Goal: Task Accomplishment & Management: Use online tool/utility

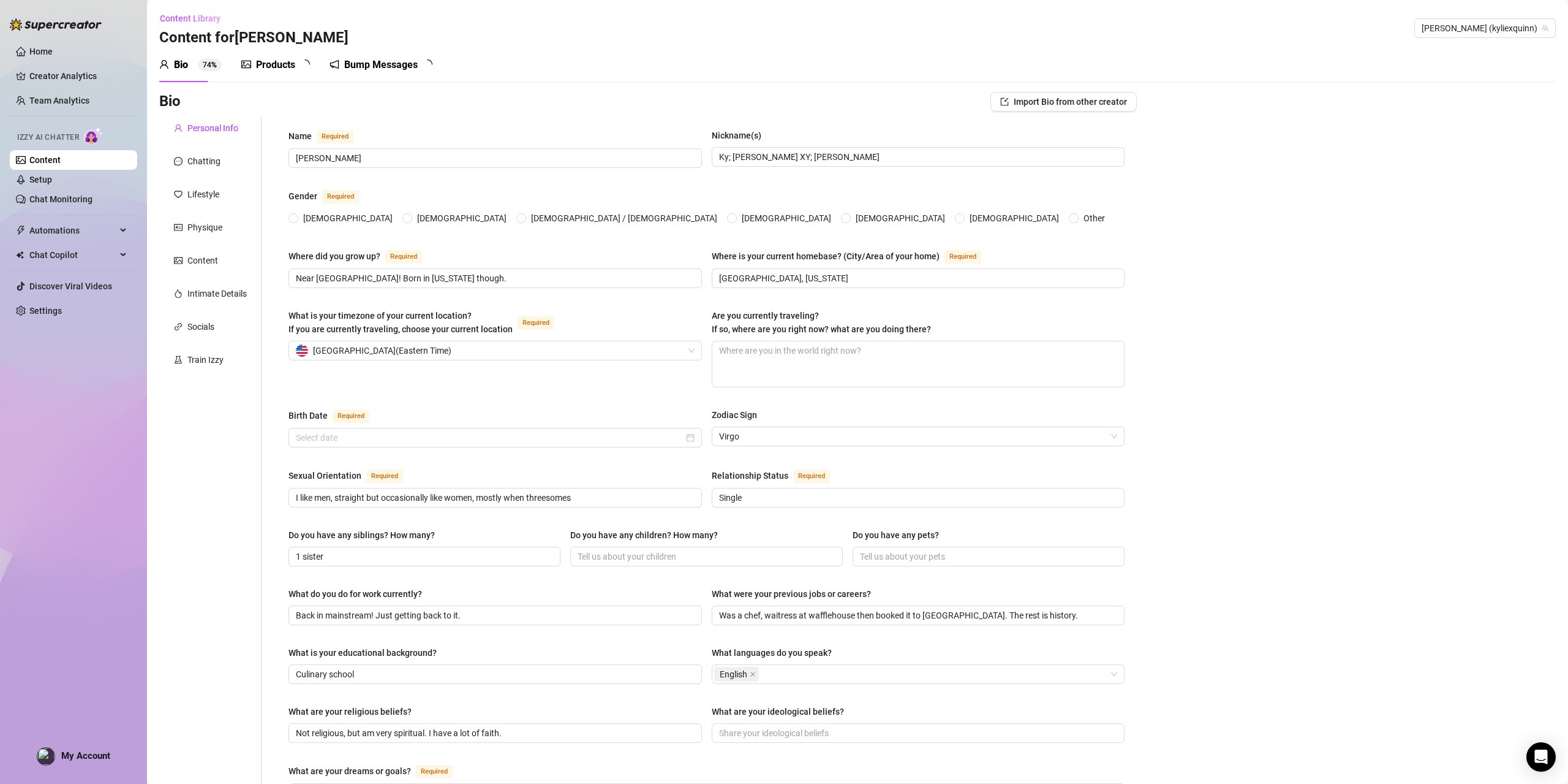
radio input "true"
checkbox input "true"
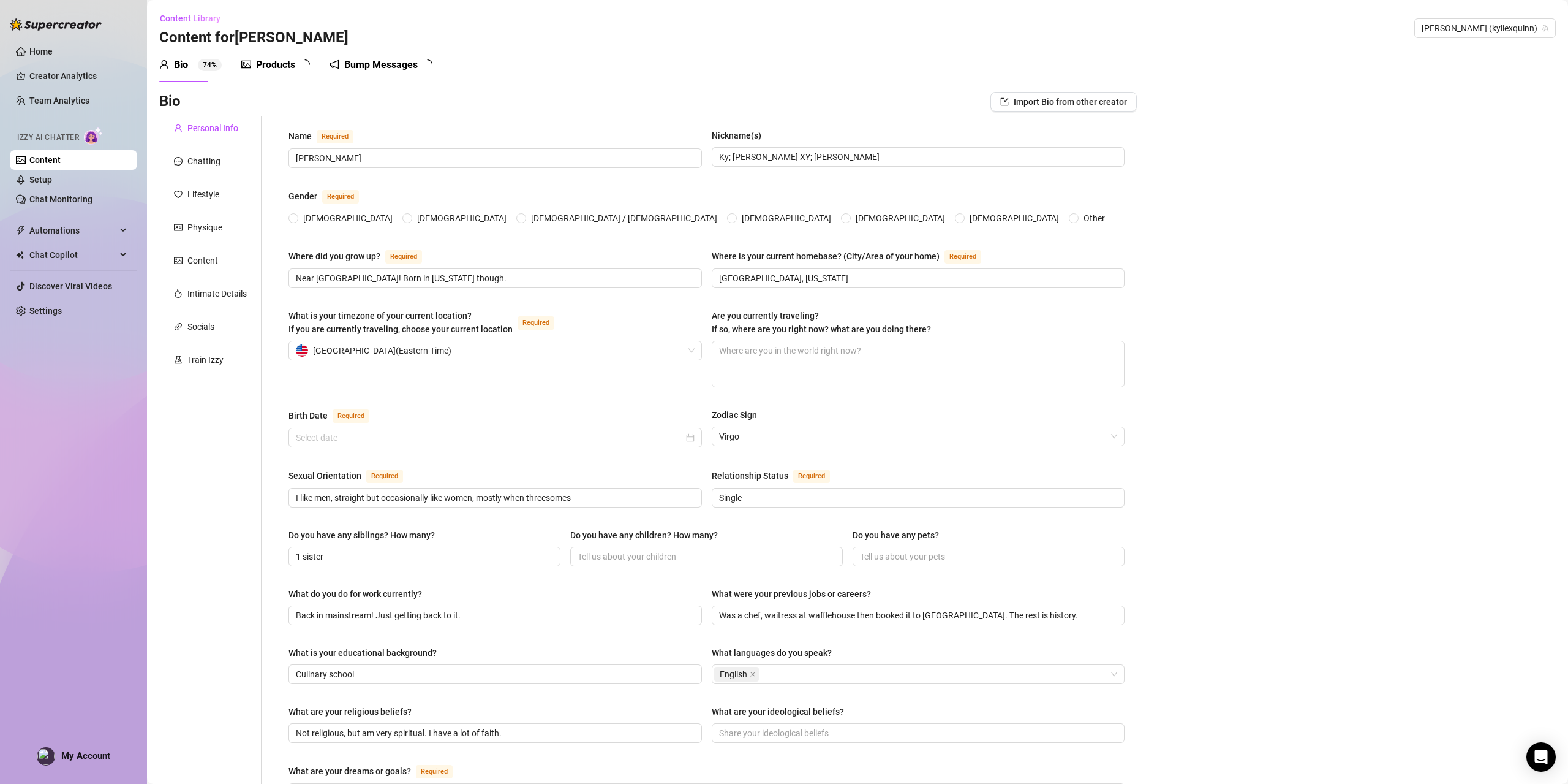
checkbox input "true"
type input "[DATE]"
click at [207, 261] on div "Content" at bounding box center [203, 260] width 31 height 13
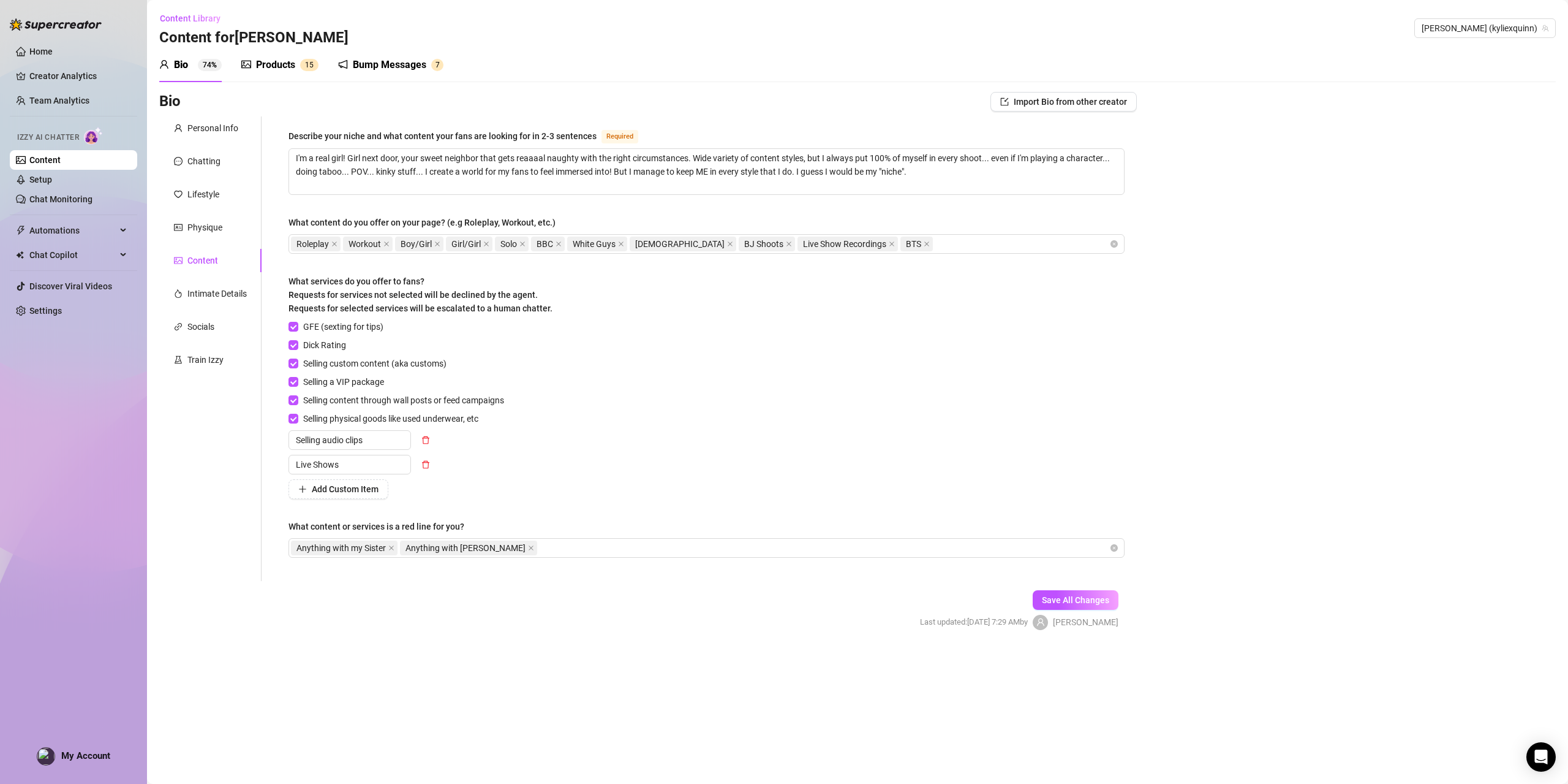
click at [273, 71] on div "Products" at bounding box center [275, 64] width 39 height 14
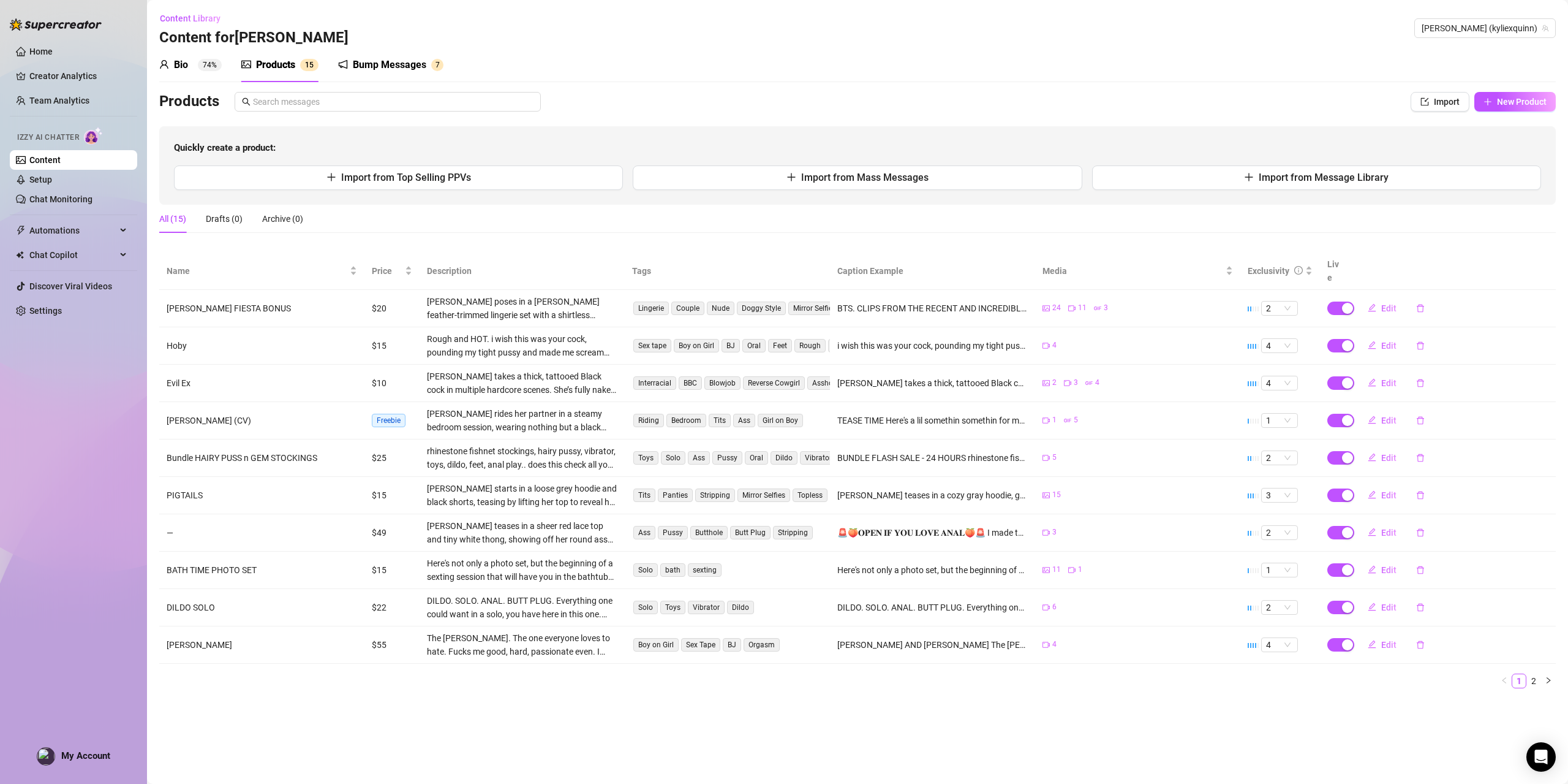
click at [390, 68] on div "Bump Messages" at bounding box center [389, 64] width 73 height 14
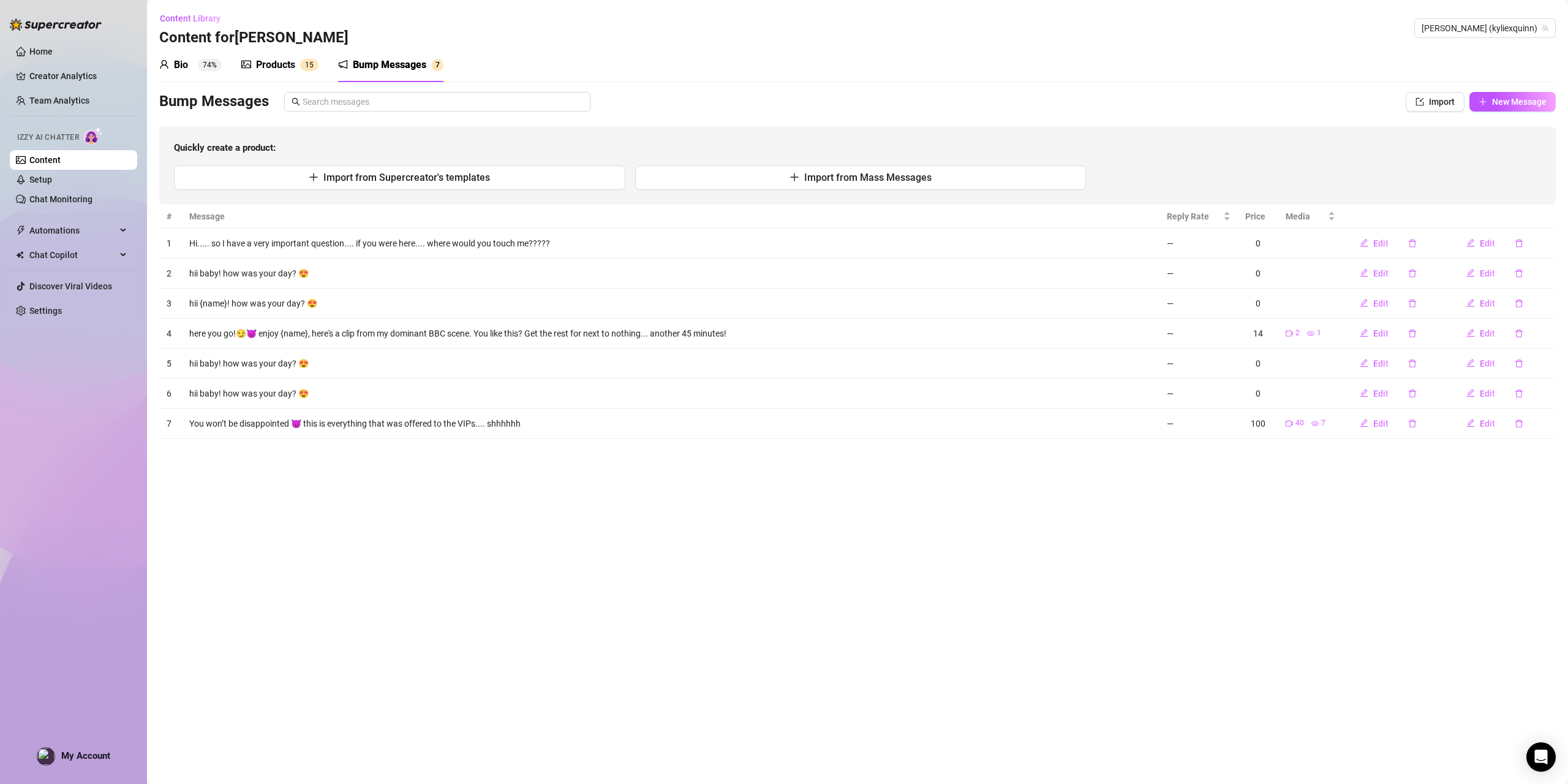
click at [194, 63] on div "Bio 74%" at bounding box center [191, 64] width 63 height 14
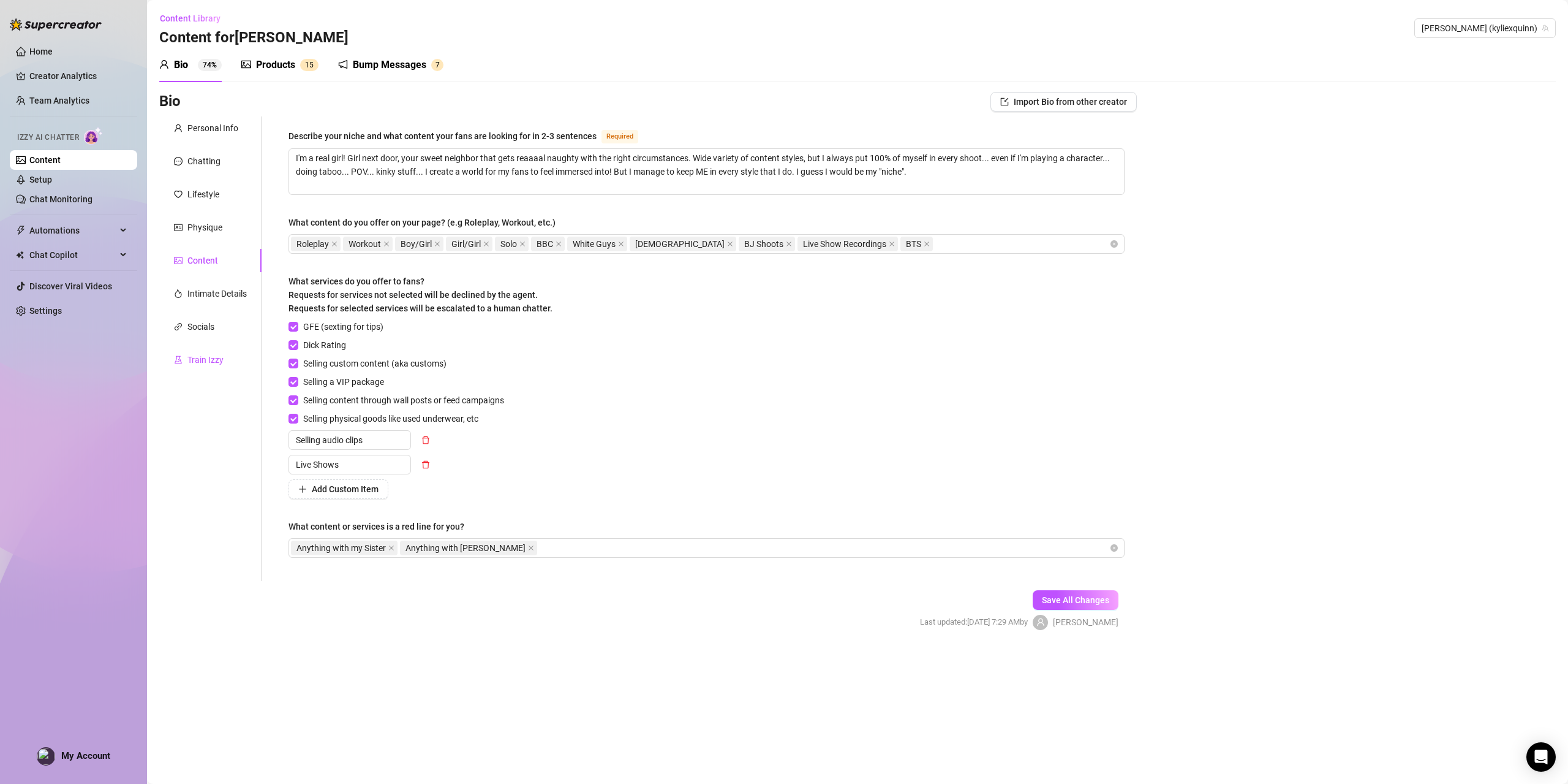
click at [201, 360] on div "Train Izzy" at bounding box center [206, 360] width 36 height 13
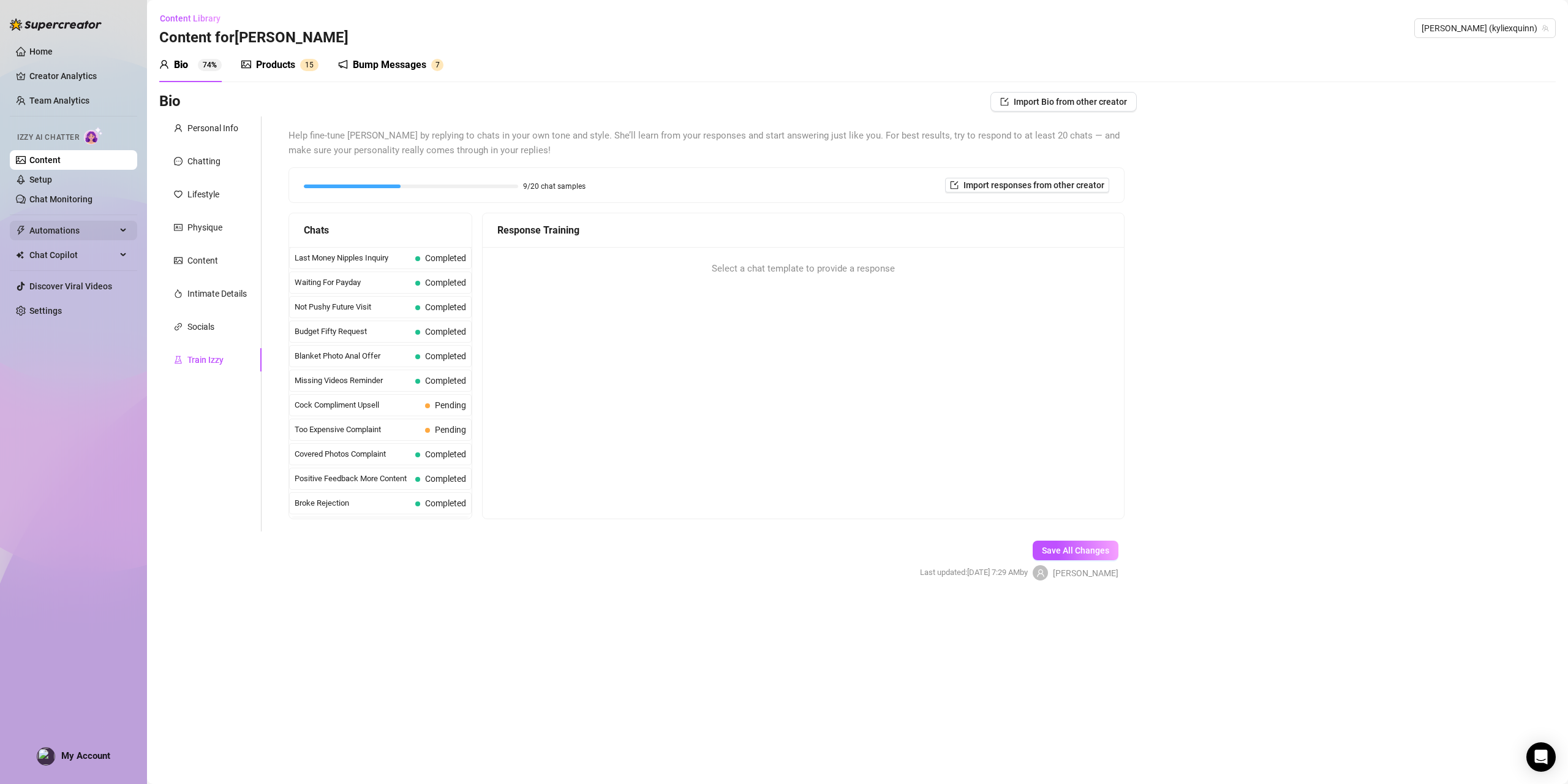
click at [55, 229] on span "Automations" at bounding box center [72, 230] width 87 height 20
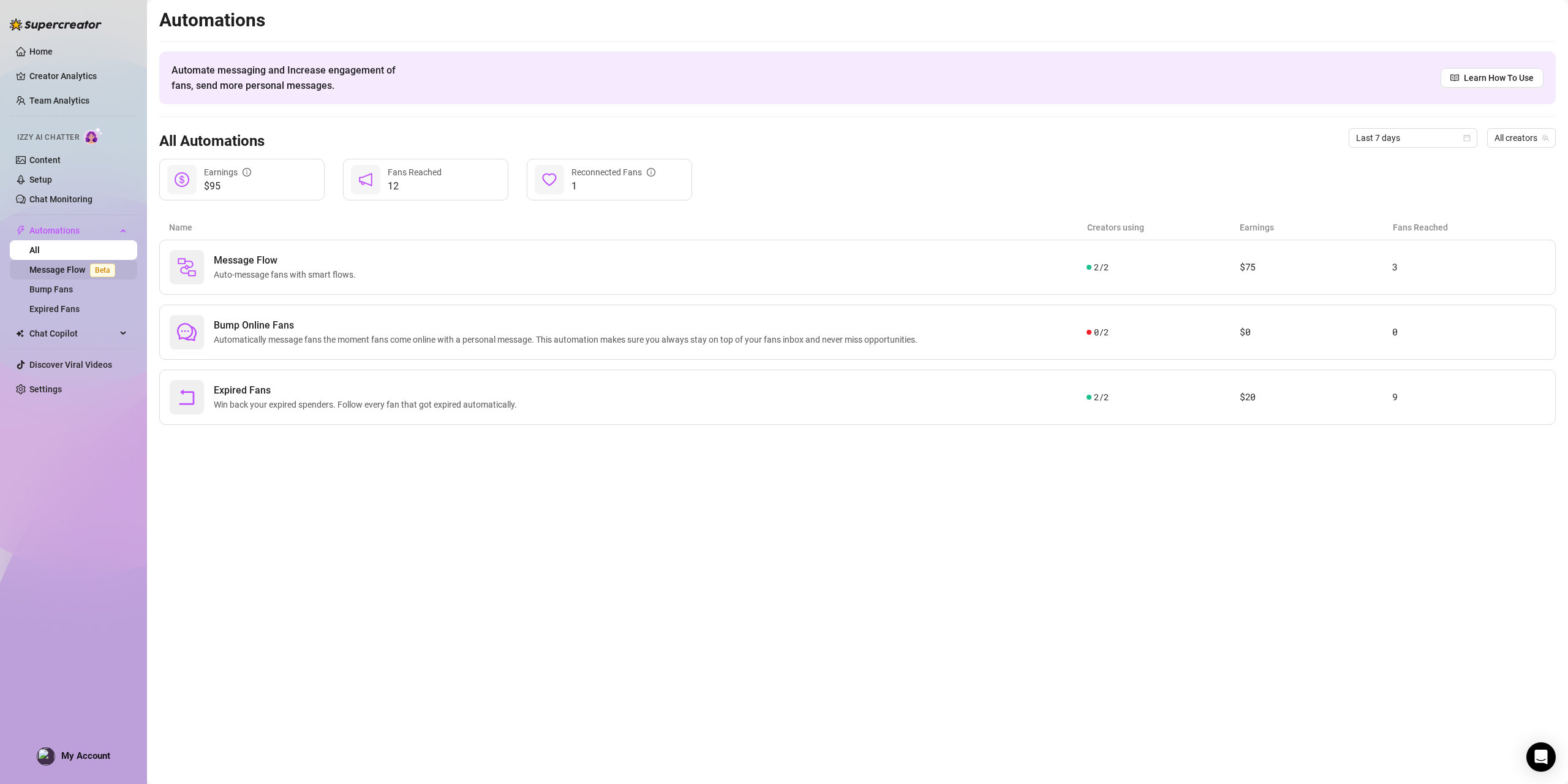
click at [59, 267] on link "Message Flow Beta" at bounding box center [74, 270] width 91 height 10
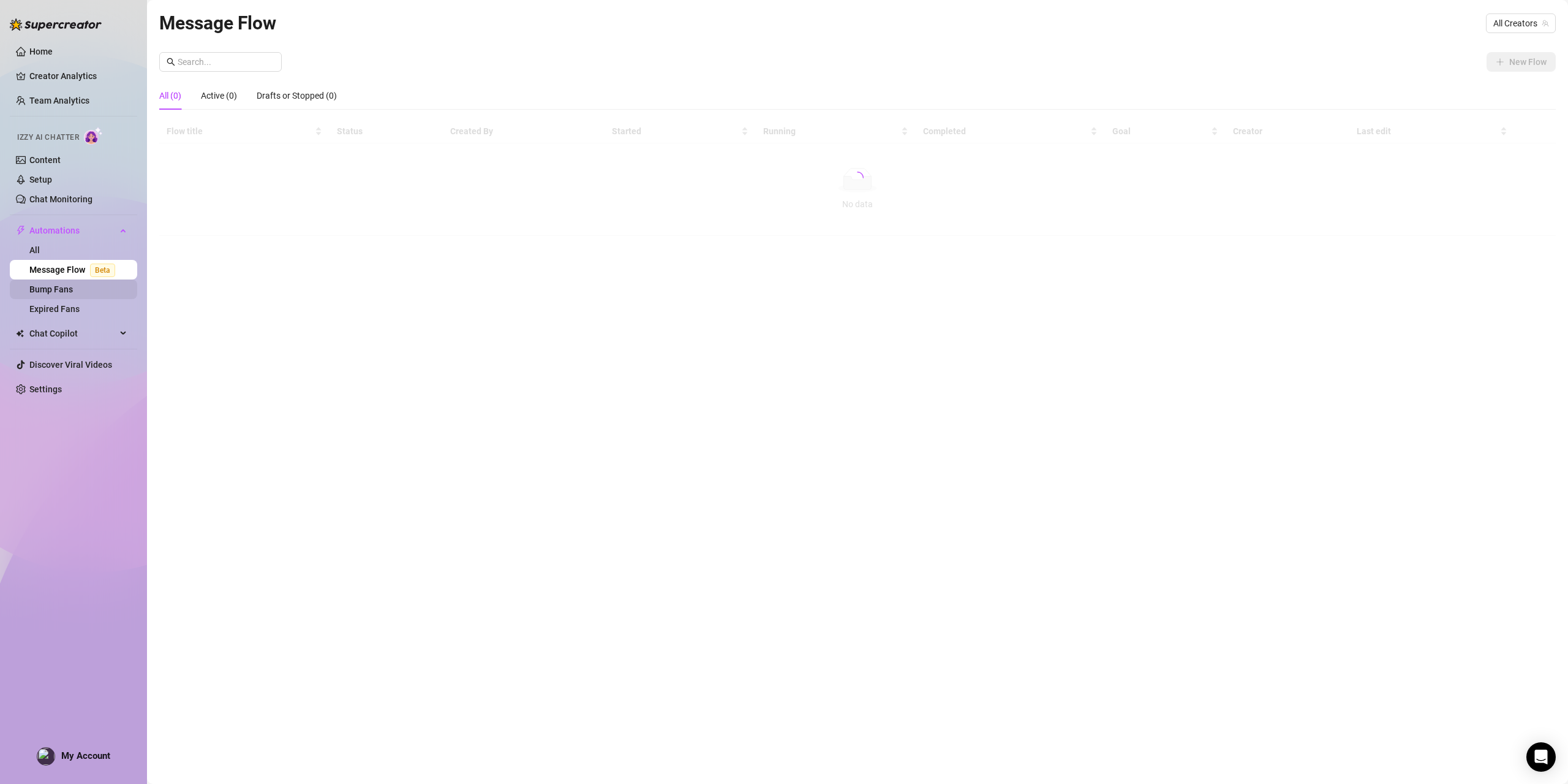
click at [54, 284] on link "Bump Fans" at bounding box center [51, 289] width 44 height 10
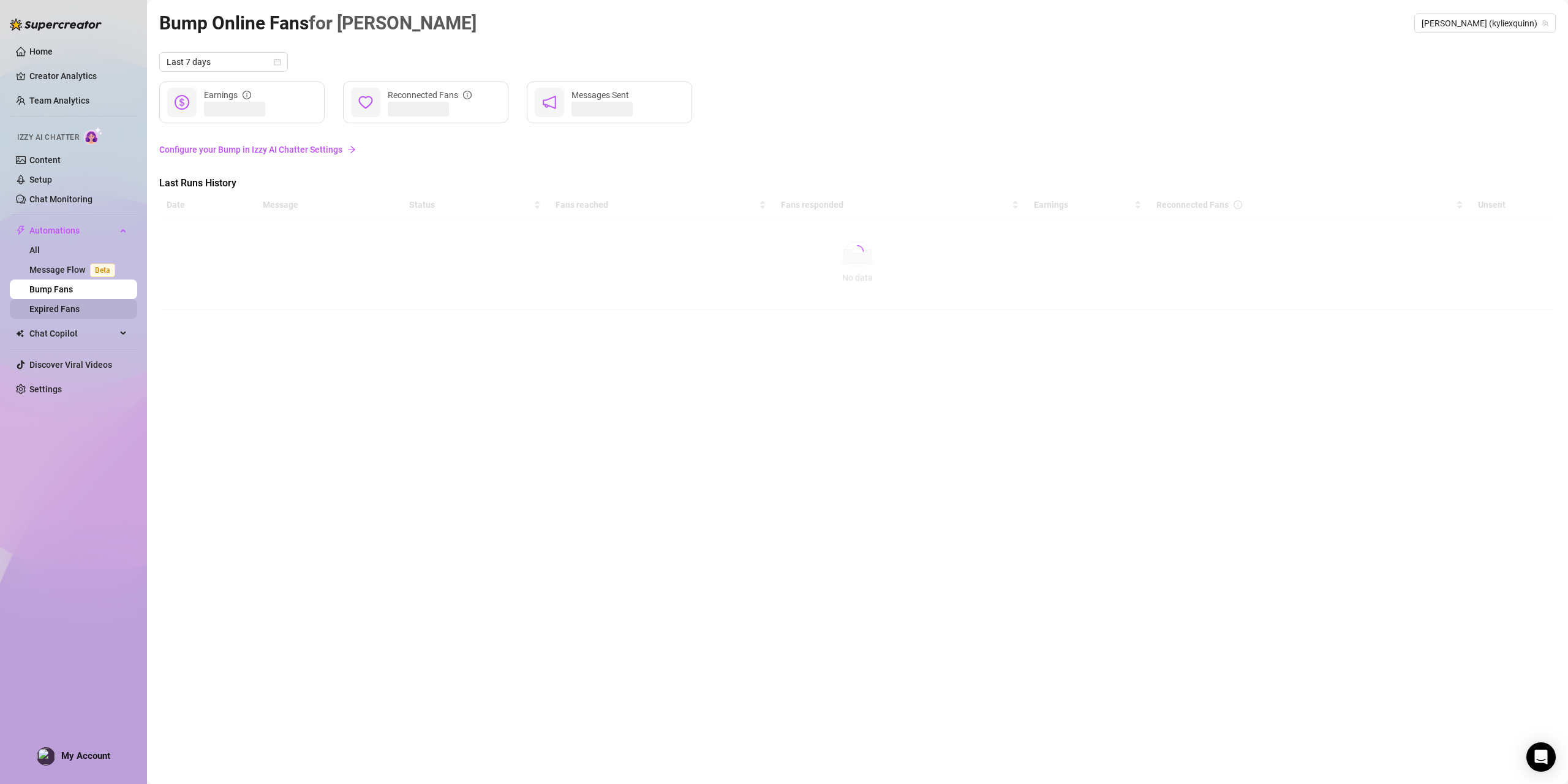
click at [47, 304] on link "Expired Fans" at bounding box center [54, 309] width 51 height 10
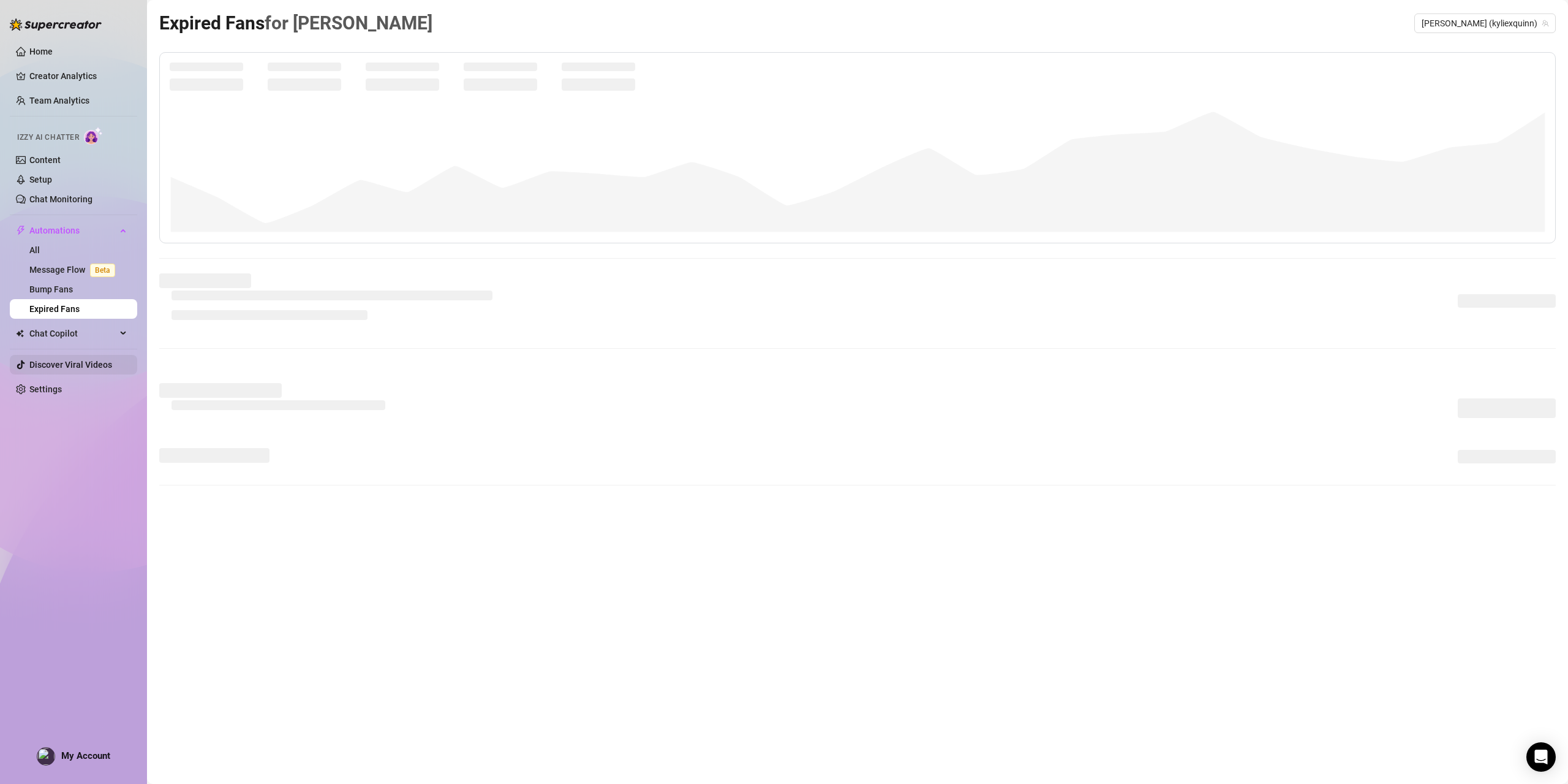
click at [54, 363] on link "Discover Viral Videos" at bounding box center [71, 364] width 83 height 10
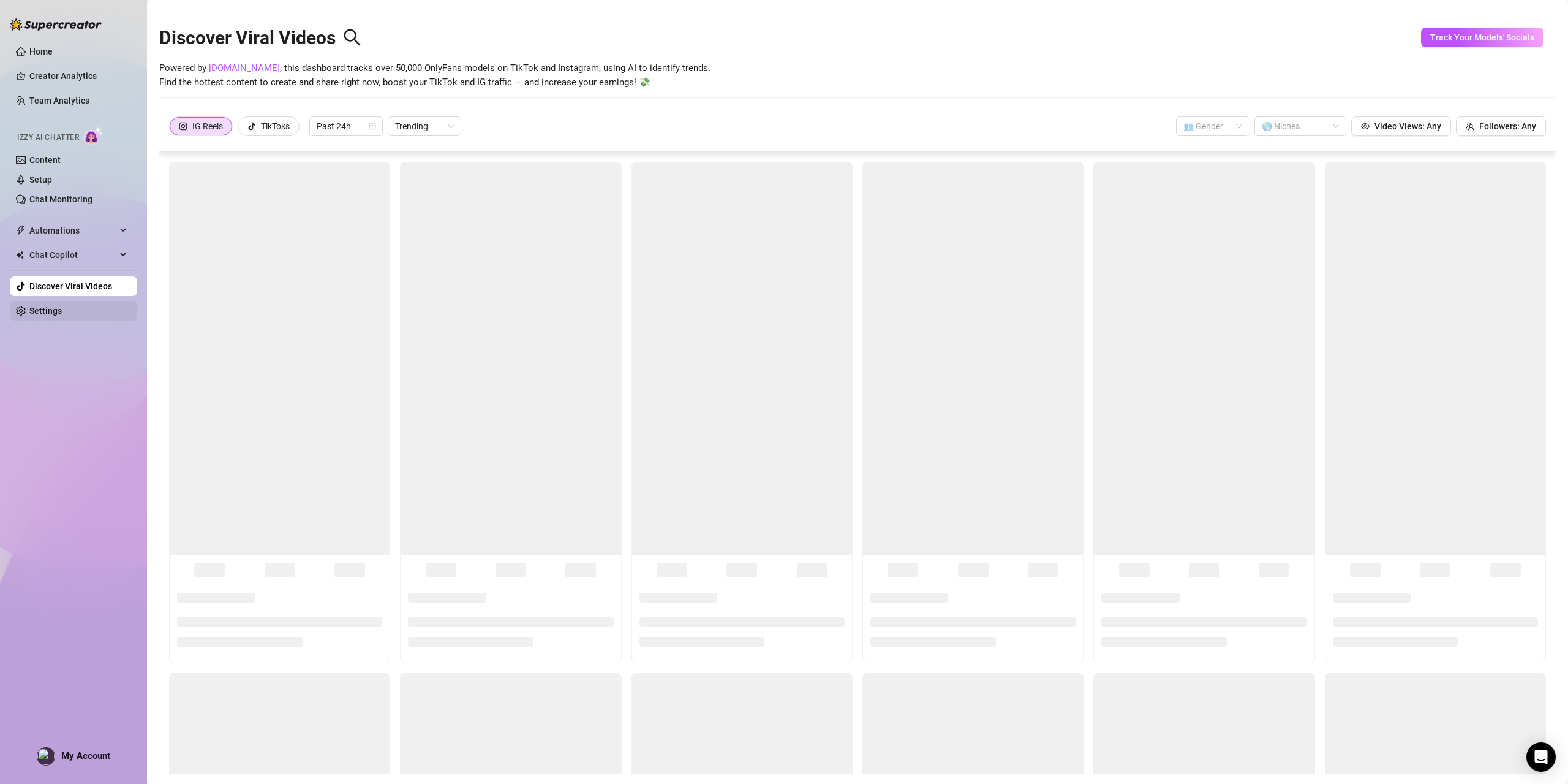
click at [51, 307] on link "Settings" at bounding box center [46, 311] width 32 height 10
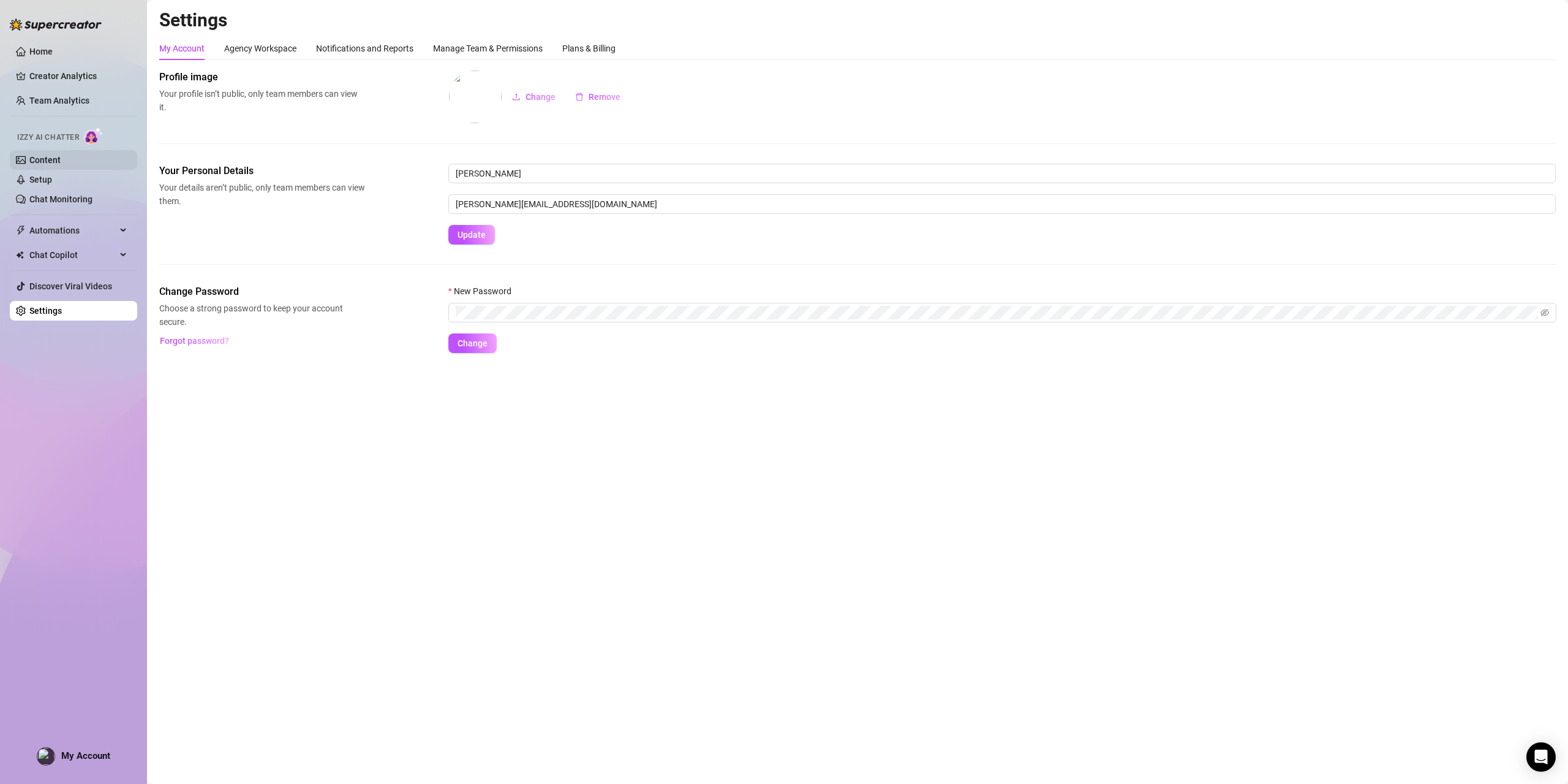
click at [48, 164] on link "Content" at bounding box center [45, 160] width 31 height 10
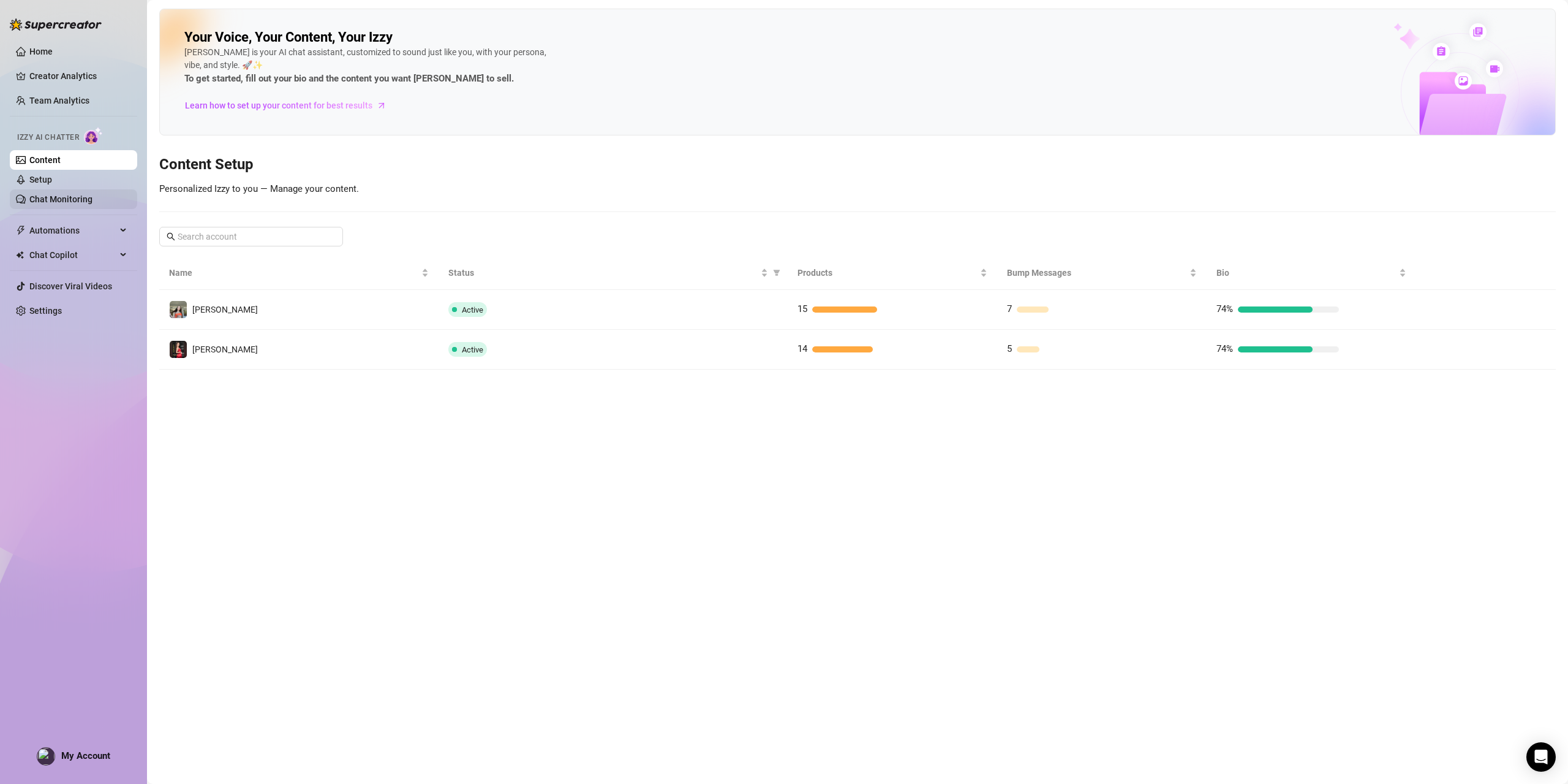
click at [71, 195] on link "Chat Monitoring" at bounding box center [61, 199] width 63 height 10
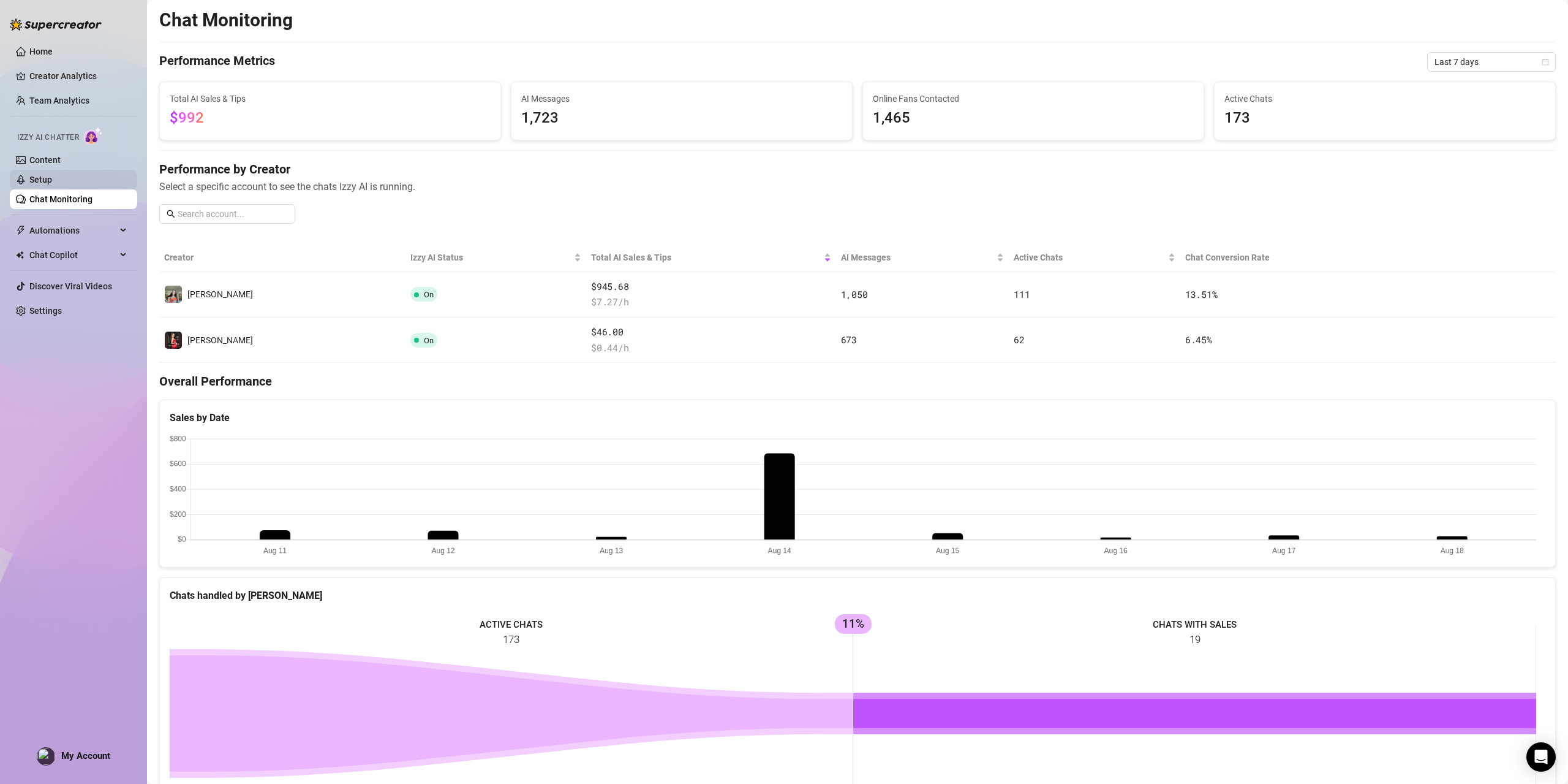
click at [52, 175] on link "Setup" at bounding box center [41, 179] width 23 height 10
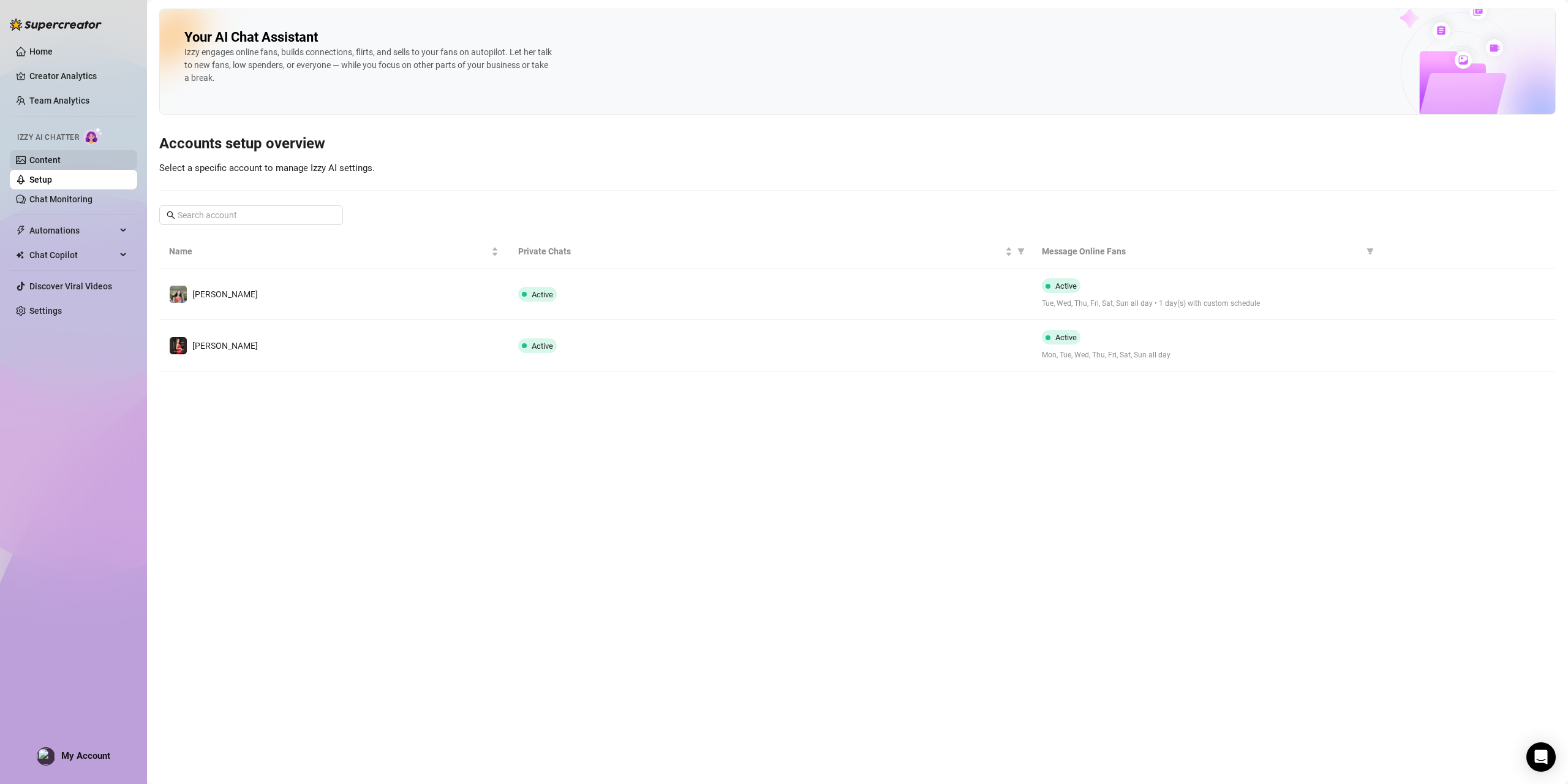
click at [61, 155] on link "Content" at bounding box center [45, 160] width 31 height 10
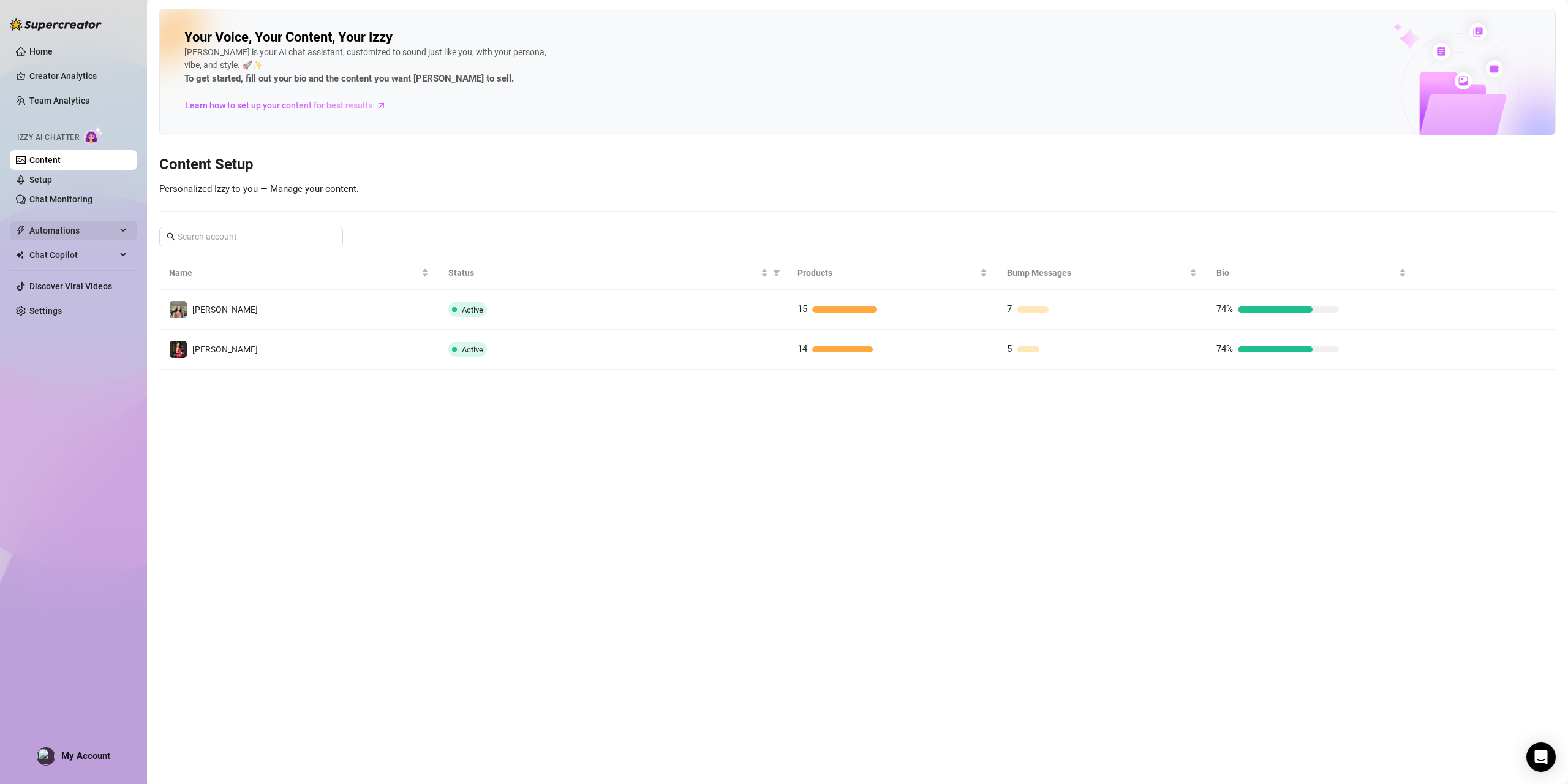
click at [123, 231] on div "Automations" at bounding box center [73, 230] width 128 height 20
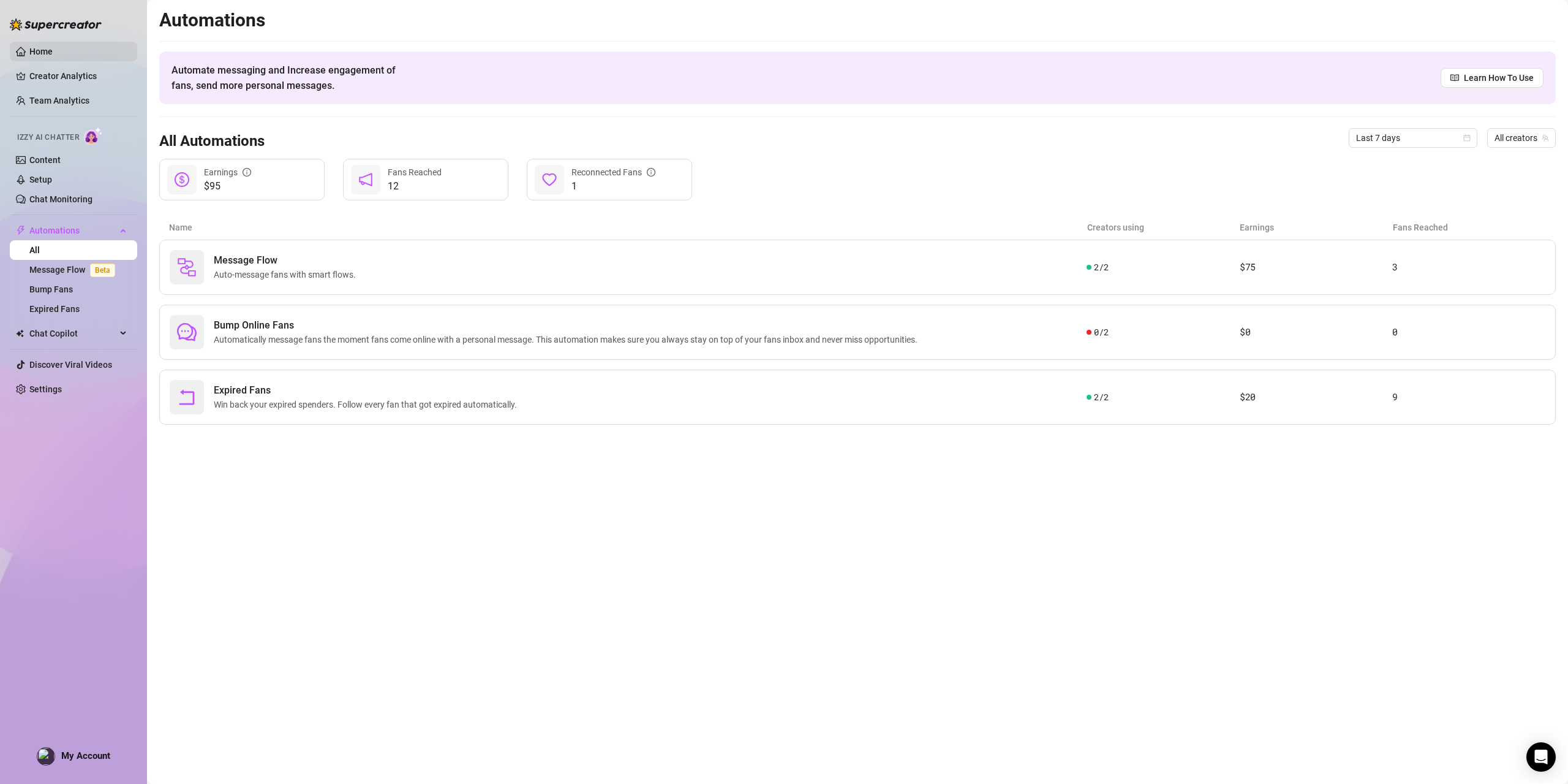
click at [45, 47] on link "Home" at bounding box center [41, 52] width 23 height 10
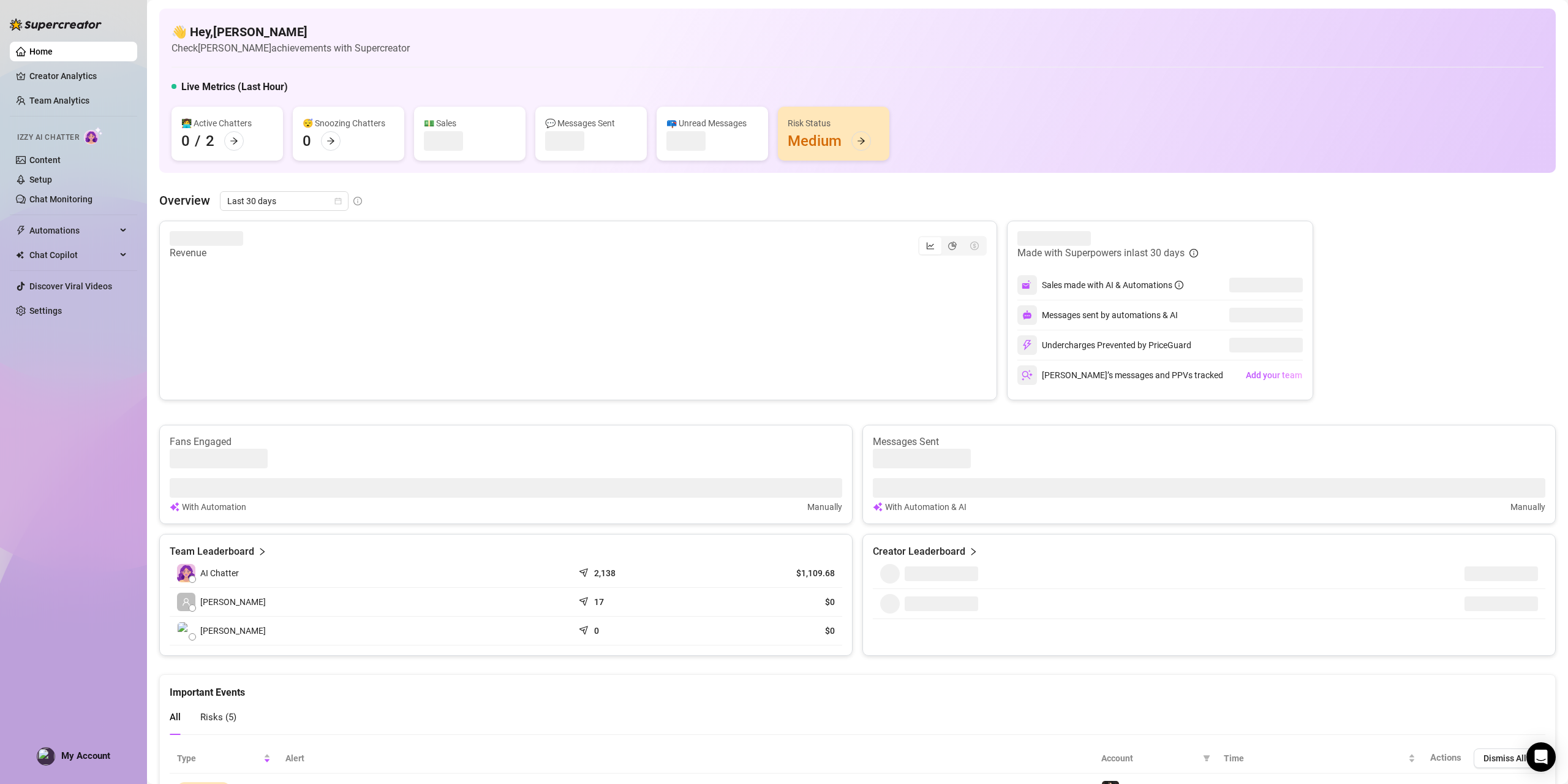
click at [43, 64] on ul "Home Creator Analytics Team Analytics Izzy AI Chatter Content Setup Chat Monito…" at bounding box center [73, 181] width 128 height 289
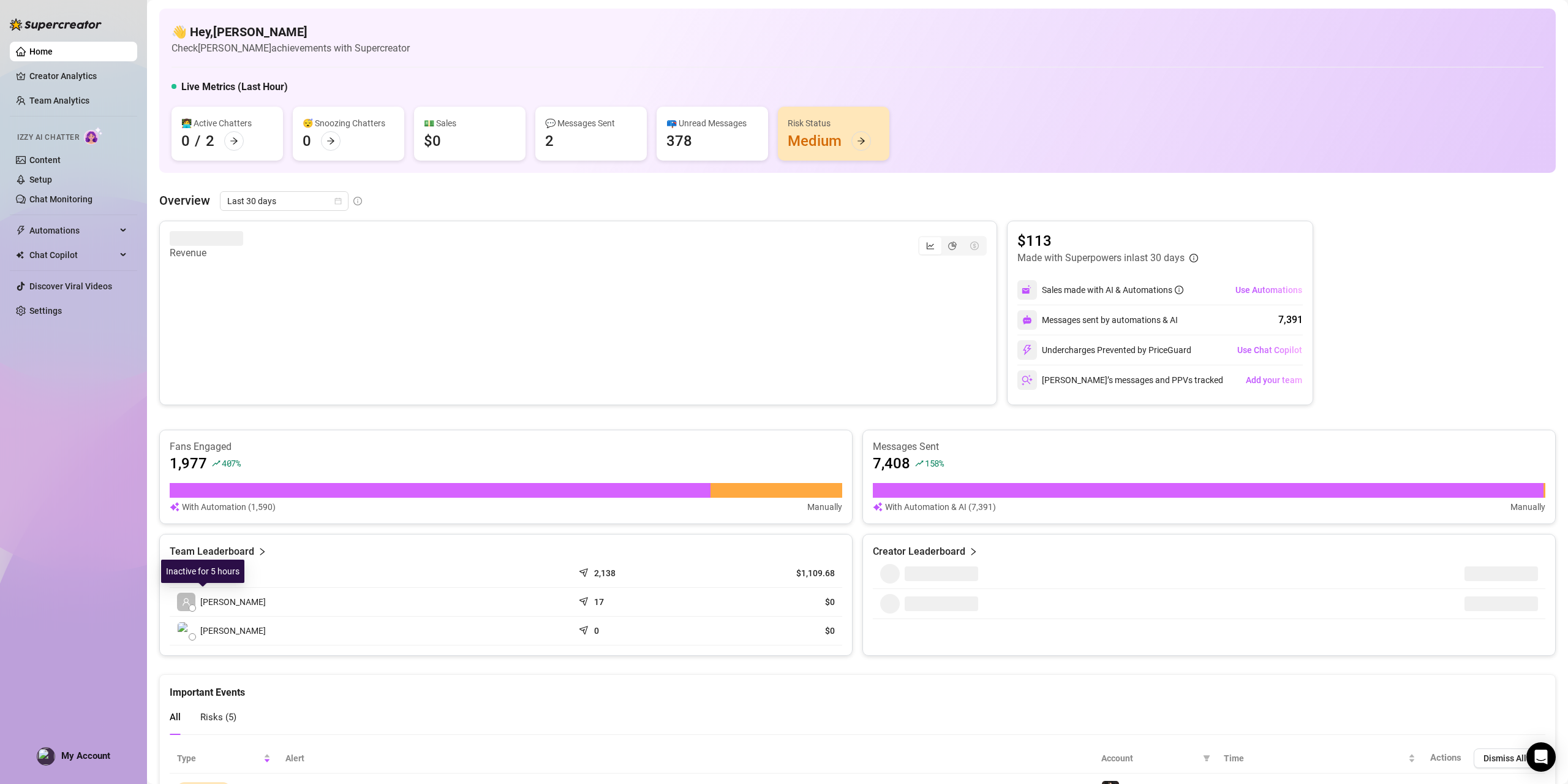
click at [180, 595] on span at bounding box center [186, 601] width 18 height 18
click at [58, 195] on link "Chat Monitoring" at bounding box center [61, 199] width 63 height 10
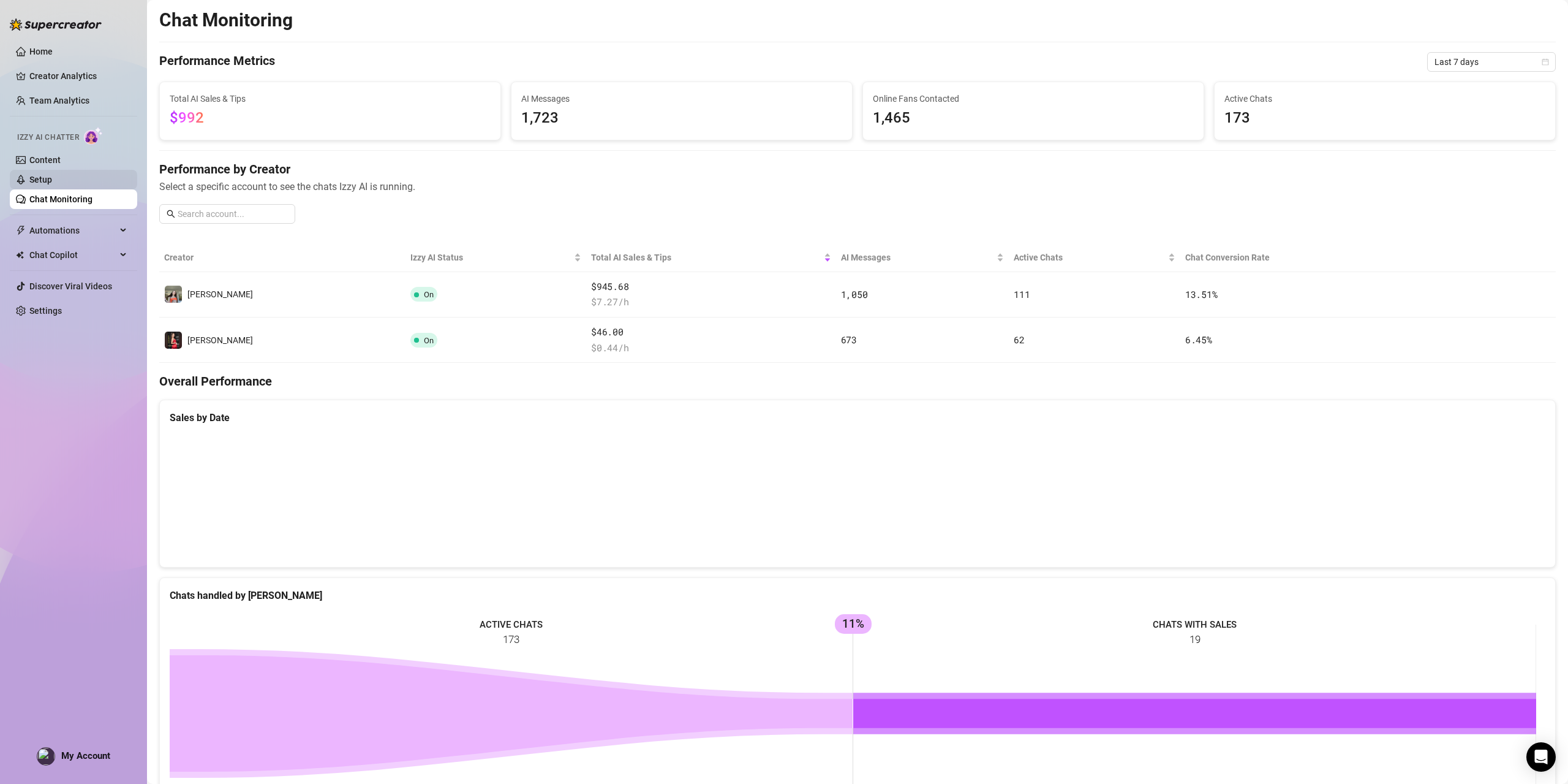
click at [38, 177] on link "Setup" at bounding box center [41, 179] width 23 height 10
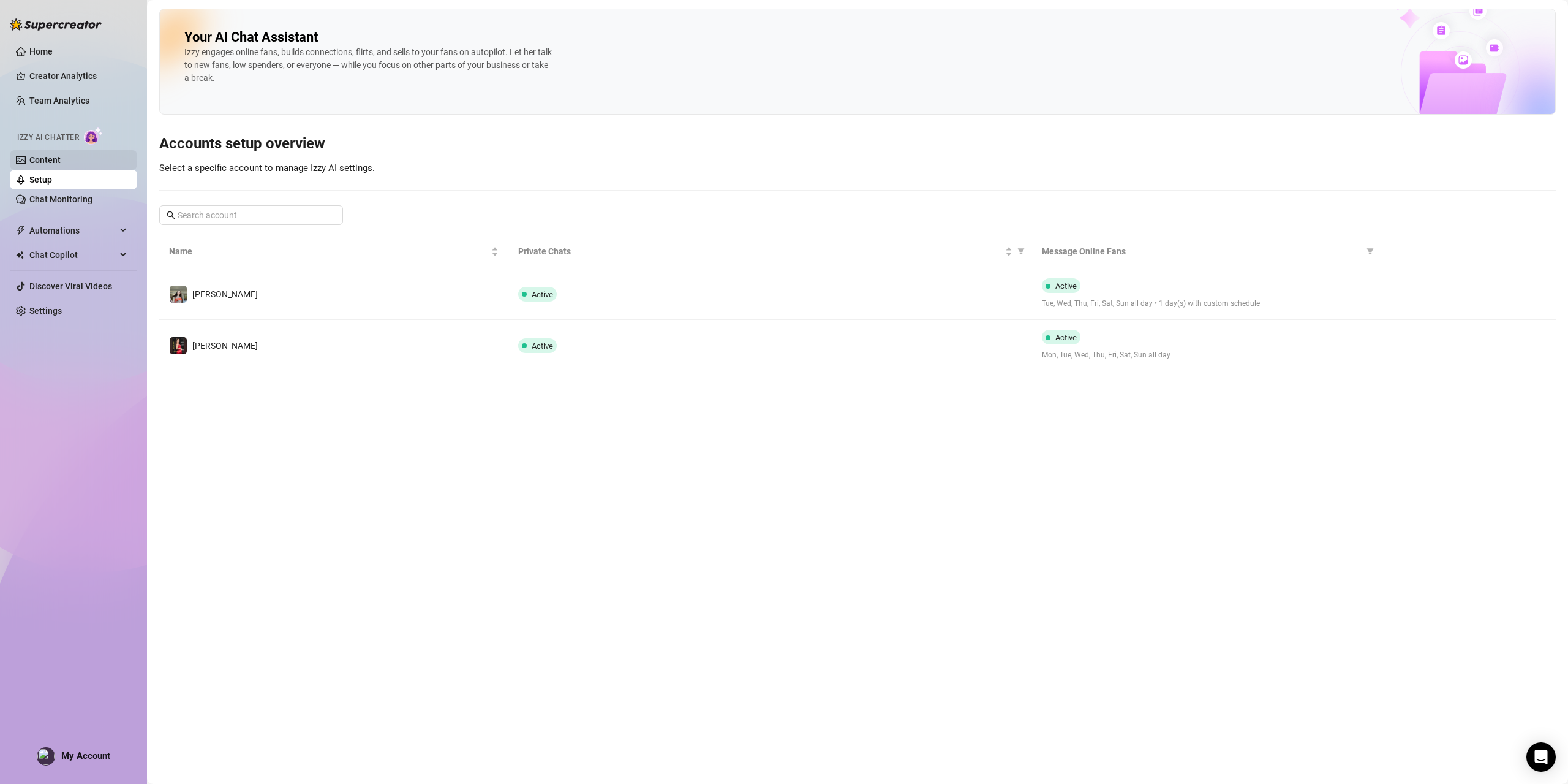
click at [41, 155] on link "Content" at bounding box center [45, 160] width 31 height 10
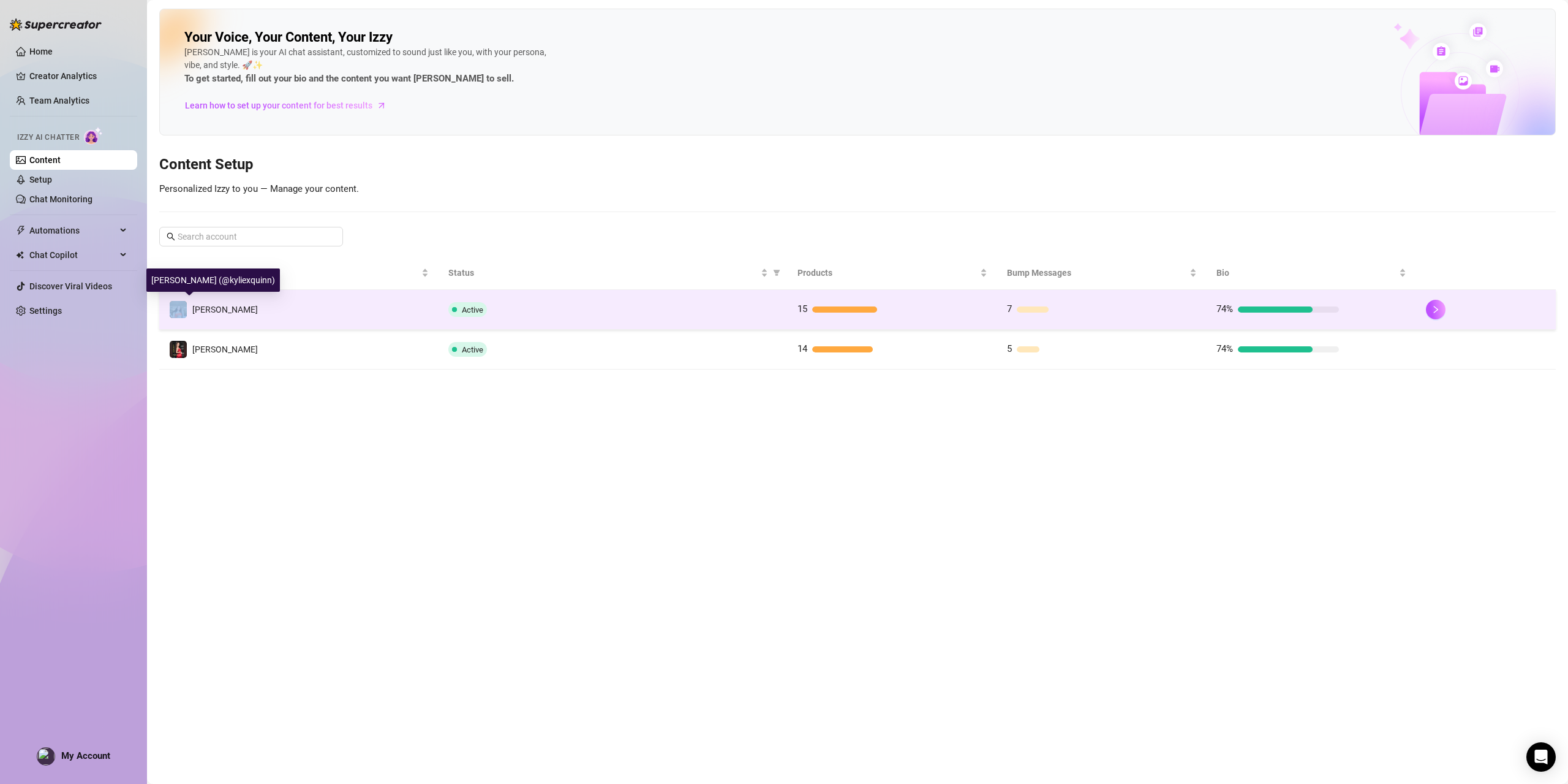
click at [190, 300] on div "[PERSON_NAME]" at bounding box center [213, 309] width 89 height 18
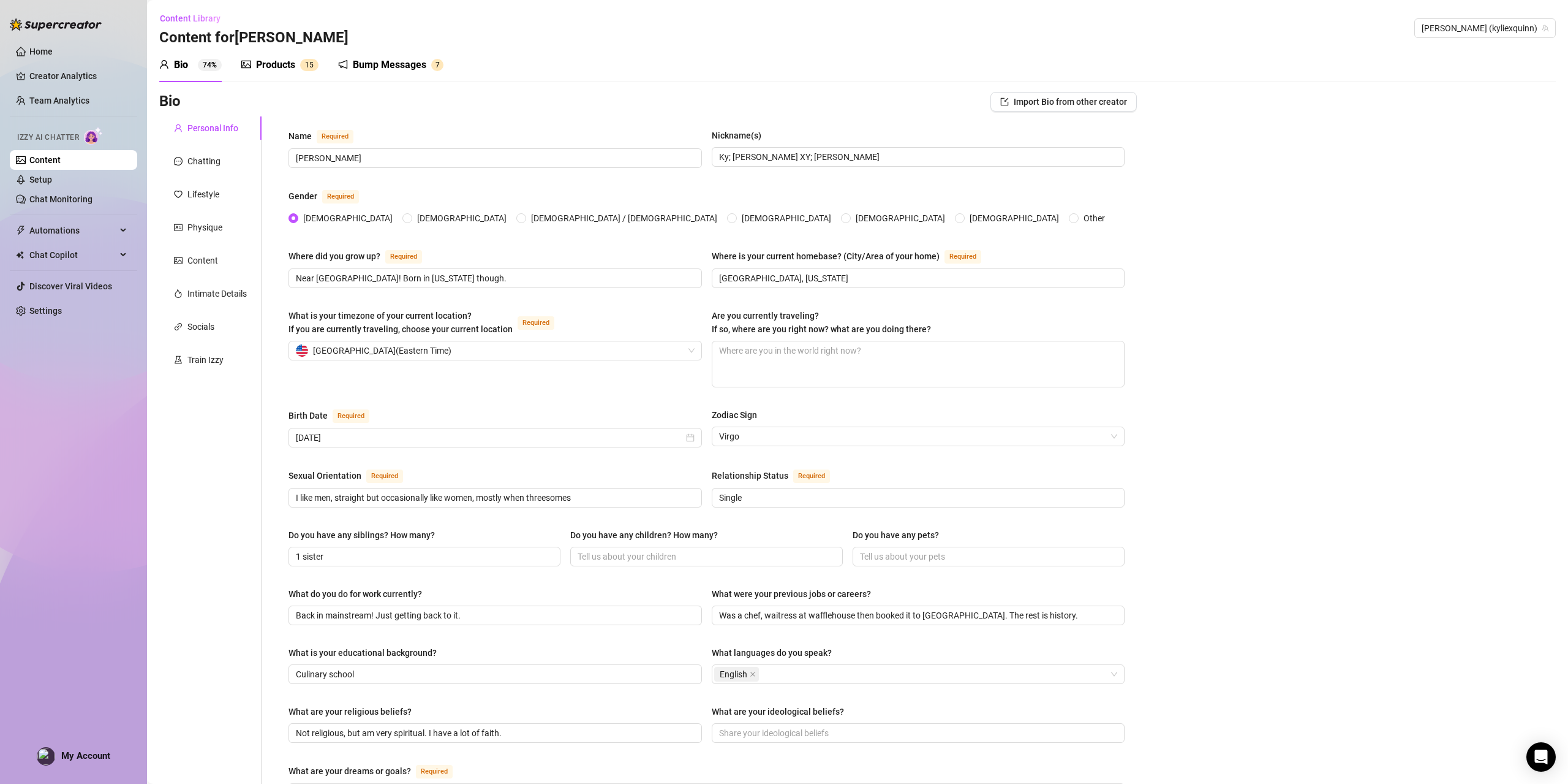
click at [37, 157] on link "Content" at bounding box center [45, 160] width 31 height 10
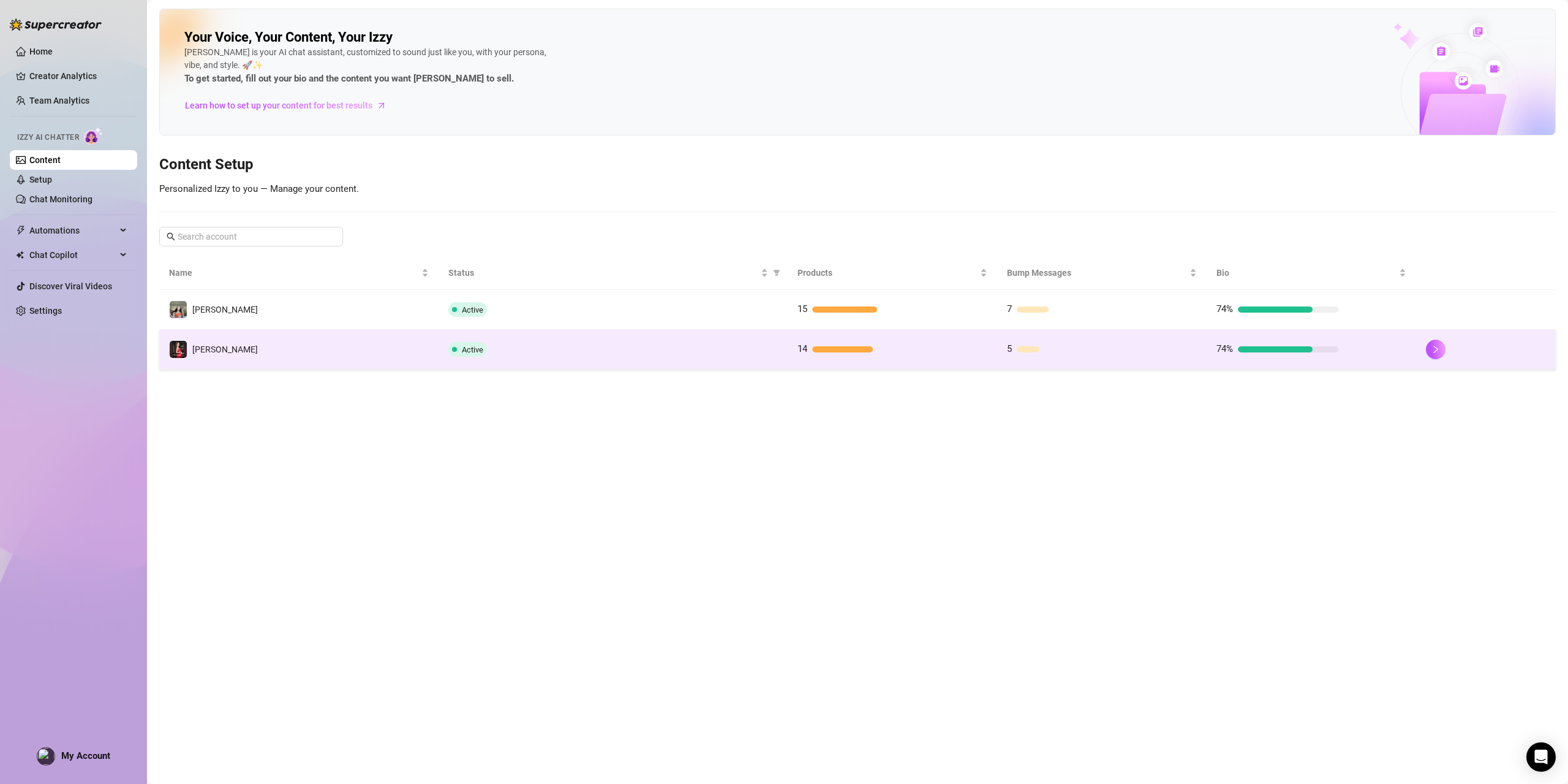
click at [225, 340] on td "[PERSON_NAME]" at bounding box center [298, 350] width 279 height 40
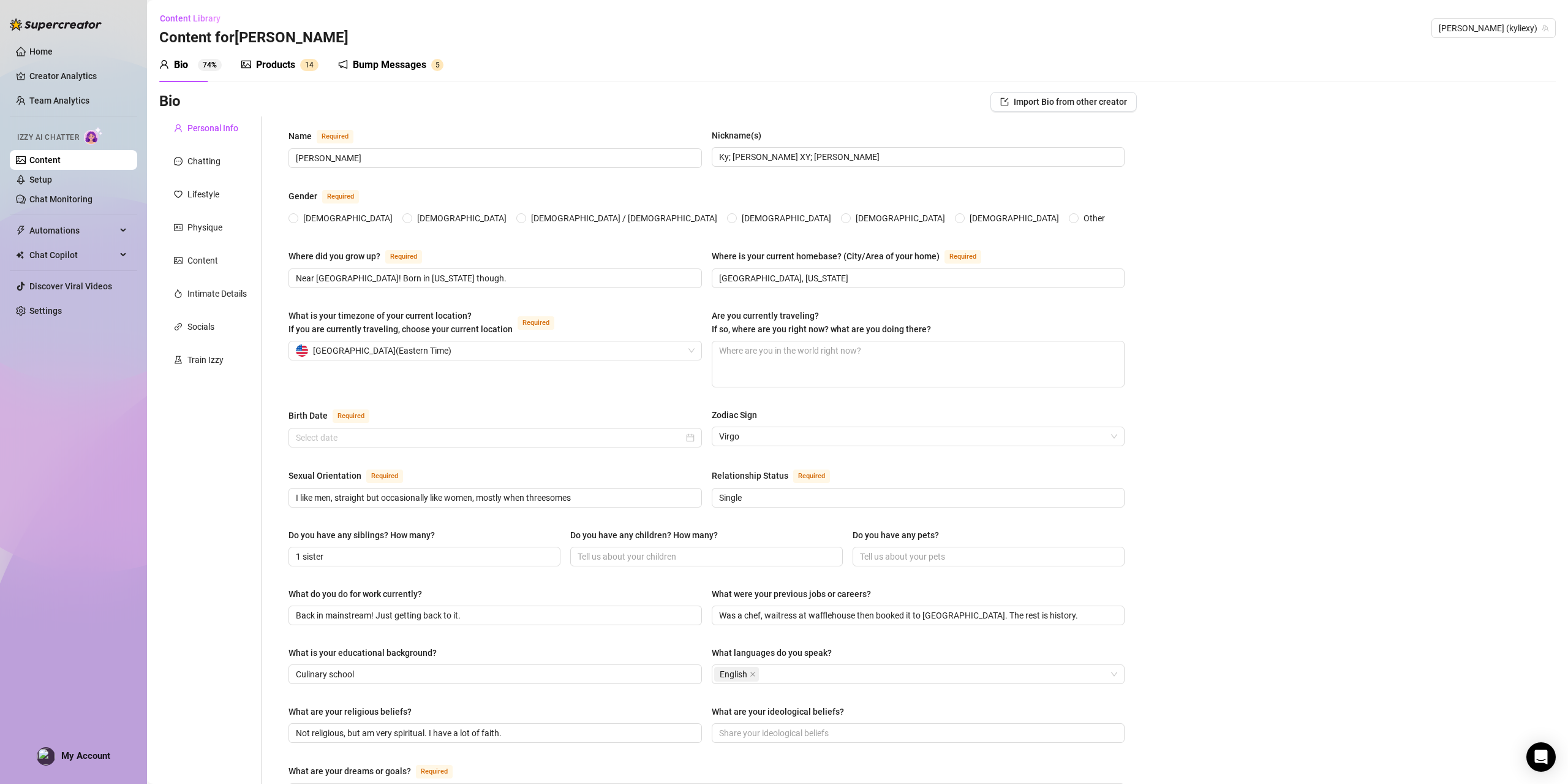
radio input "true"
type input "[DATE]"
click at [280, 72] on div "Products" at bounding box center [275, 64] width 39 height 14
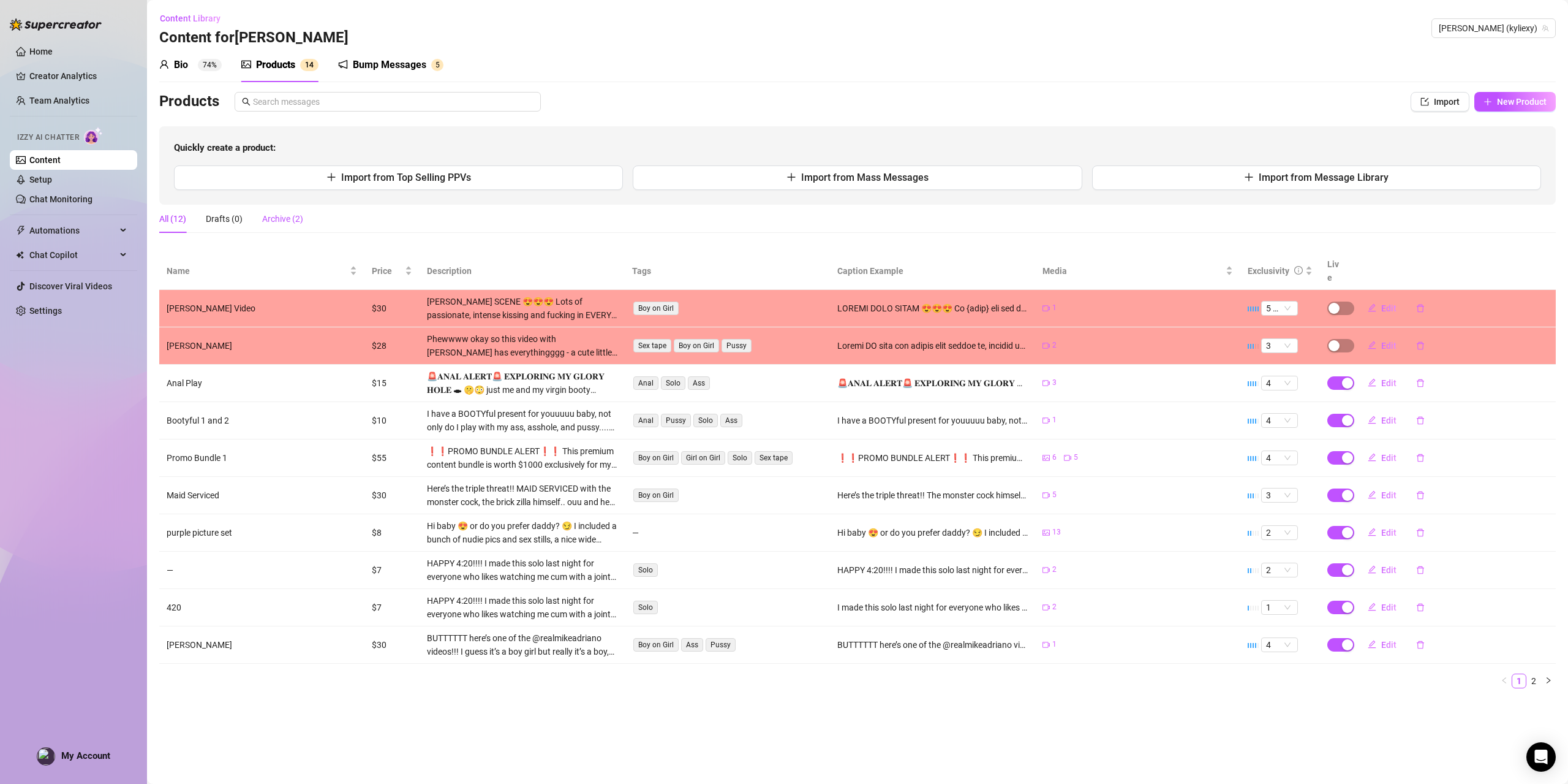
click at [282, 220] on div "Archive (2)" at bounding box center [282, 218] width 41 height 13
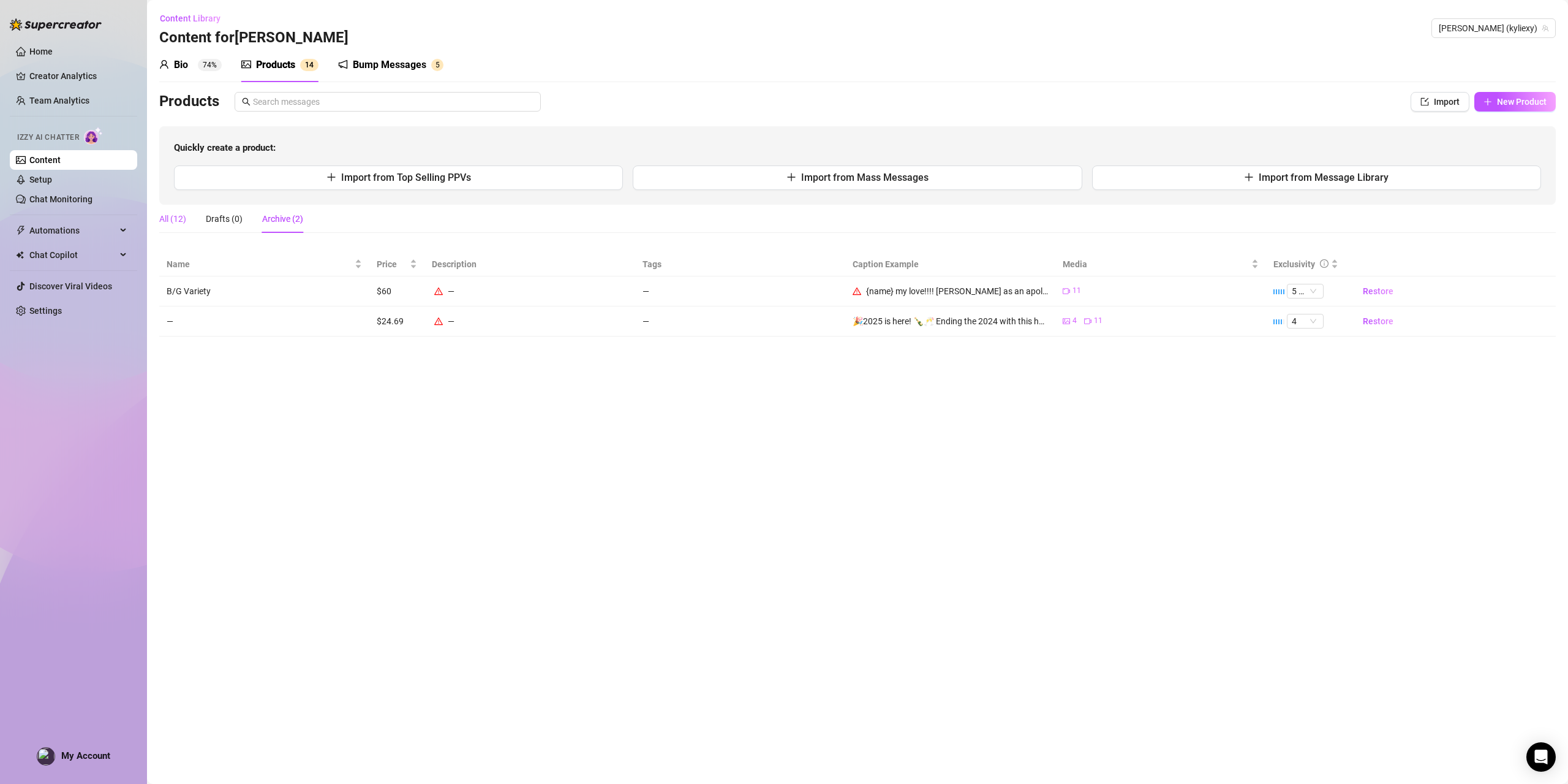
click at [173, 213] on div "All (12)" at bounding box center [173, 218] width 27 height 13
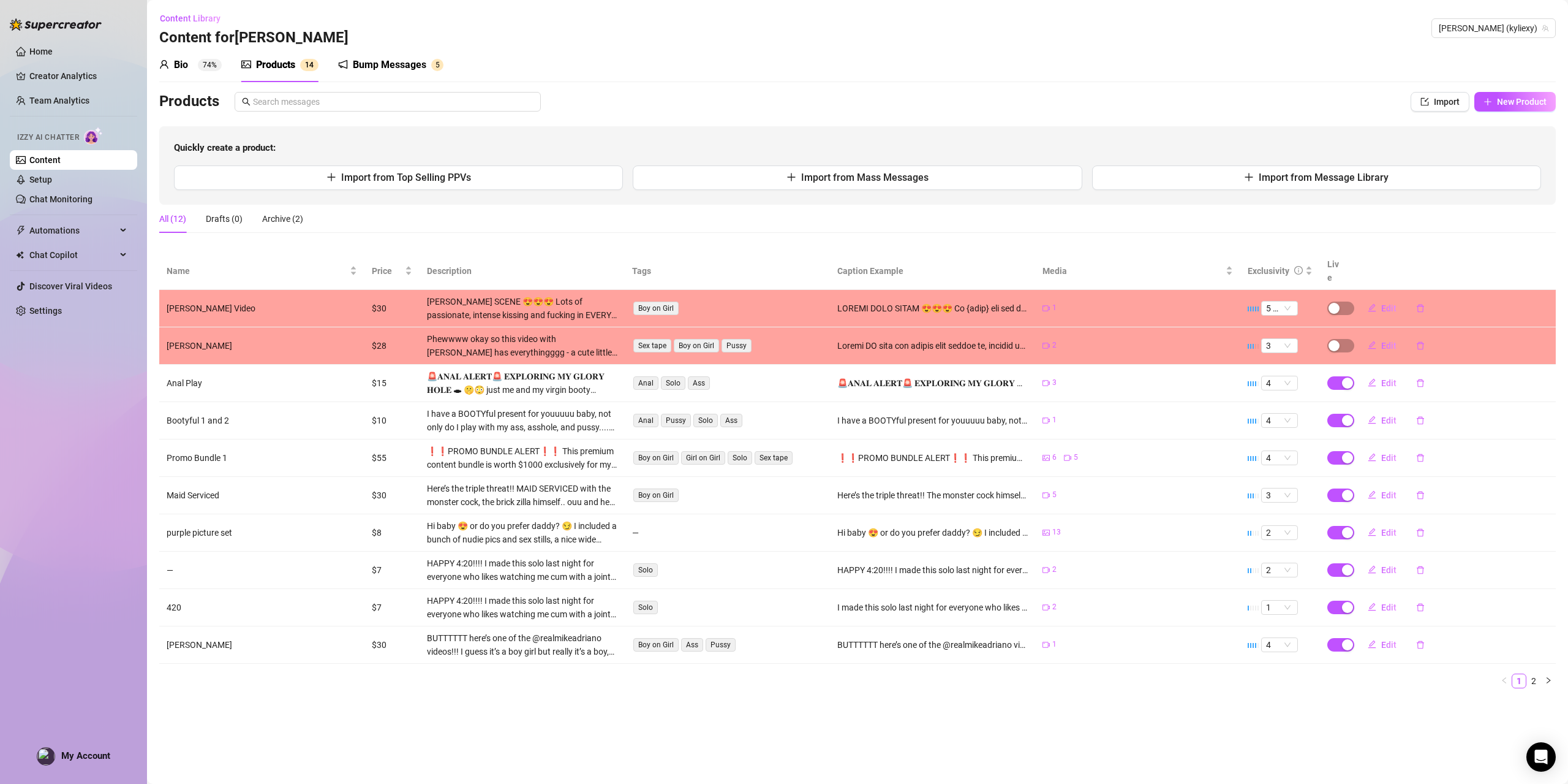
click at [61, 155] on link "Content" at bounding box center [45, 160] width 31 height 10
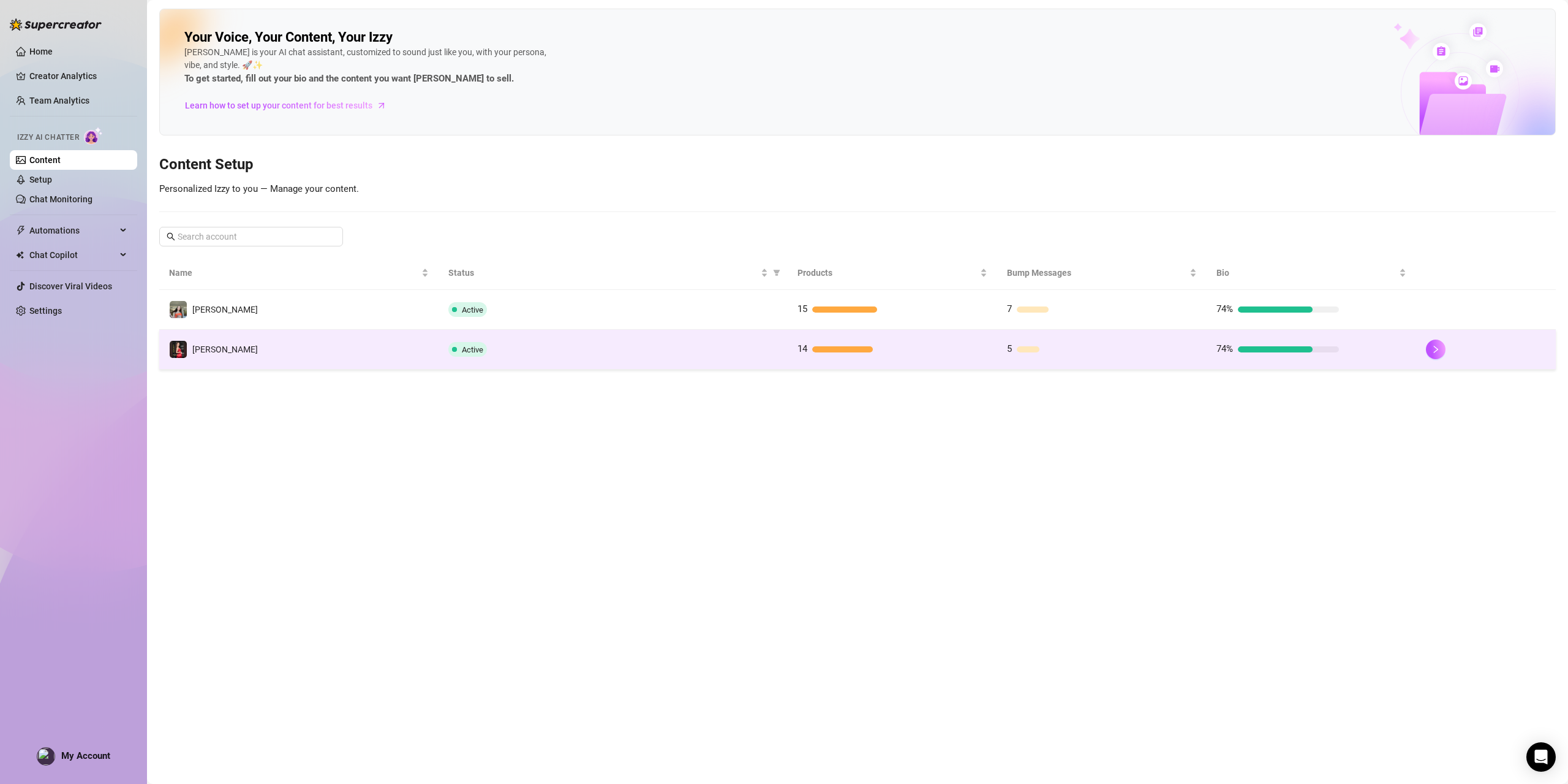
click at [233, 350] on td "[PERSON_NAME]" at bounding box center [298, 350] width 279 height 40
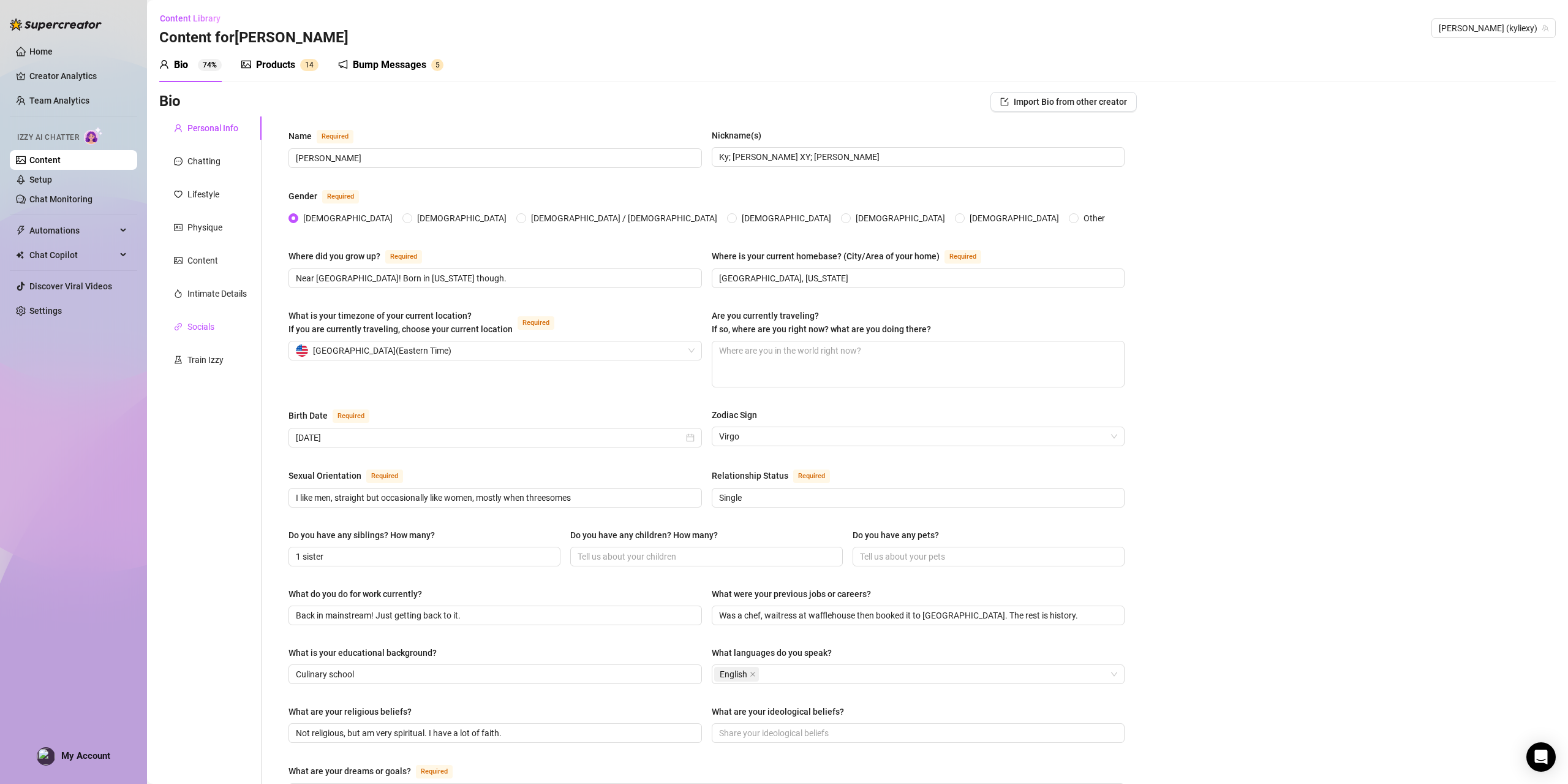
click at [201, 325] on div "Socials" at bounding box center [201, 326] width 27 height 13
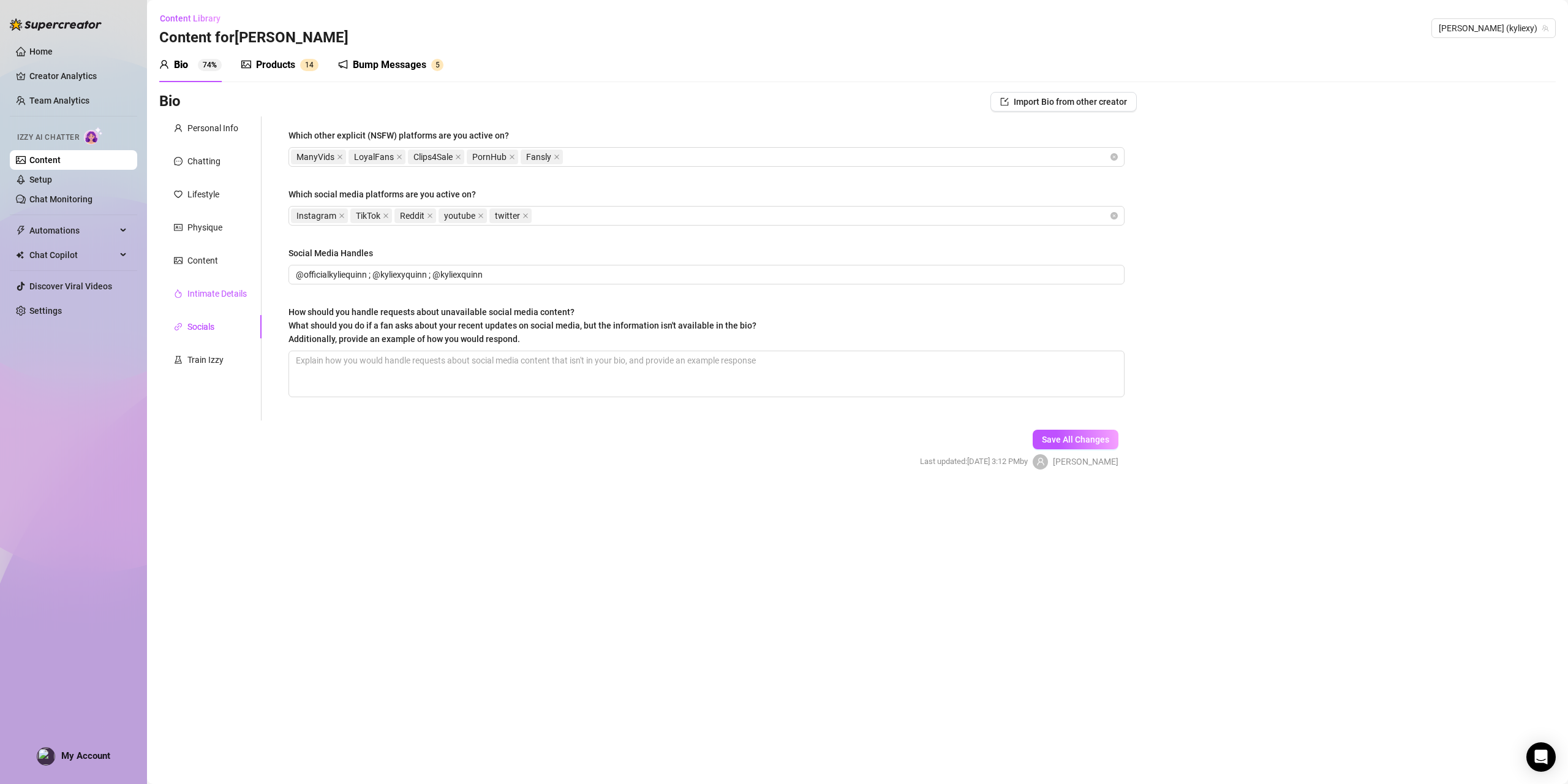
click at [218, 293] on div "Intimate Details" at bounding box center [217, 294] width 59 height 13
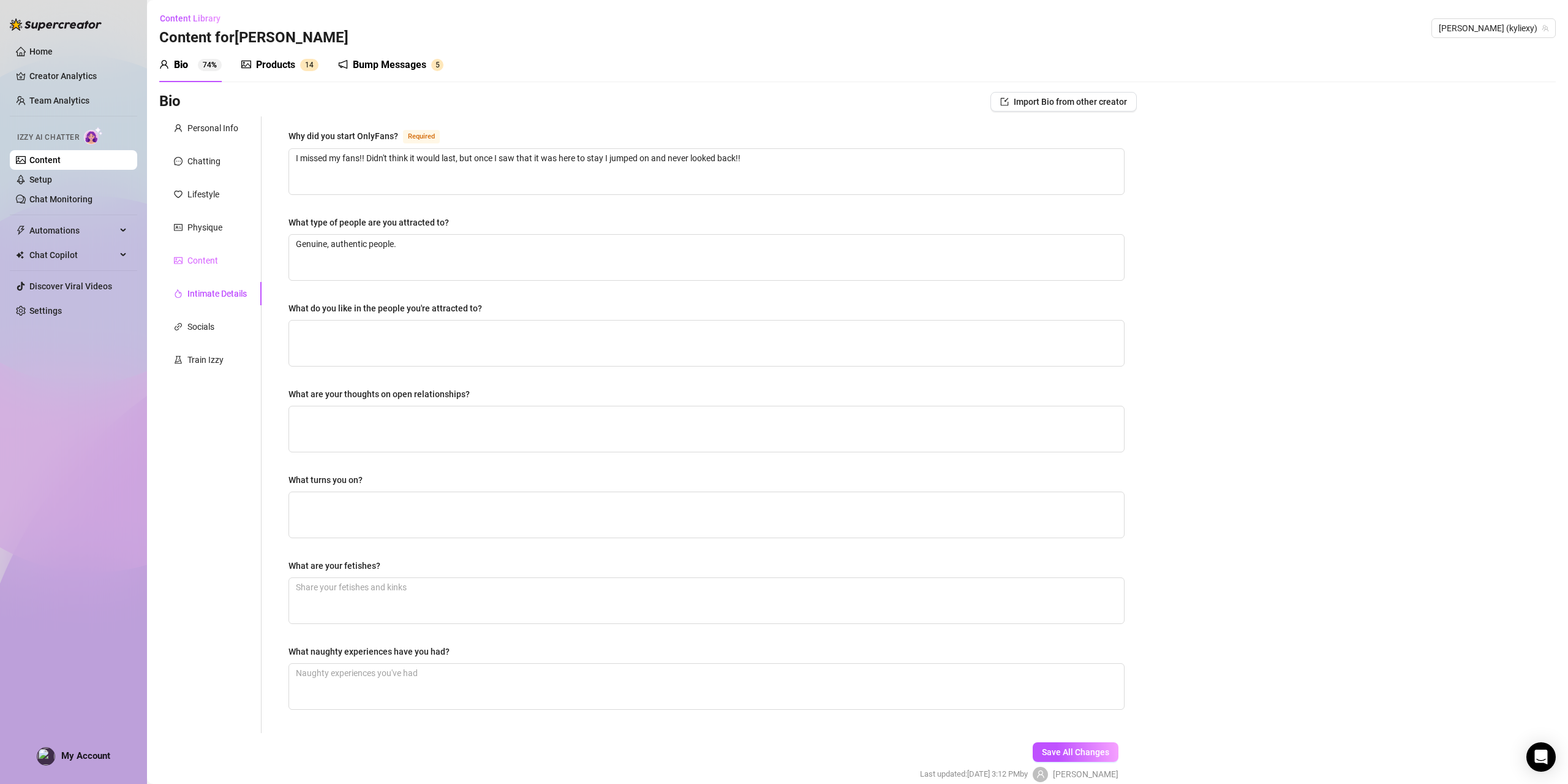
click at [217, 255] on div "Content" at bounding box center [210, 260] width 102 height 23
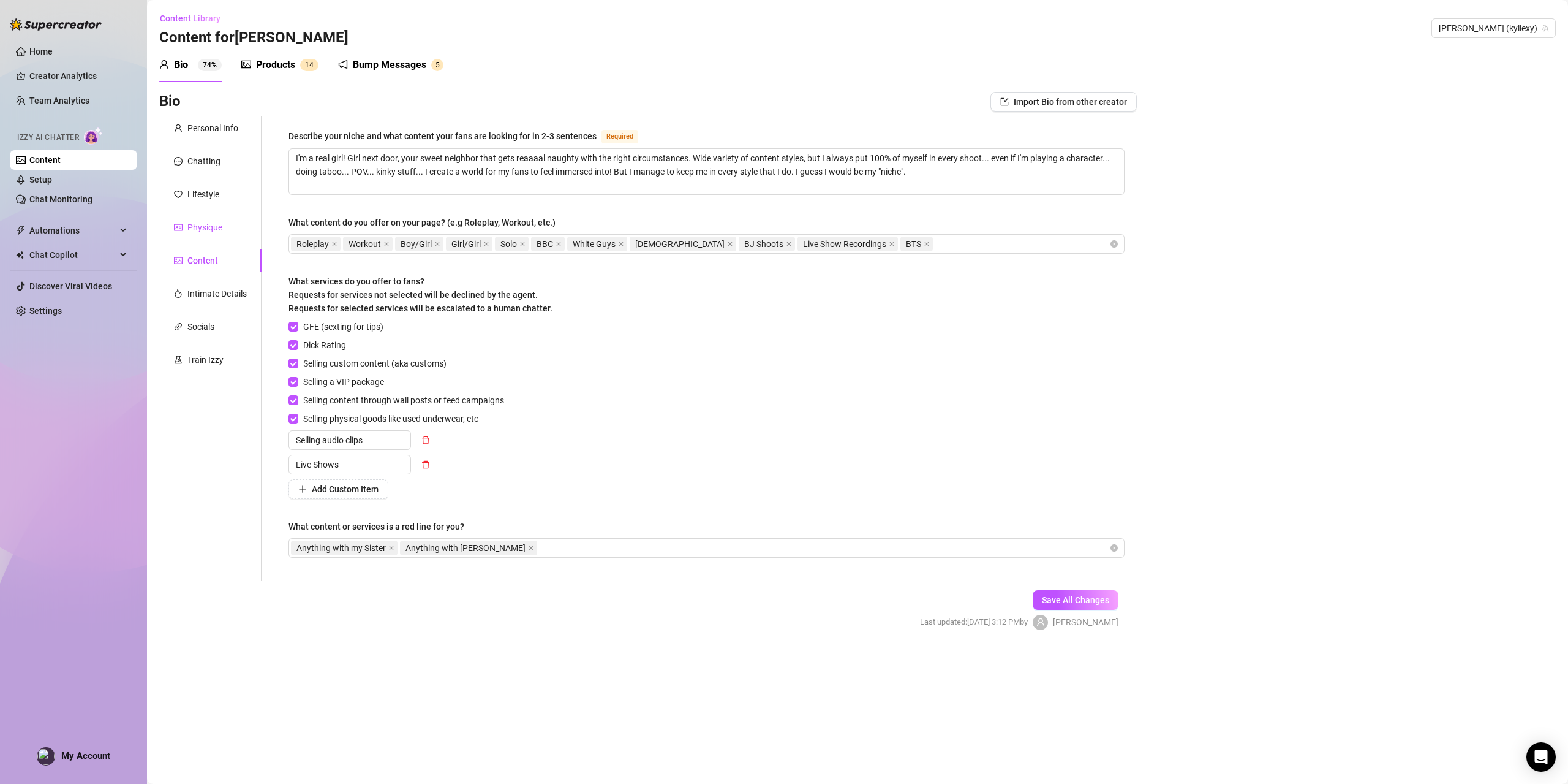
click at [203, 224] on div "Physique" at bounding box center [205, 227] width 35 height 13
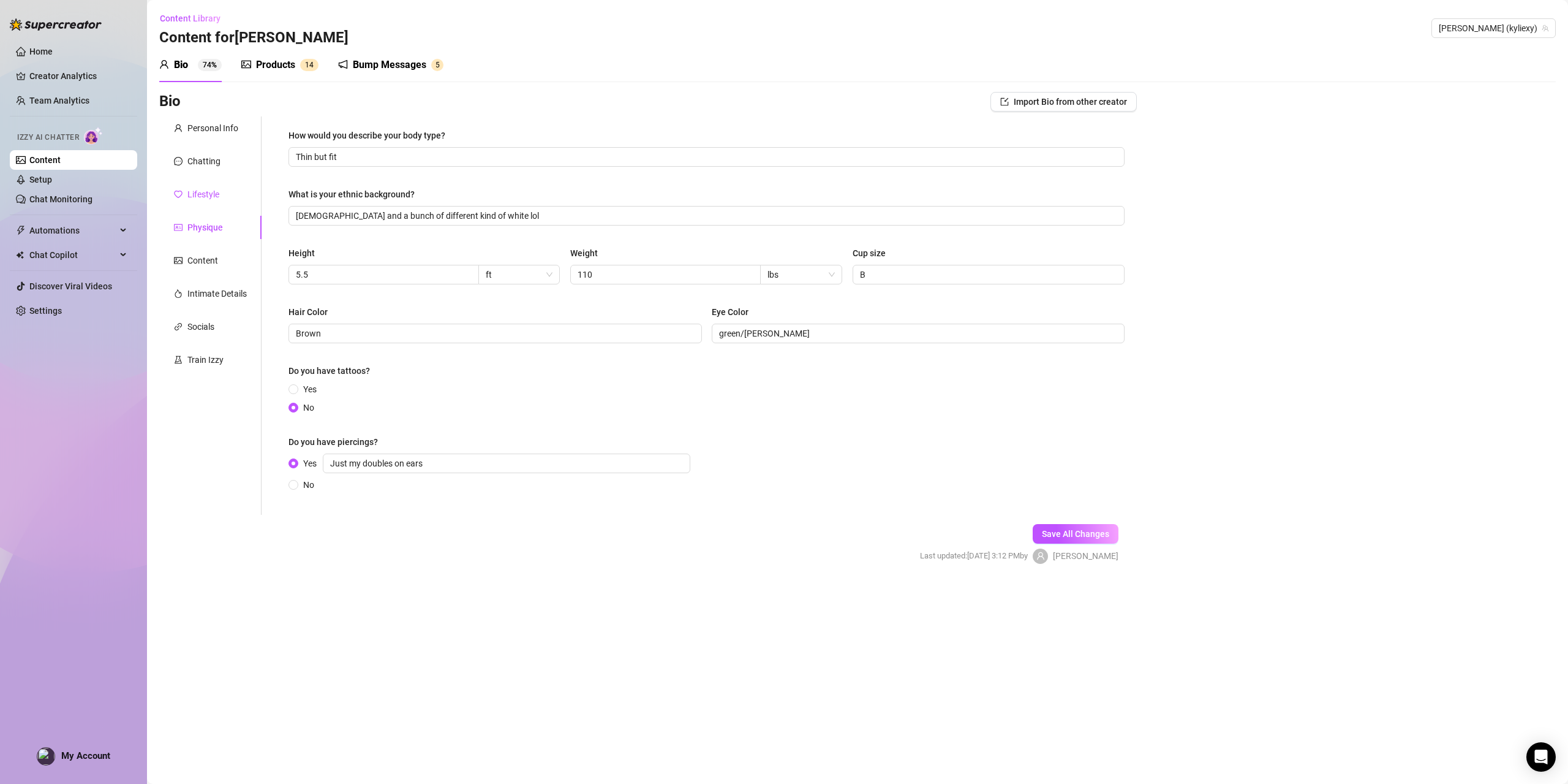
click at [206, 200] on div "Lifestyle" at bounding box center [203, 195] width 31 height 13
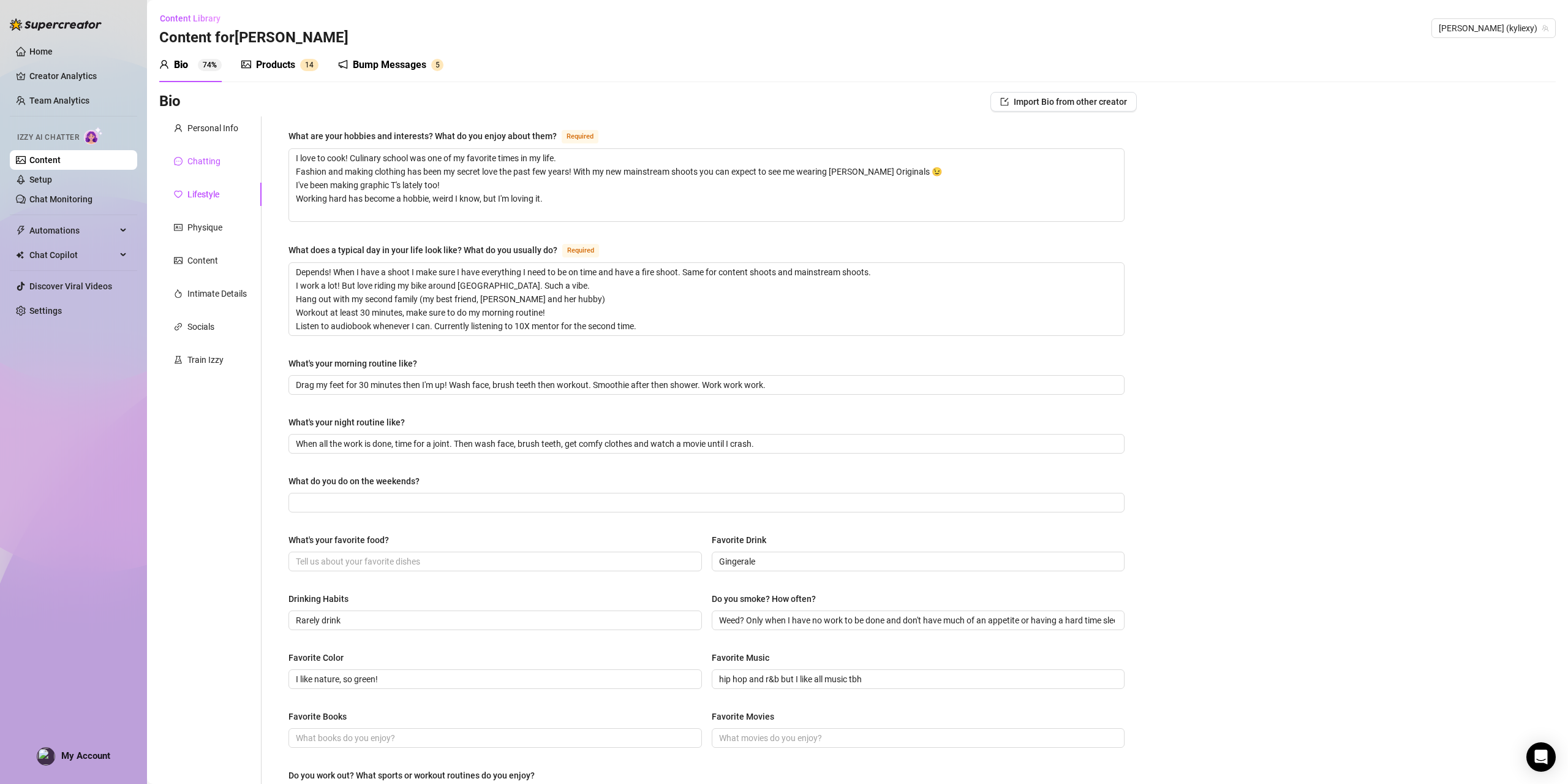
click at [214, 156] on div "Chatting" at bounding box center [204, 161] width 33 height 13
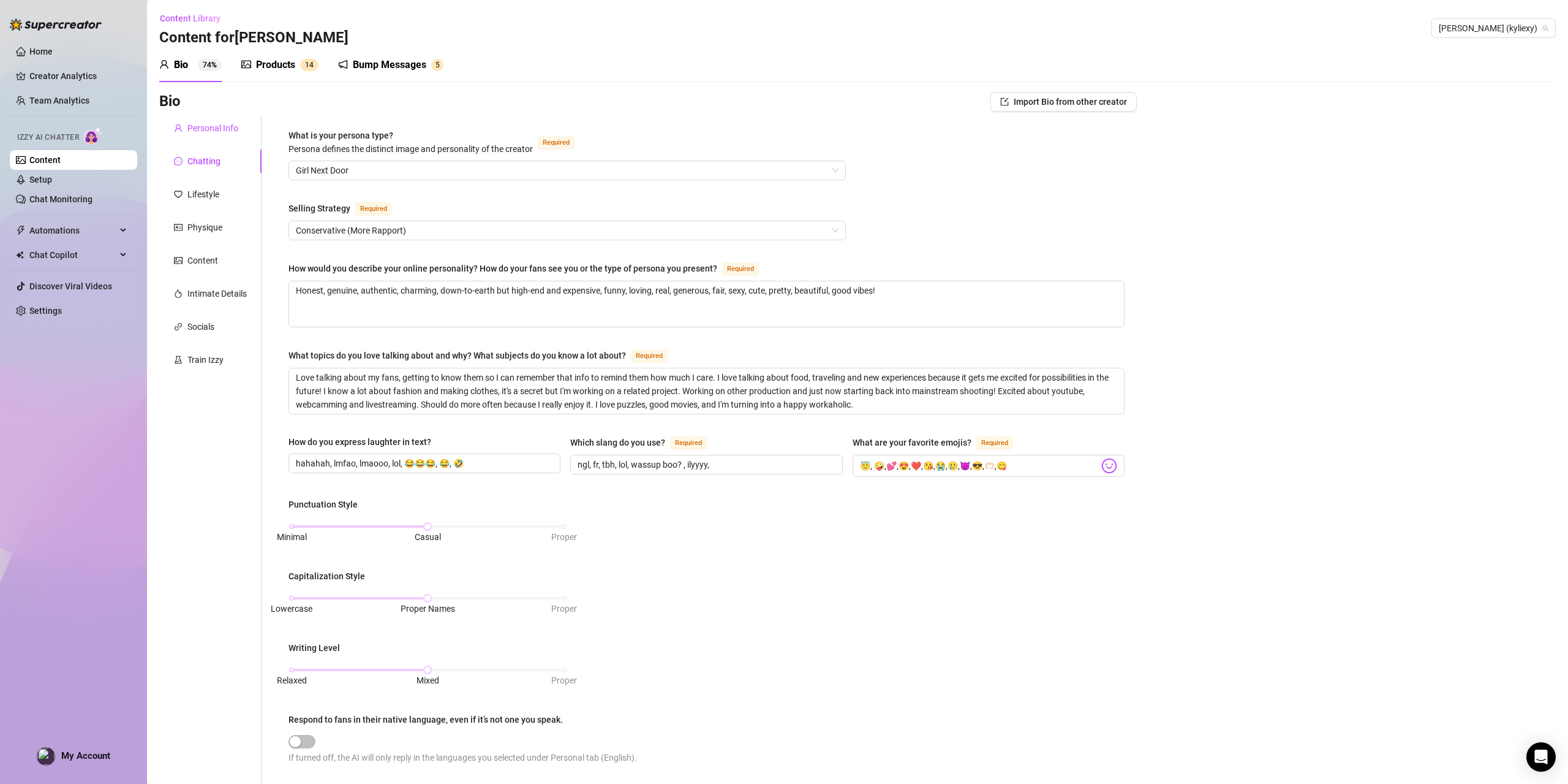
click at [208, 130] on div "Personal Info" at bounding box center [213, 128] width 51 height 13
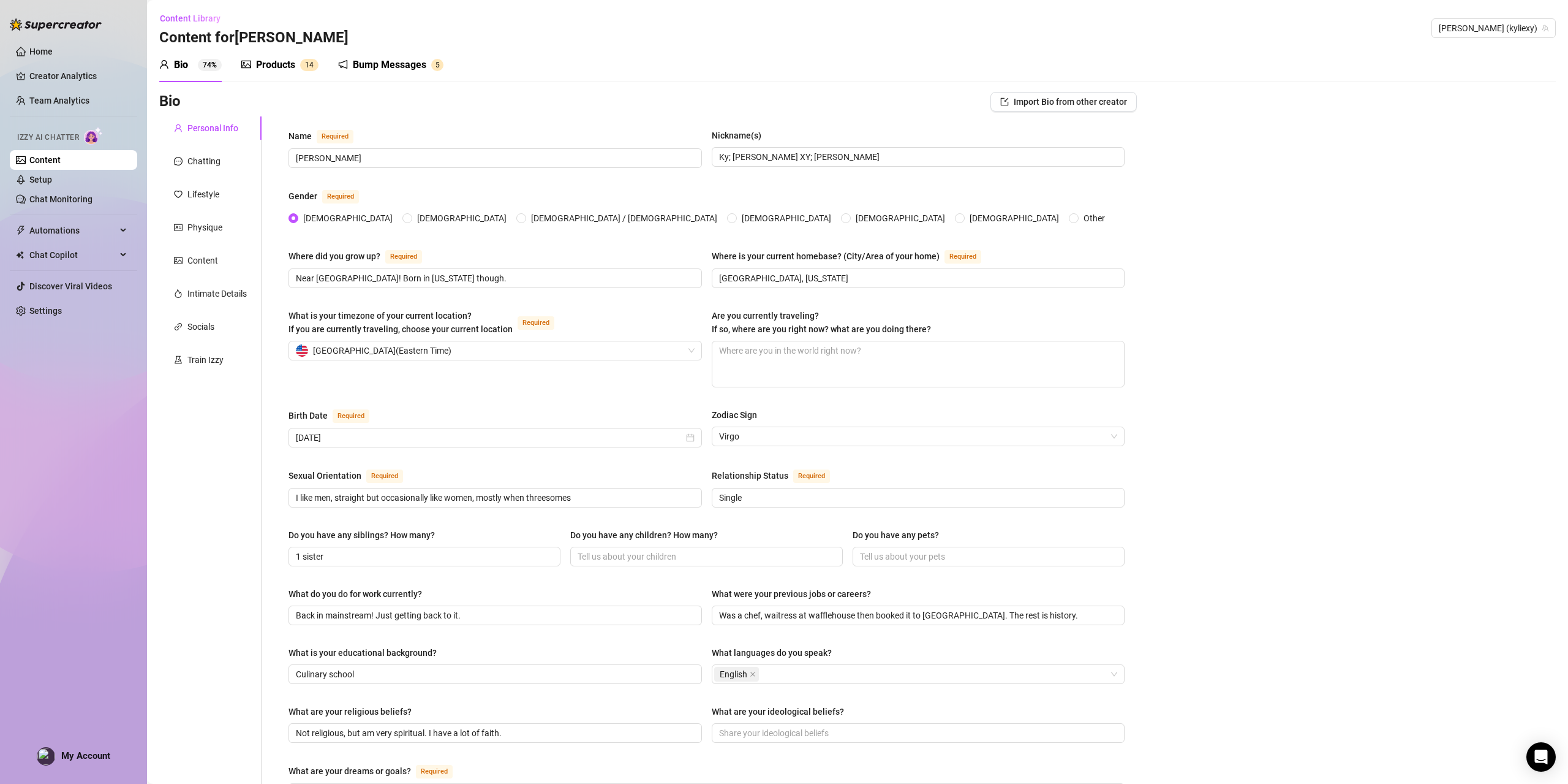
click at [60, 160] on link "Content" at bounding box center [45, 160] width 31 height 10
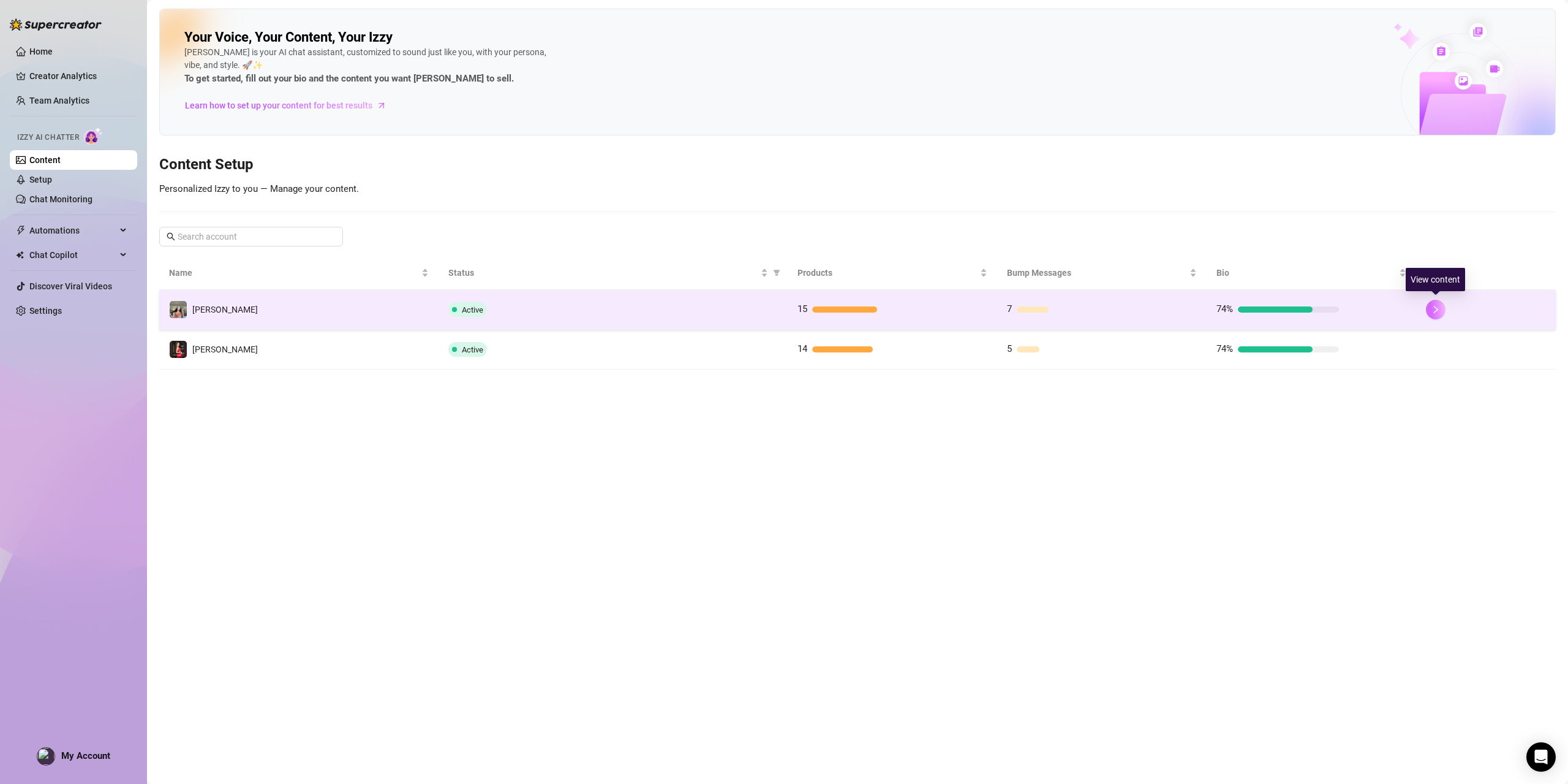
click at [1436, 310] on icon "right" at bounding box center [1436, 310] width 4 height 8
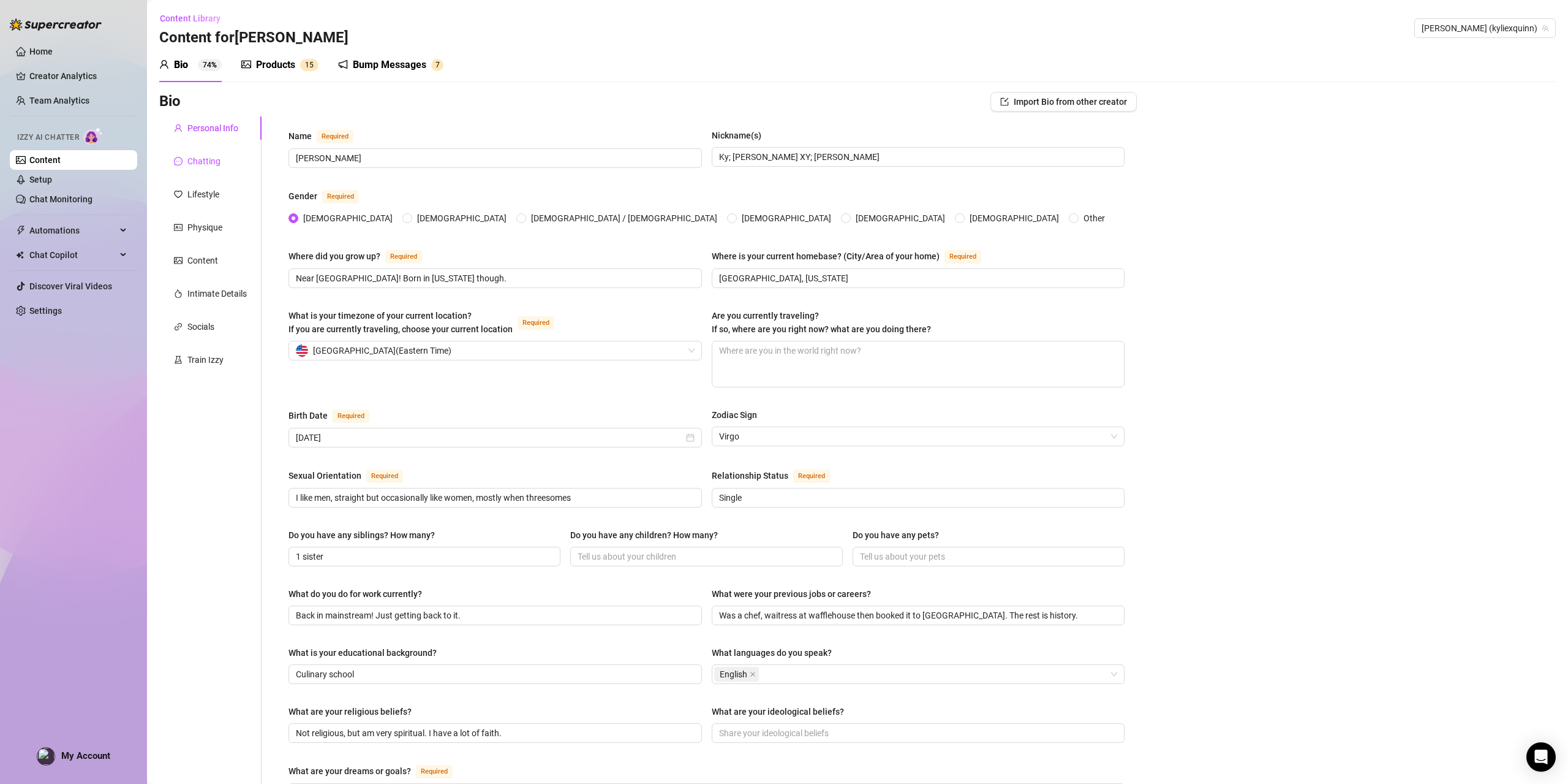
click at [193, 162] on div "Chatting" at bounding box center [204, 161] width 33 height 13
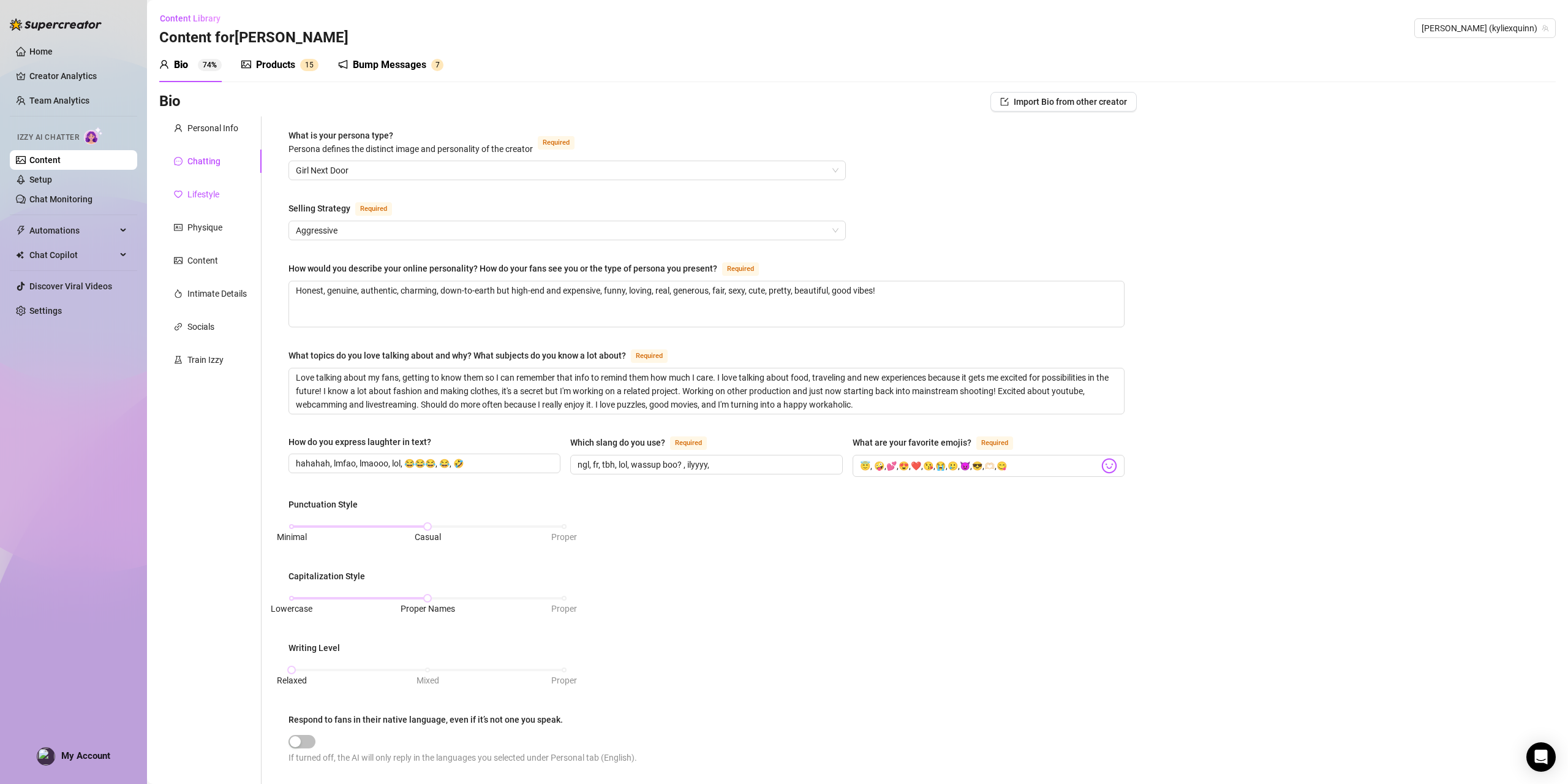
click at [189, 192] on div "Lifestyle" at bounding box center [203, 195] width 31 height 13
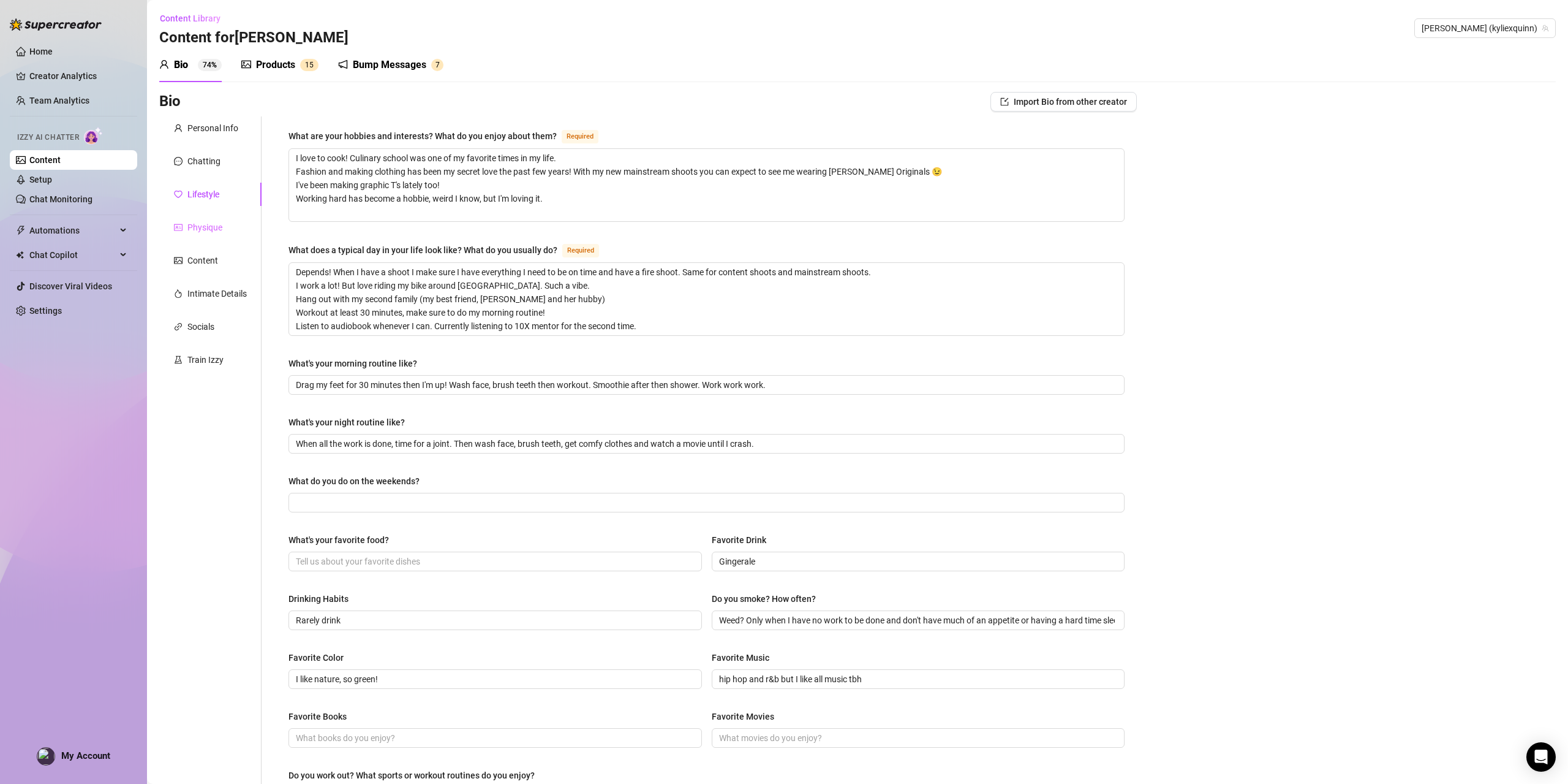
click at [188, 218] on div "Physique" at bounding box center [210, 227] width 102 height 23
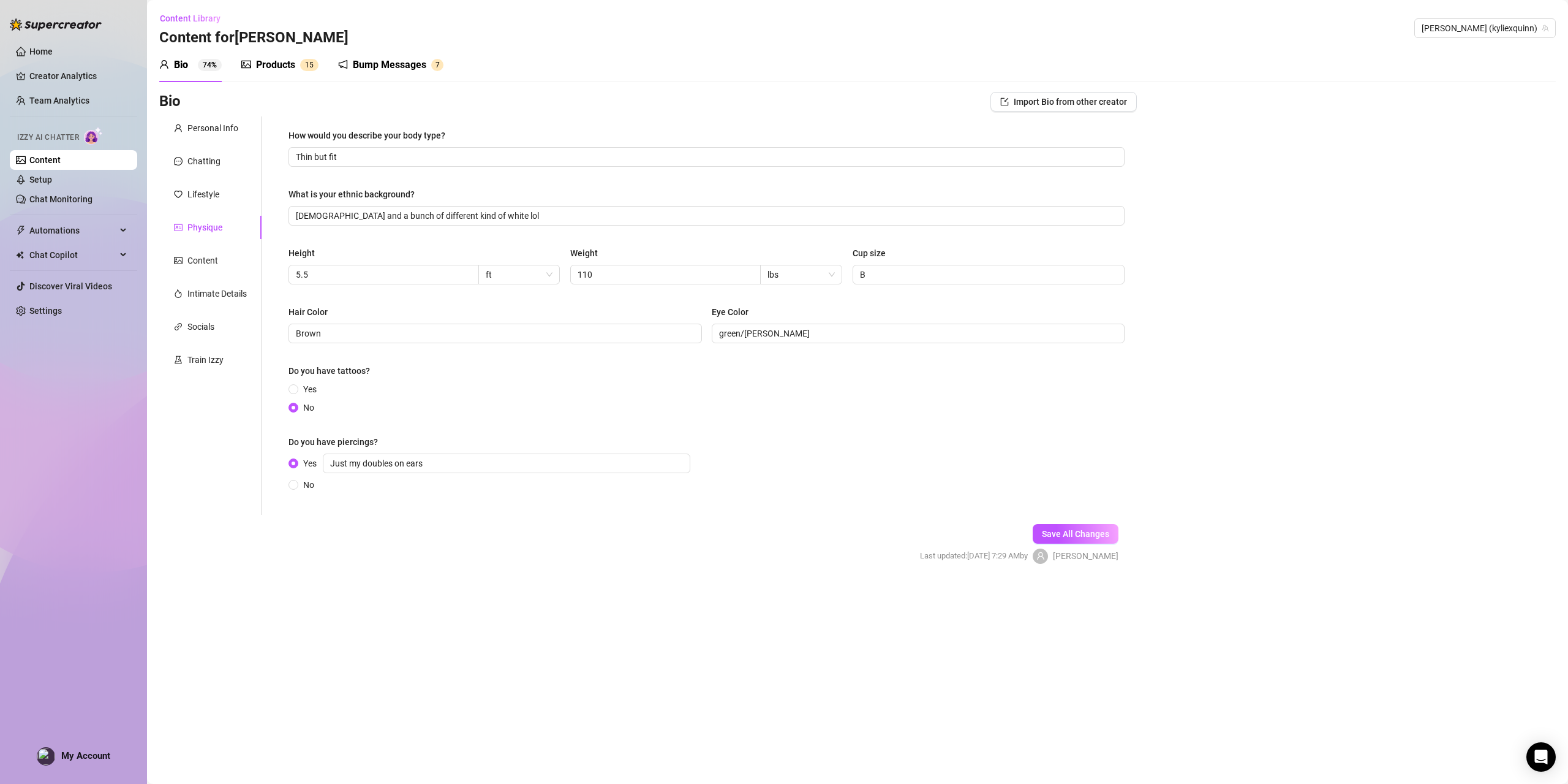
click at [186, 239] on div "Personal Info Chatting Lifestyle Physique Content Intimate Details Socials Trai…" at bounding box center [210, 316] width 102 height 399
click at [195, 257] on div "Content" at bounding box center [203, 260] width 31 height 13
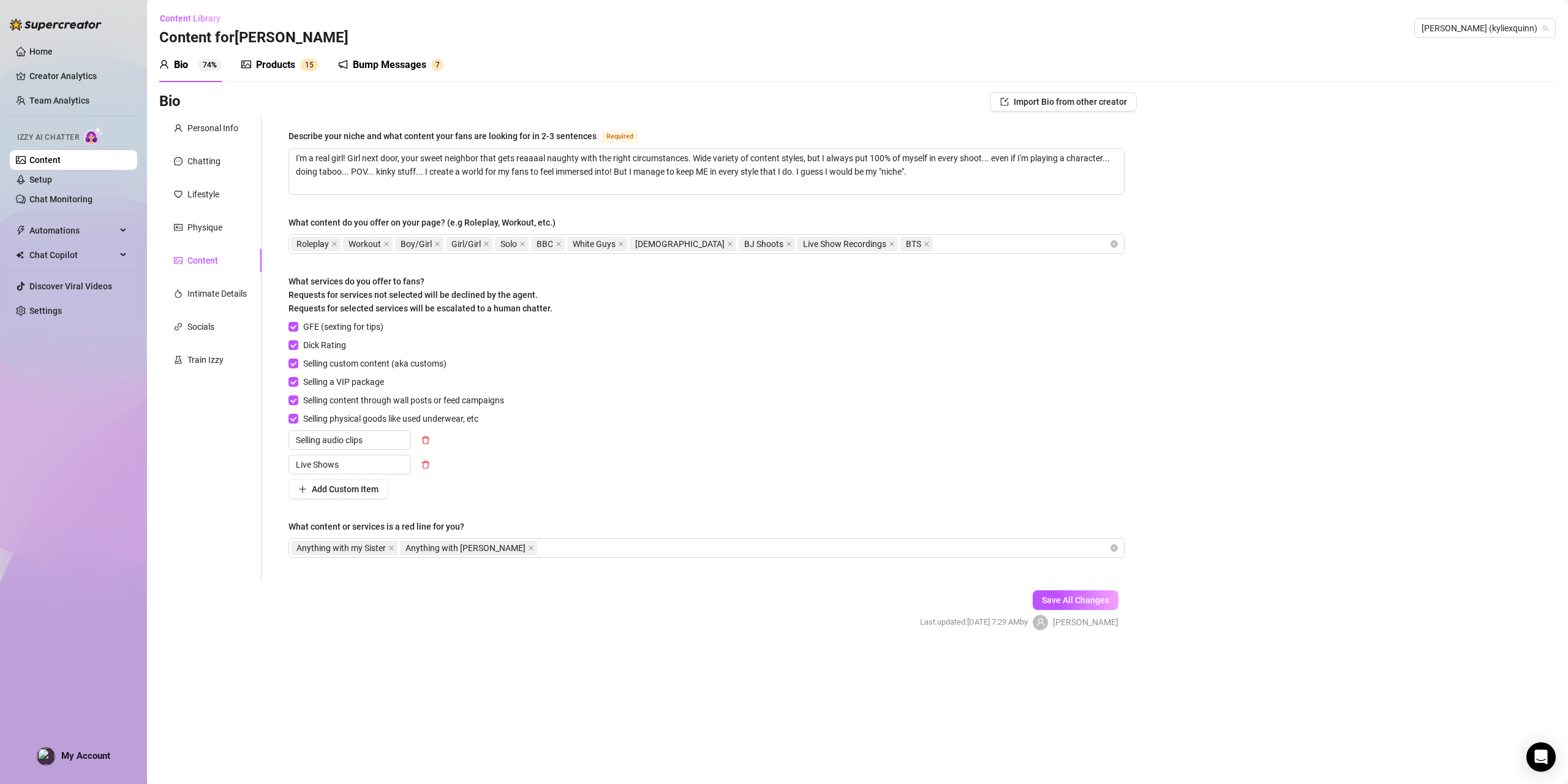
click at [198, 278] on div "Personal Info Chatting Lifestyle Physique Content Intimate Details Socials Trai…" at bounding box center [210, 348] width 102 height 464
drag, startPoint x: 197, startPoint y: 329, endPoint x: 199, endPoint y: 320, distance: 9.2
click at [197, 329] on div "Socials" at bounding box center [201, 326] width 27 height 13
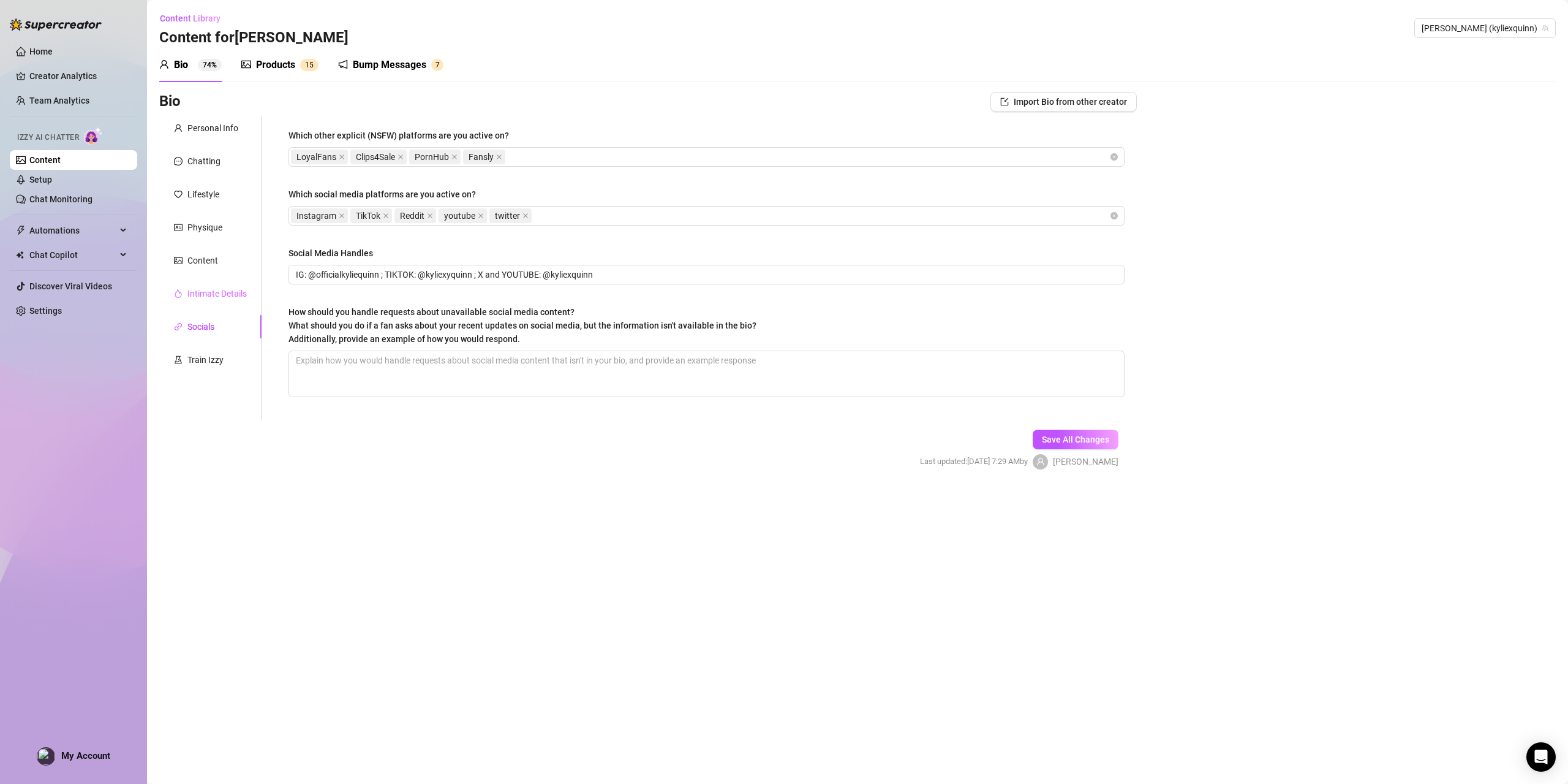
click at [203, 302] on div "Intimate Details" at bounding box center [210, 294] width 102 height 23
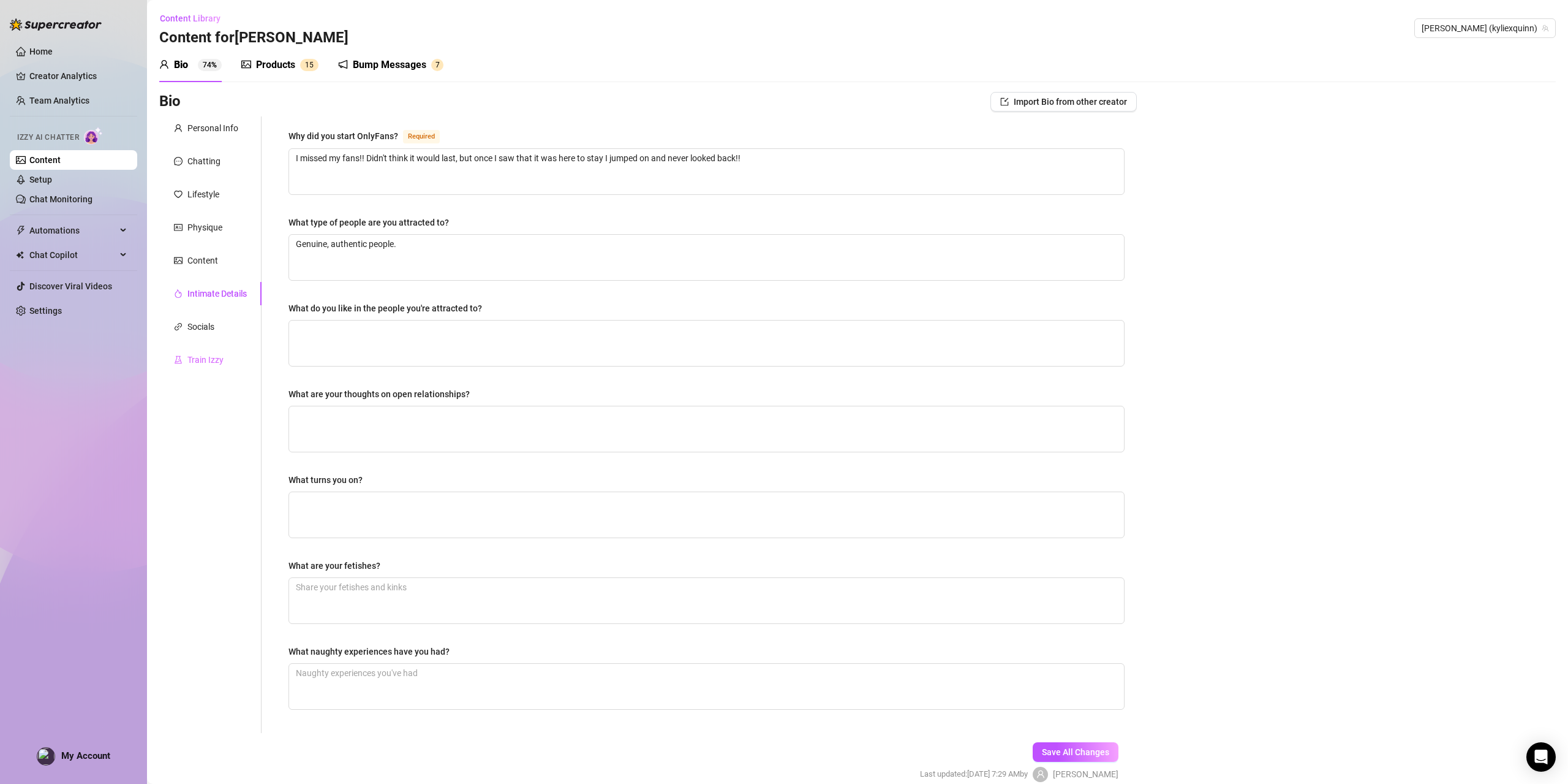
click at [198, 350] on div "Train Izzy" at bounding box center [210, 360] width 102 height 23
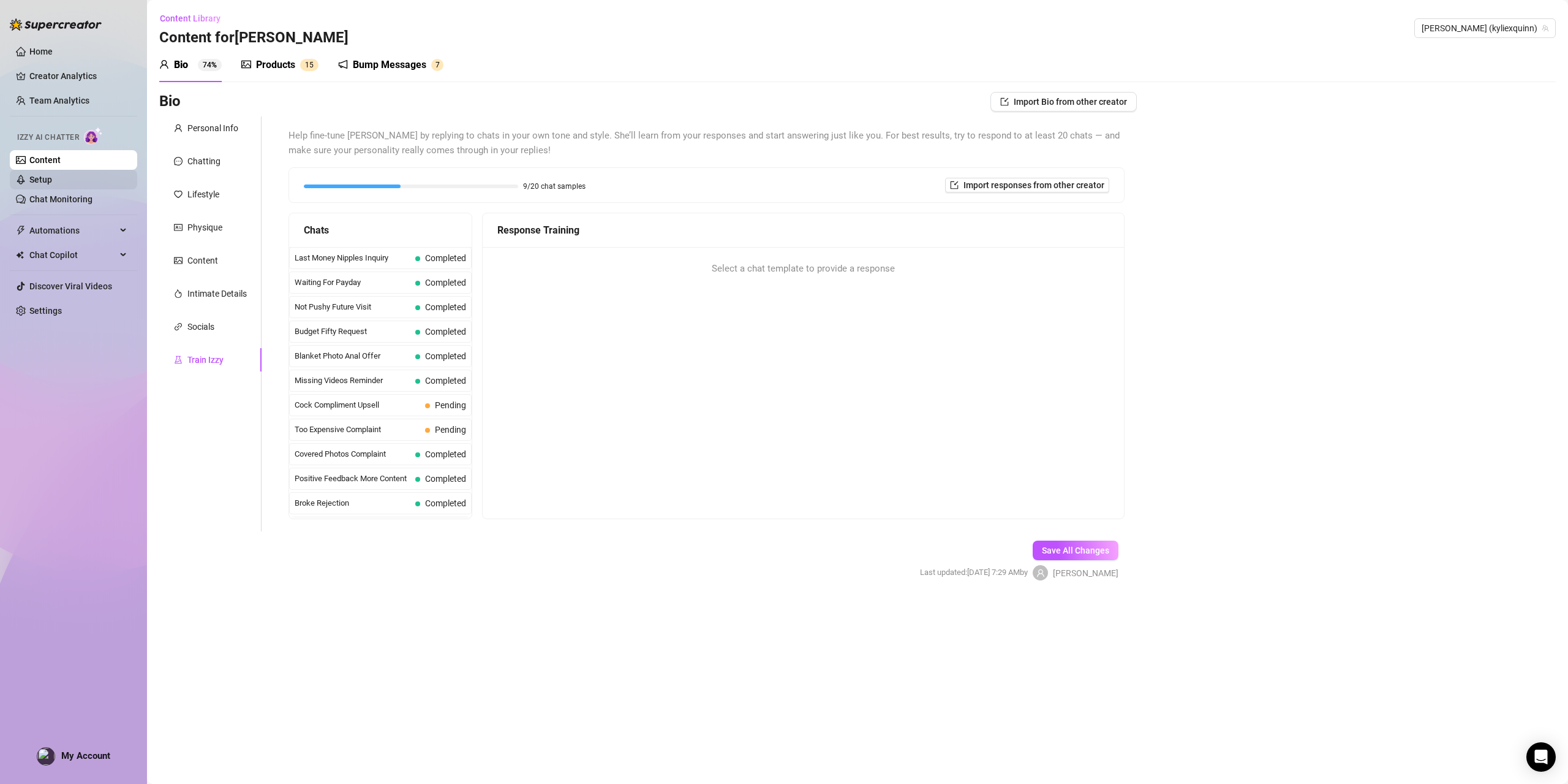
click at [51, 178] on link "Setup" at bounding box center [41, 179] width 23 height 10
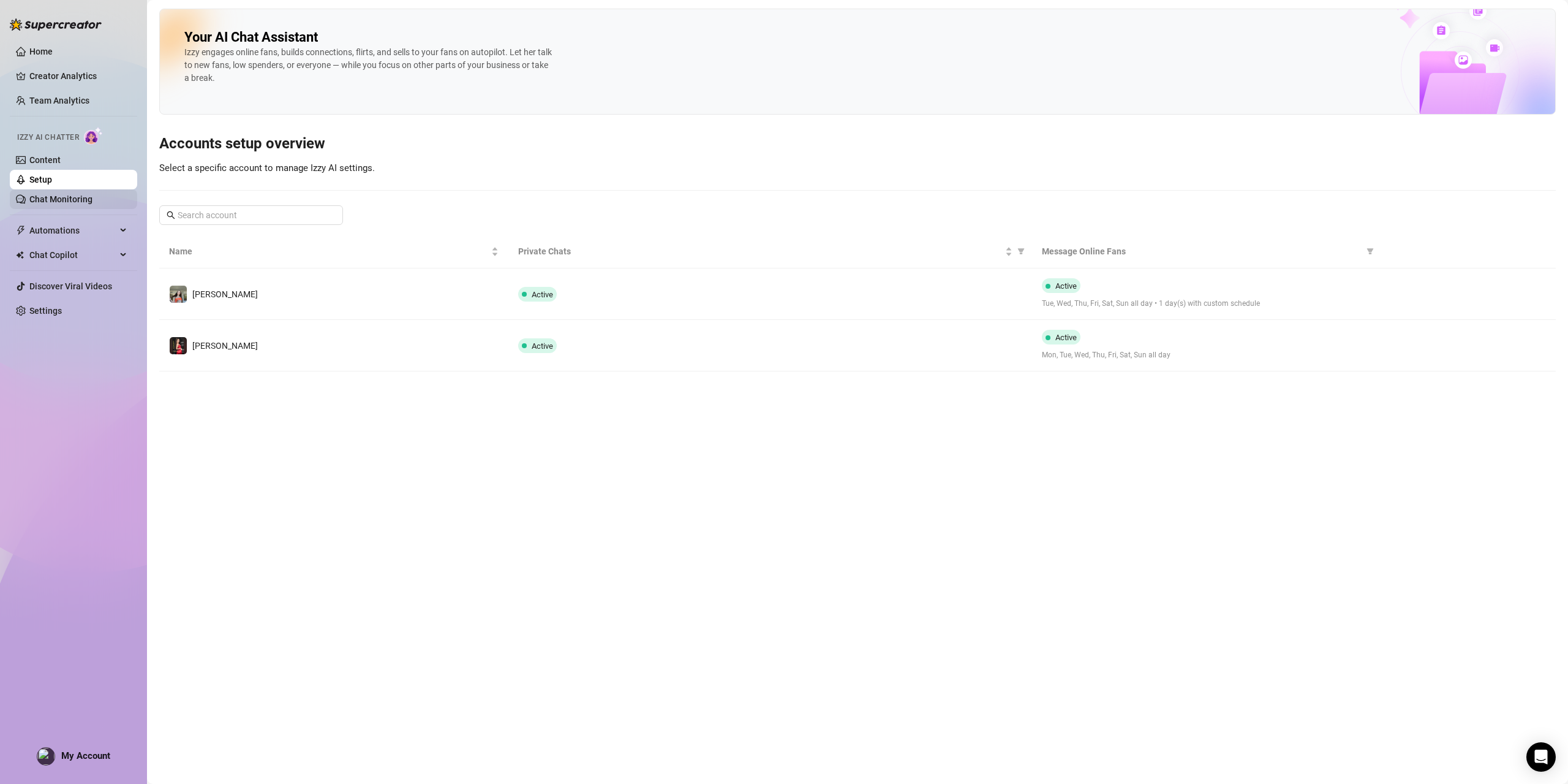
click at [52, 195] on link "Chat Monitoring" at bounding box center [61, 199] width 63 height 10
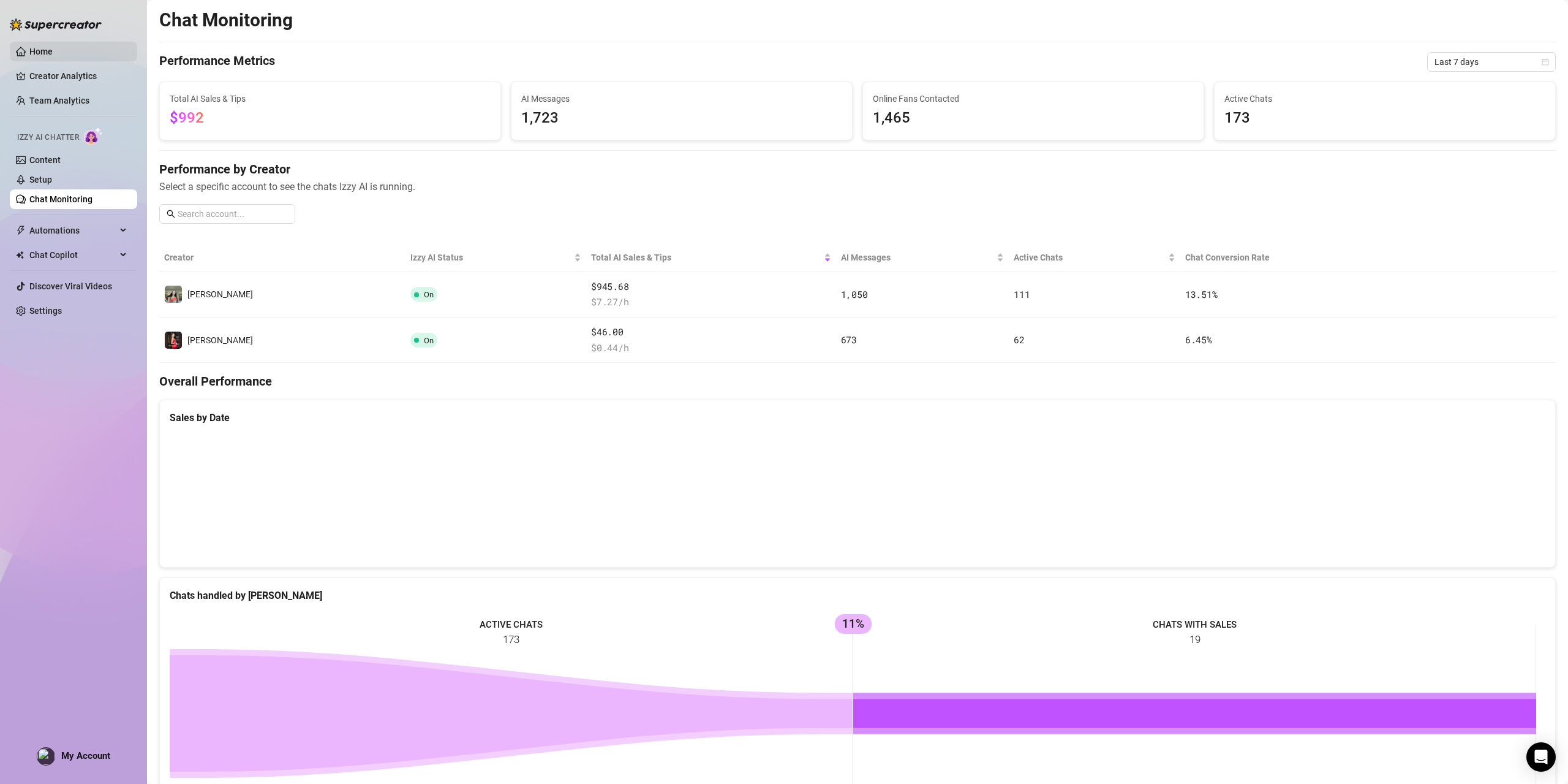
click at [52, 50] on link "Home" at bounding box center [41, 52] width 23 height 10
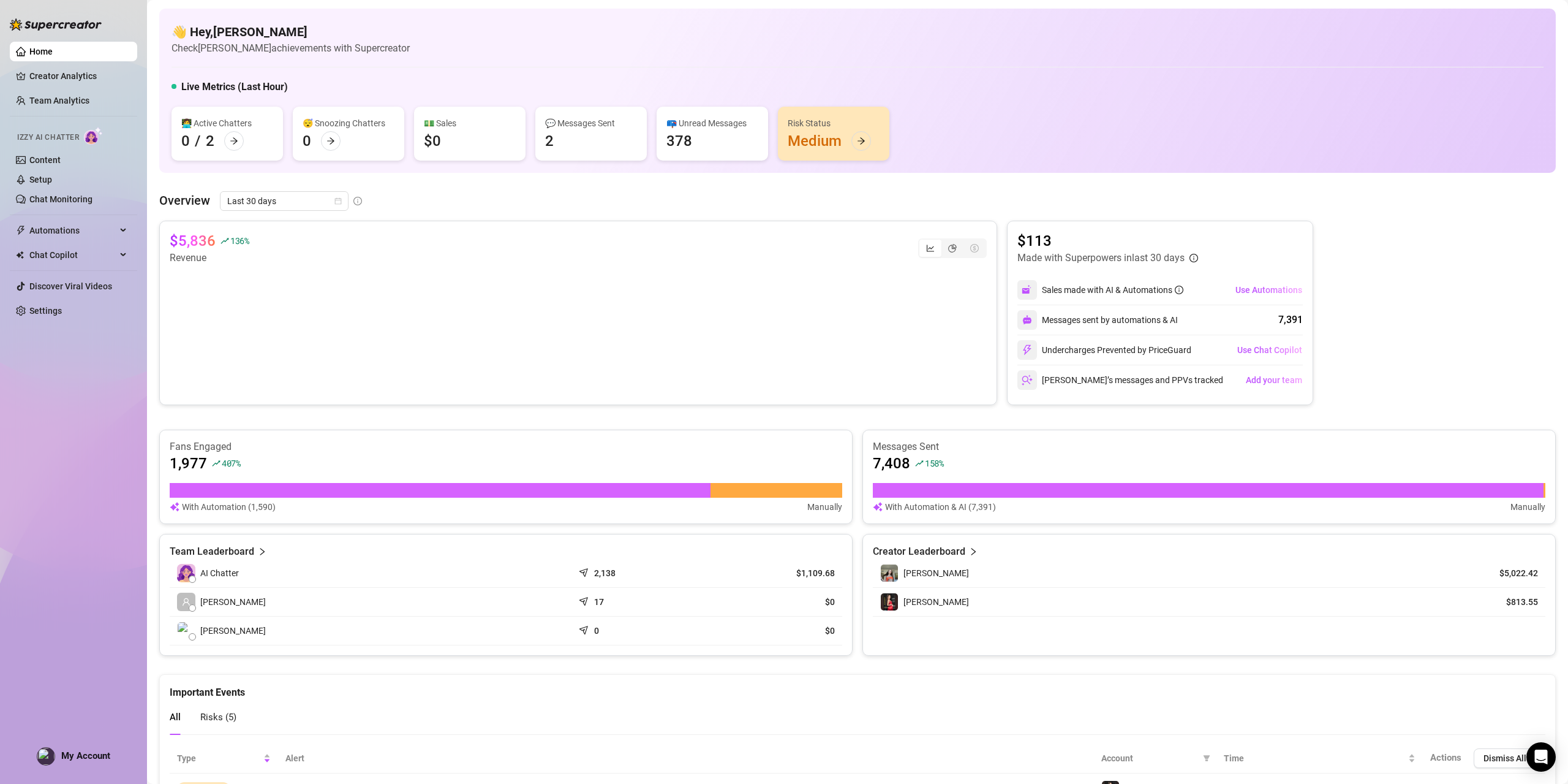
click at [831, 138] on div "Risk Status Medium" at bounding box center [833, 134] width 112 height 54
click at [867, 139] on div at bounding box center [861, 141] width 20 height 20
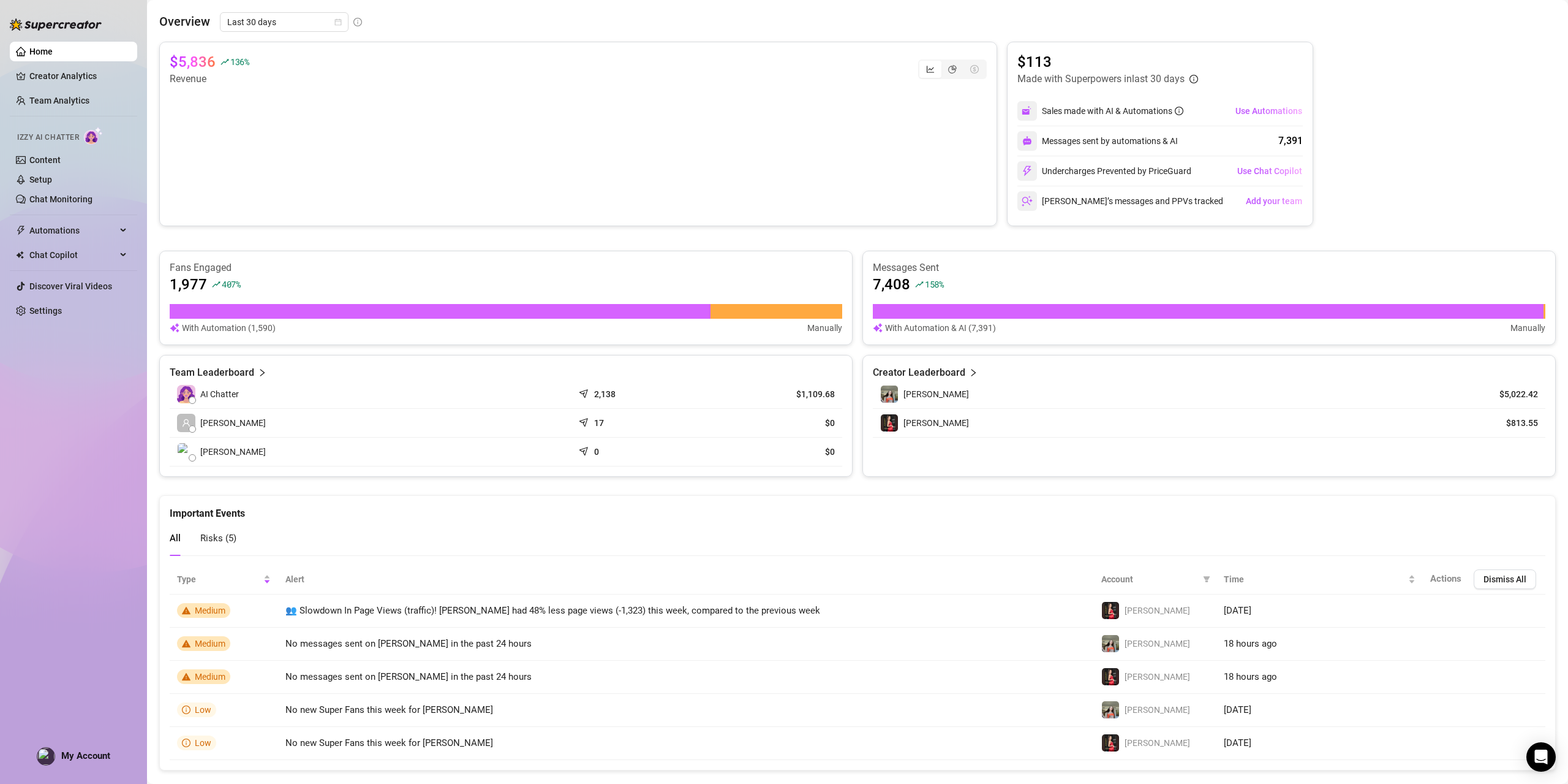
scroll to position [198, 0]
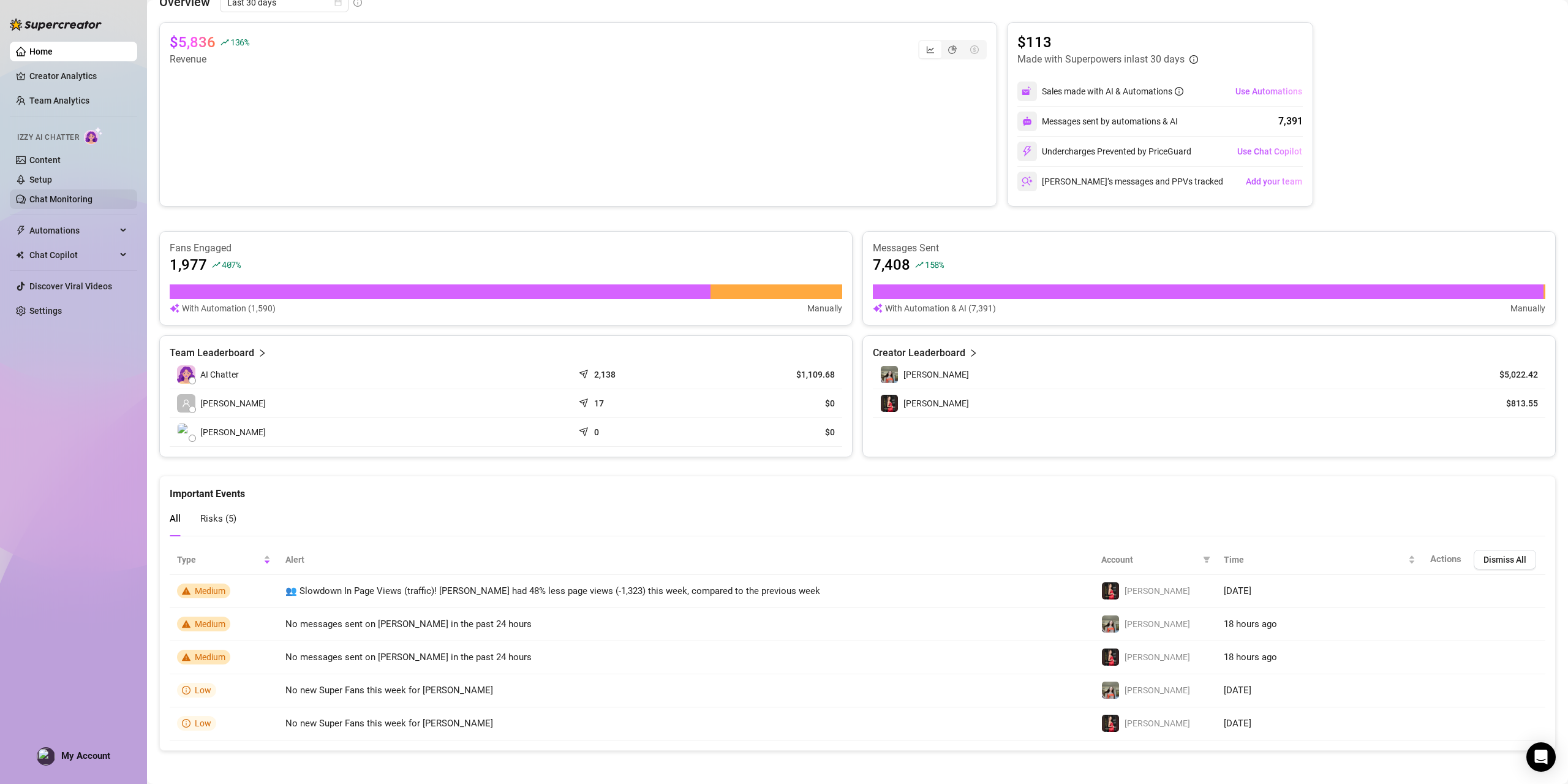
click at [52, 195] on link "Chat Monitoring" at bounding box center [61, 199] width 63 height 10
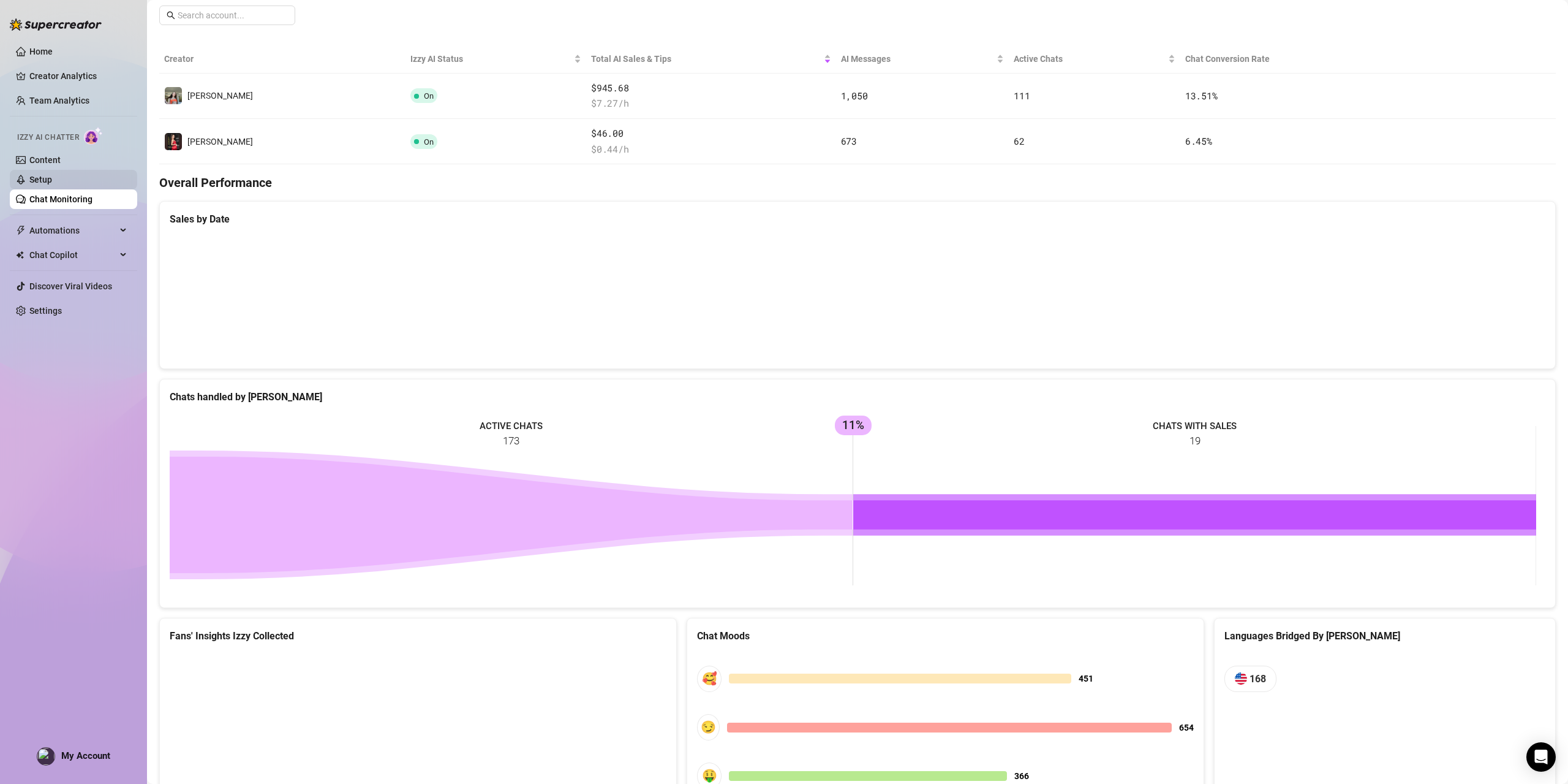
click at [48, 179] on link "Setup" at bounding box center [41, 179] width 23 height 10
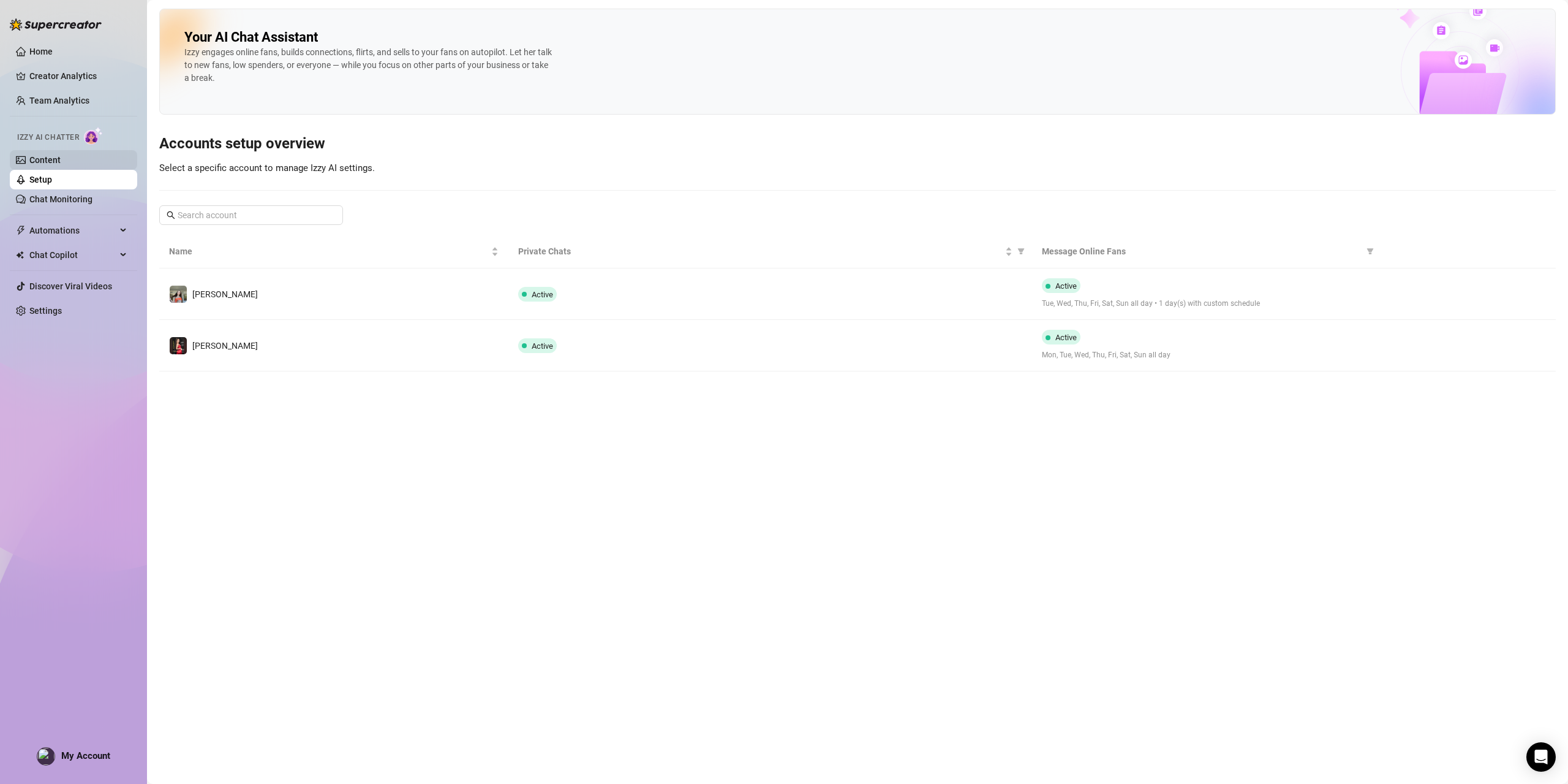
click at [47, 165] on link "Content" at bounding box center [45, 160] width 31 height 10
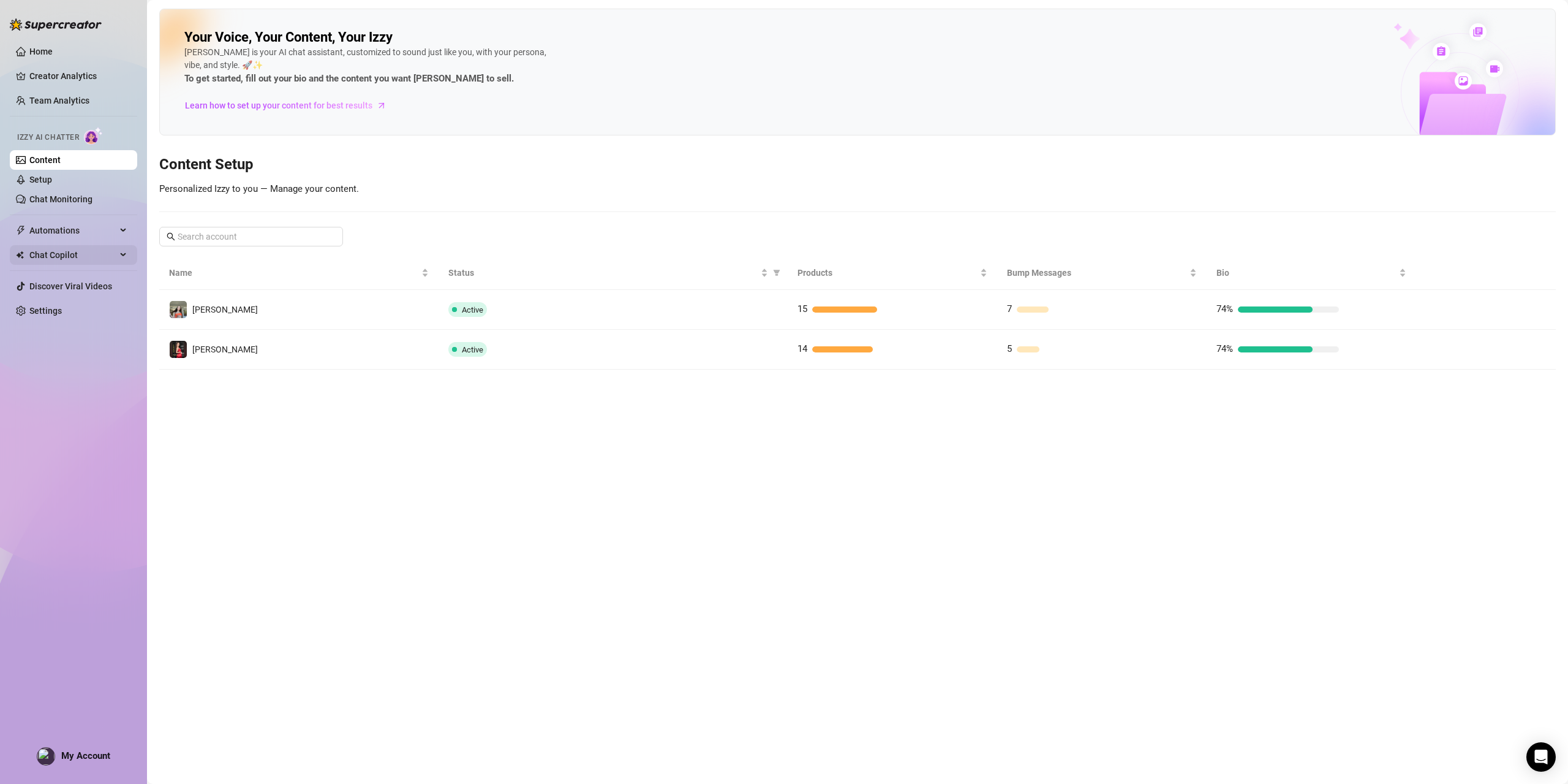
click at [51, 257] on span "Chat Copilot" at bounding box center [72, 255] width 87 height 20
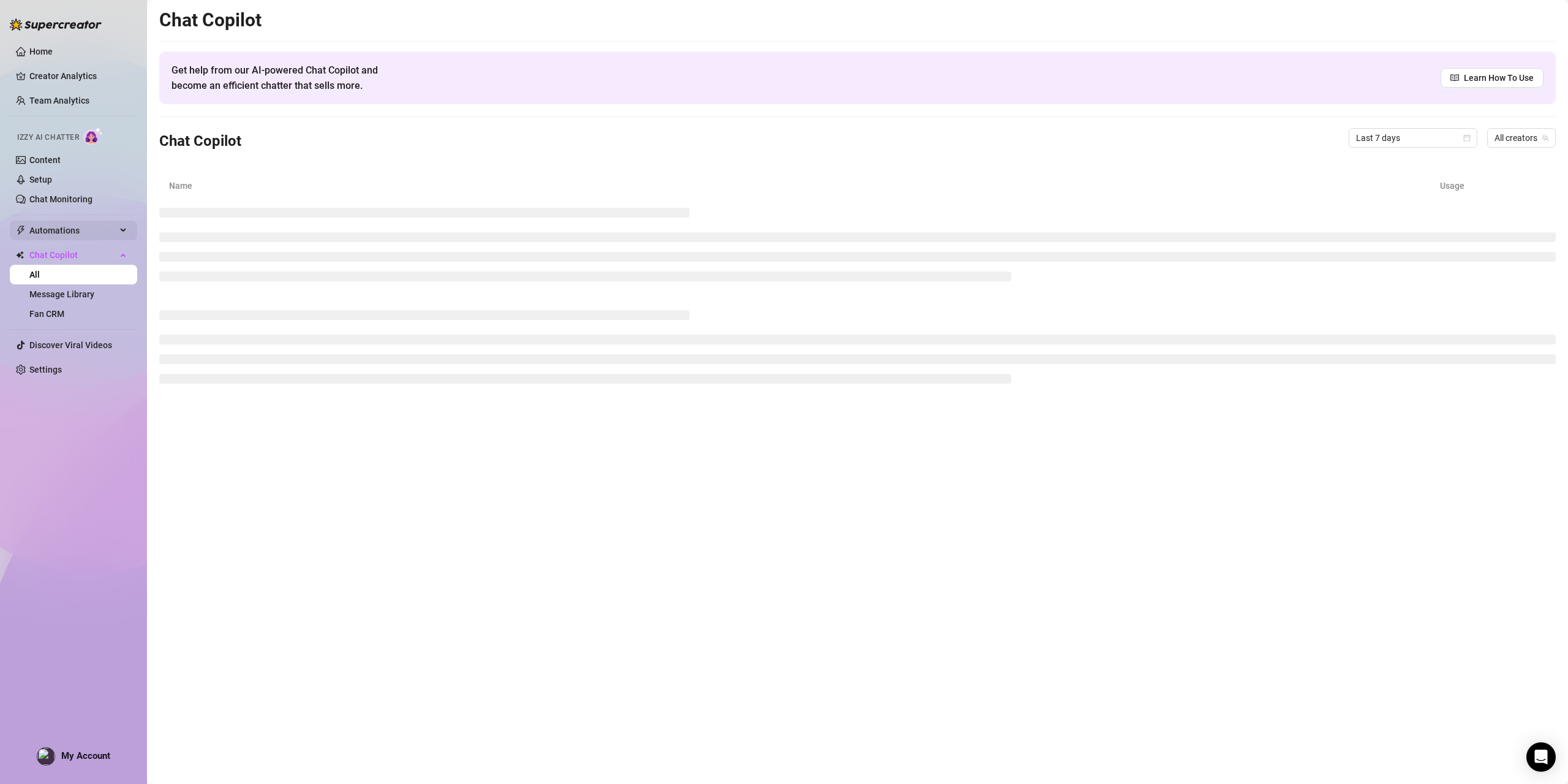
click at [56, 229] on span "Automations" at bounding box center [72, 230] width 87 height 20
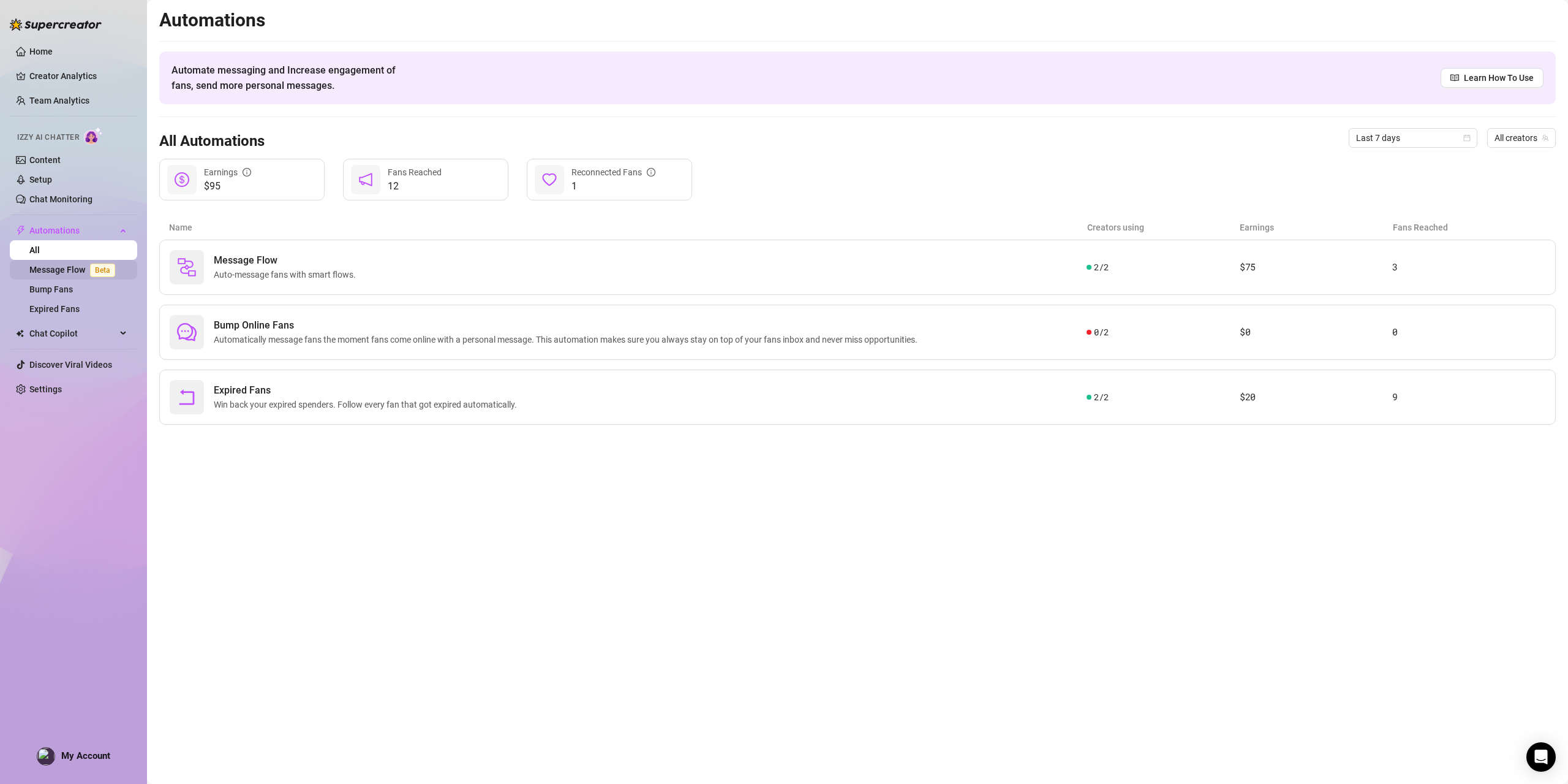
click at [60, 267] on link "Message Flow Beta" at bounding box center [74, 270] width 91 height 10
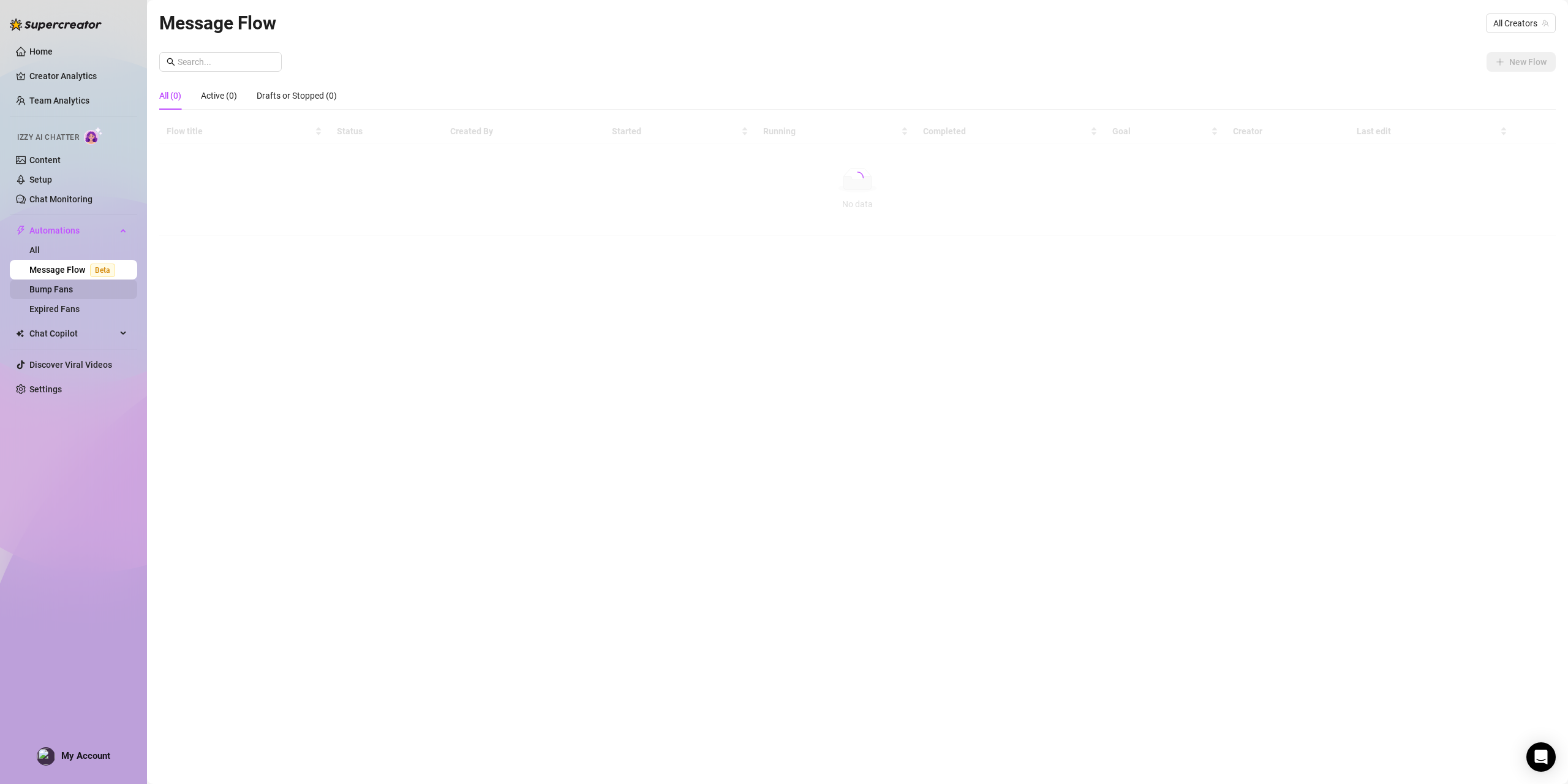
click at [57, 289] on link "Bump Fans" at bounding box center [51, 289] width 44 height 10
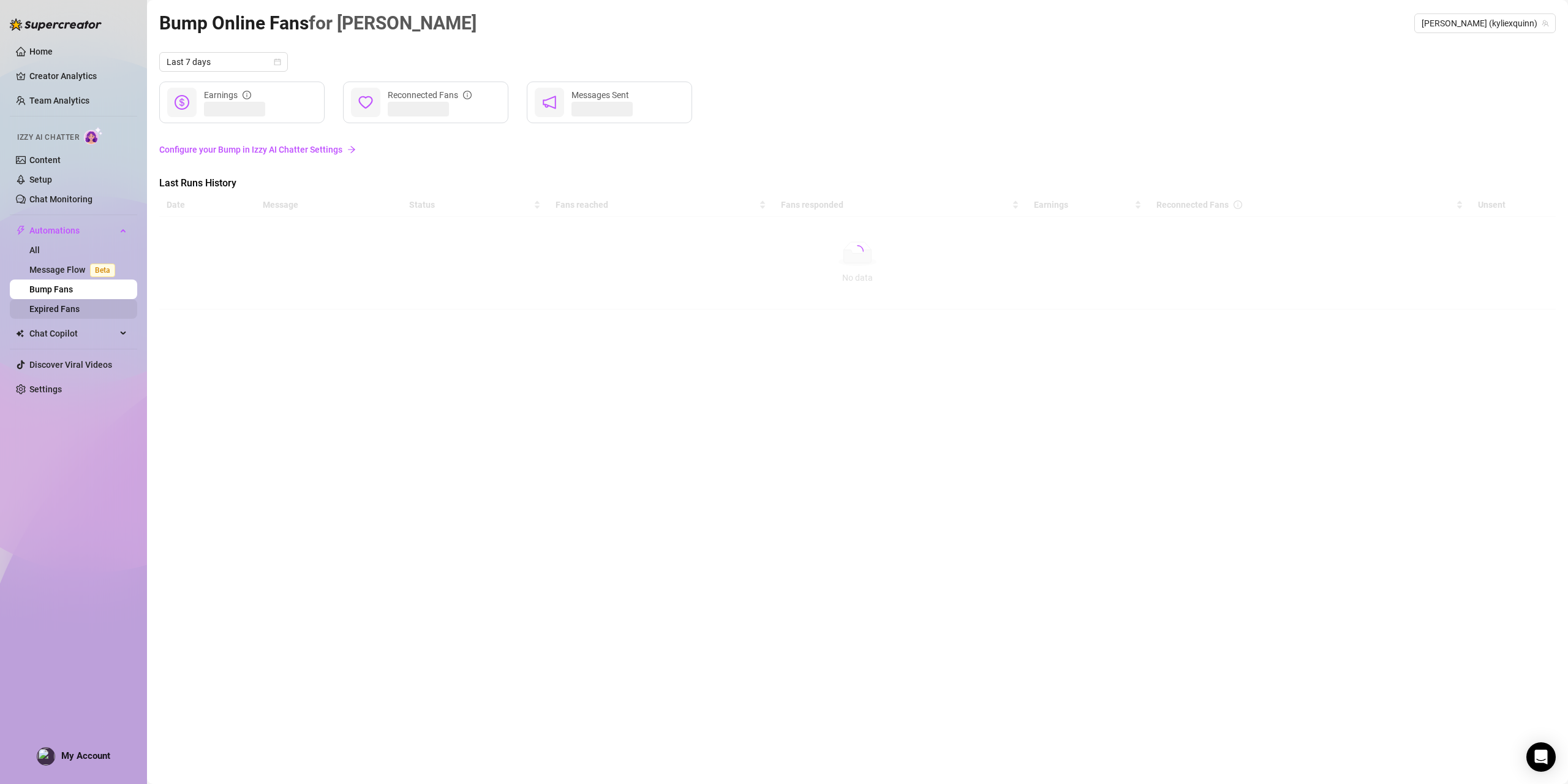
click at [56, 310] on link "Expired Fans" at bounding box center [54, 309] width 51 height 10
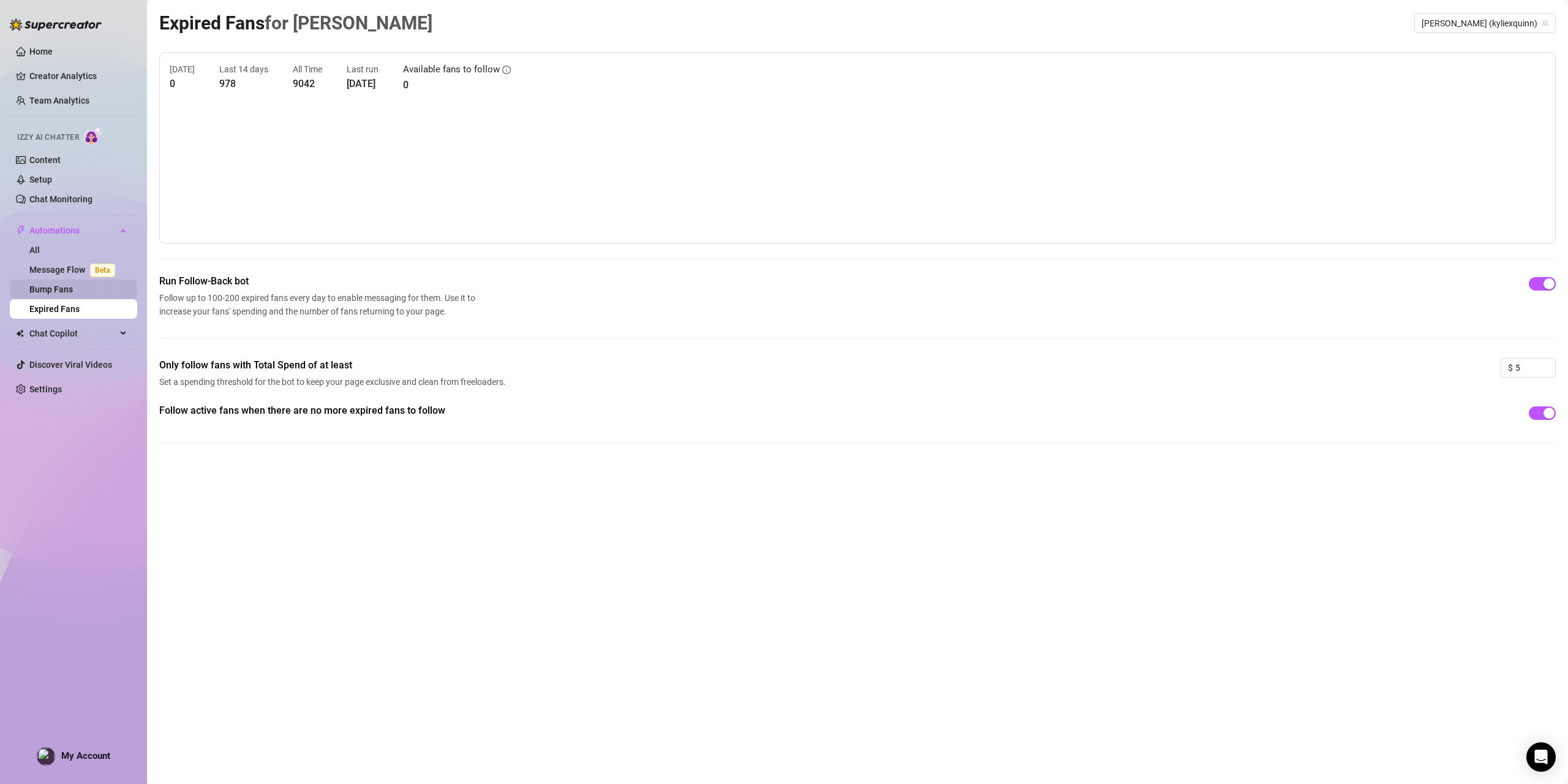
click at [63, 293] on link "Bump Fans" at bounding box center [51, 289] width 44 height 10
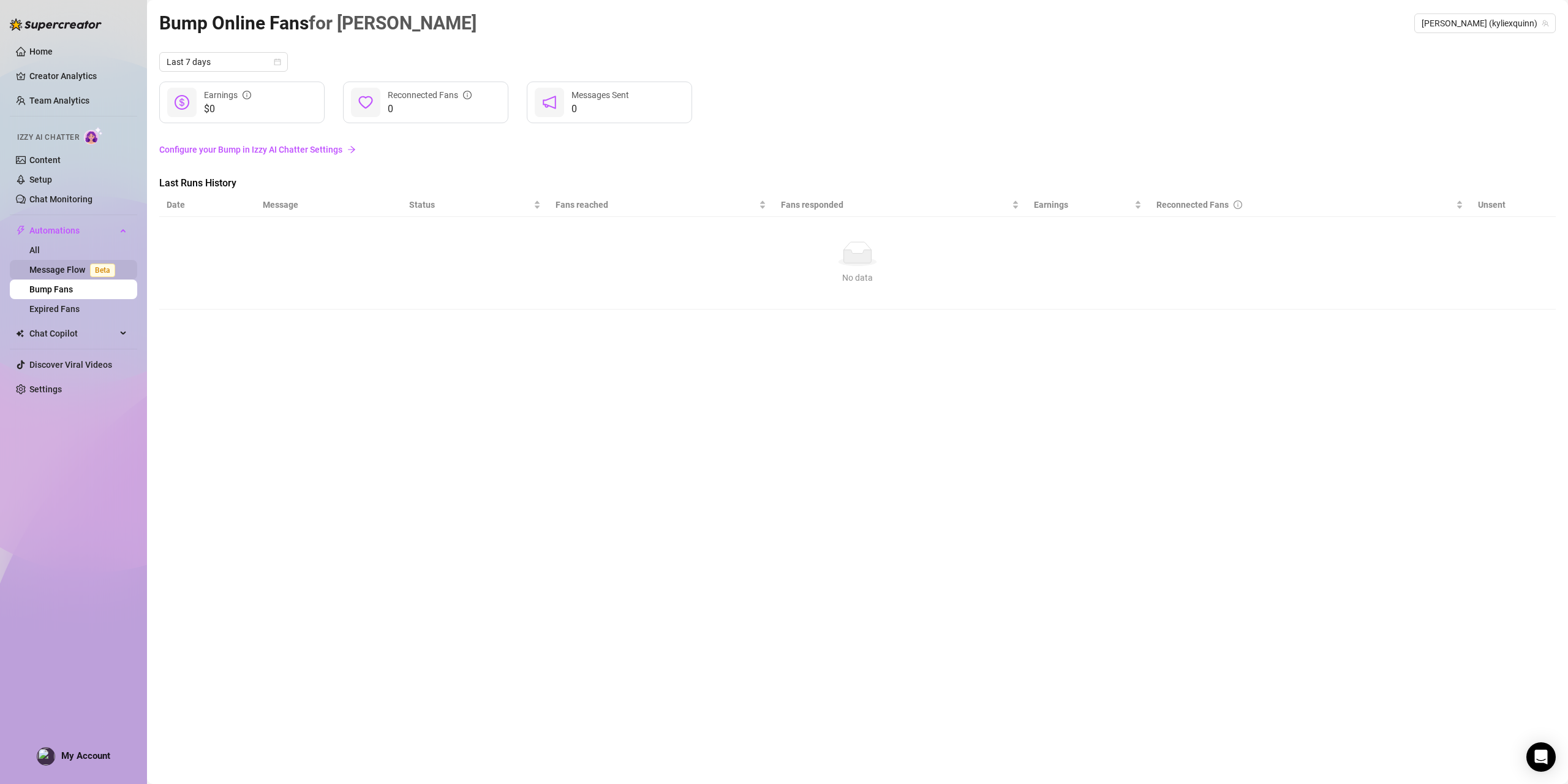
click at [48, 268] on link "Message Flow Beta" at bounding box center [74, 270] width 91 height 10
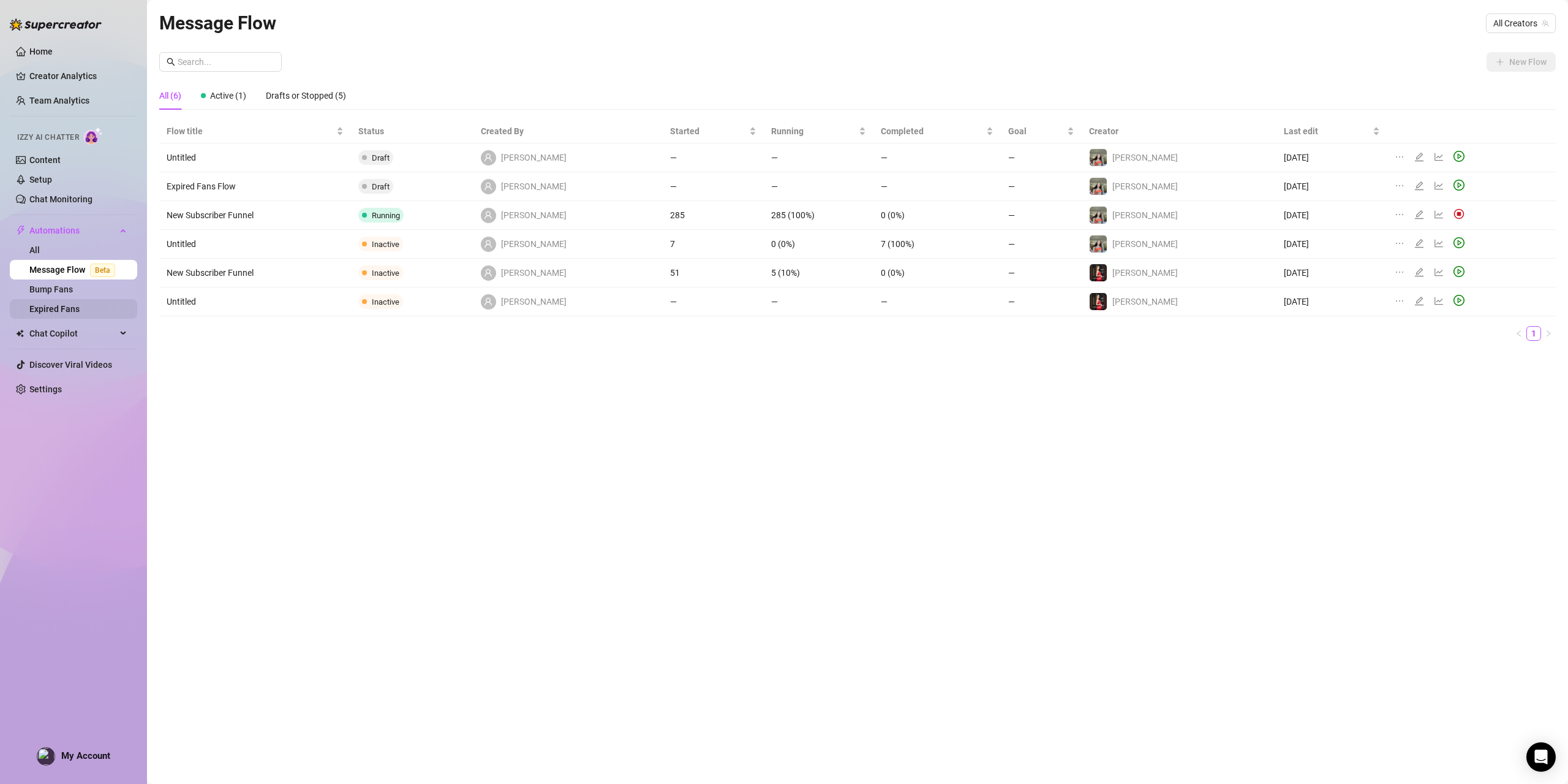
click at [60, 310] on link "Expired Fans" at bounding box center [54, 309] width 51 height 10
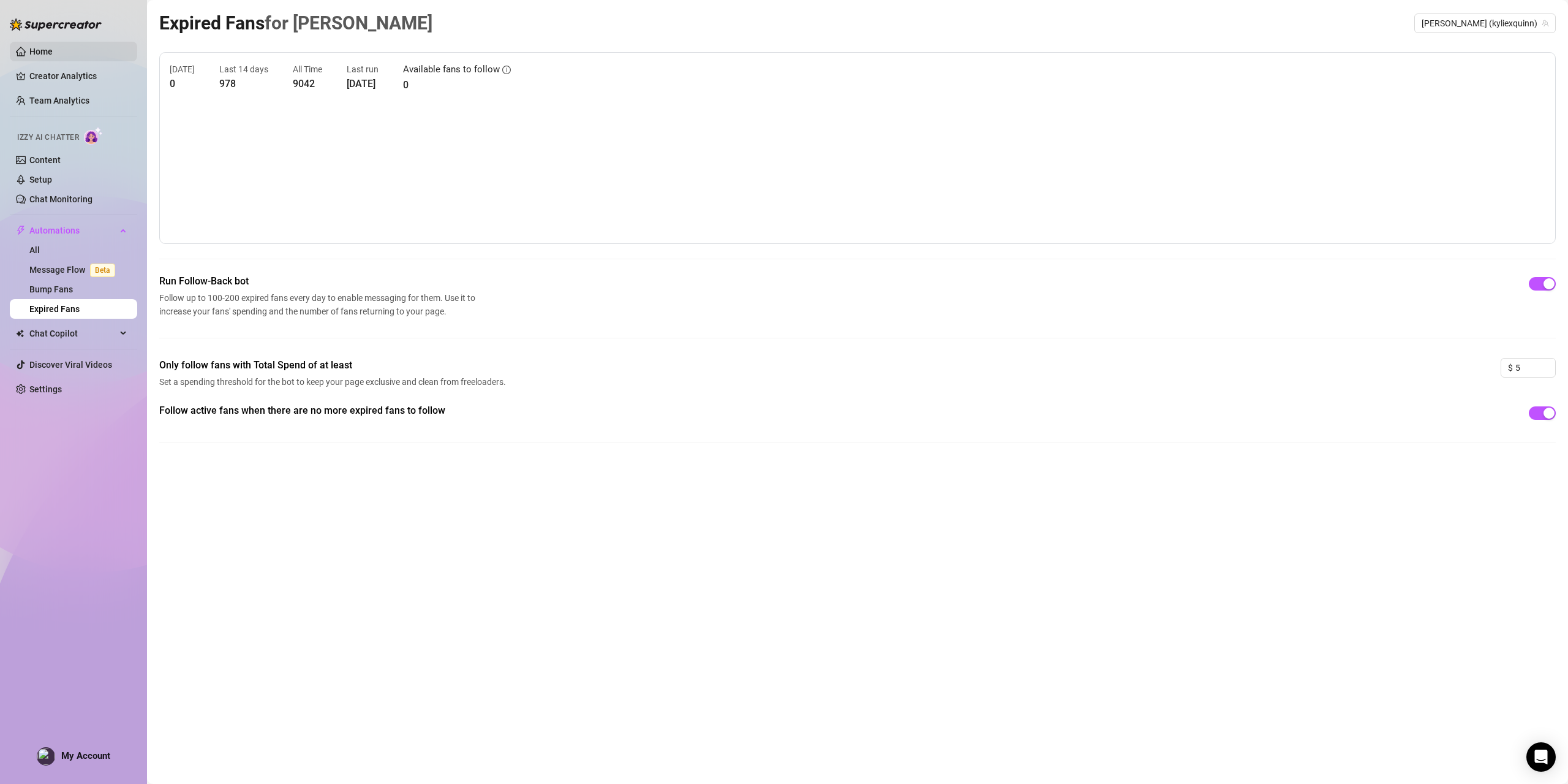
click at [45, 47] on link "Home" at bounding box center [41, 52] width 23 height 10
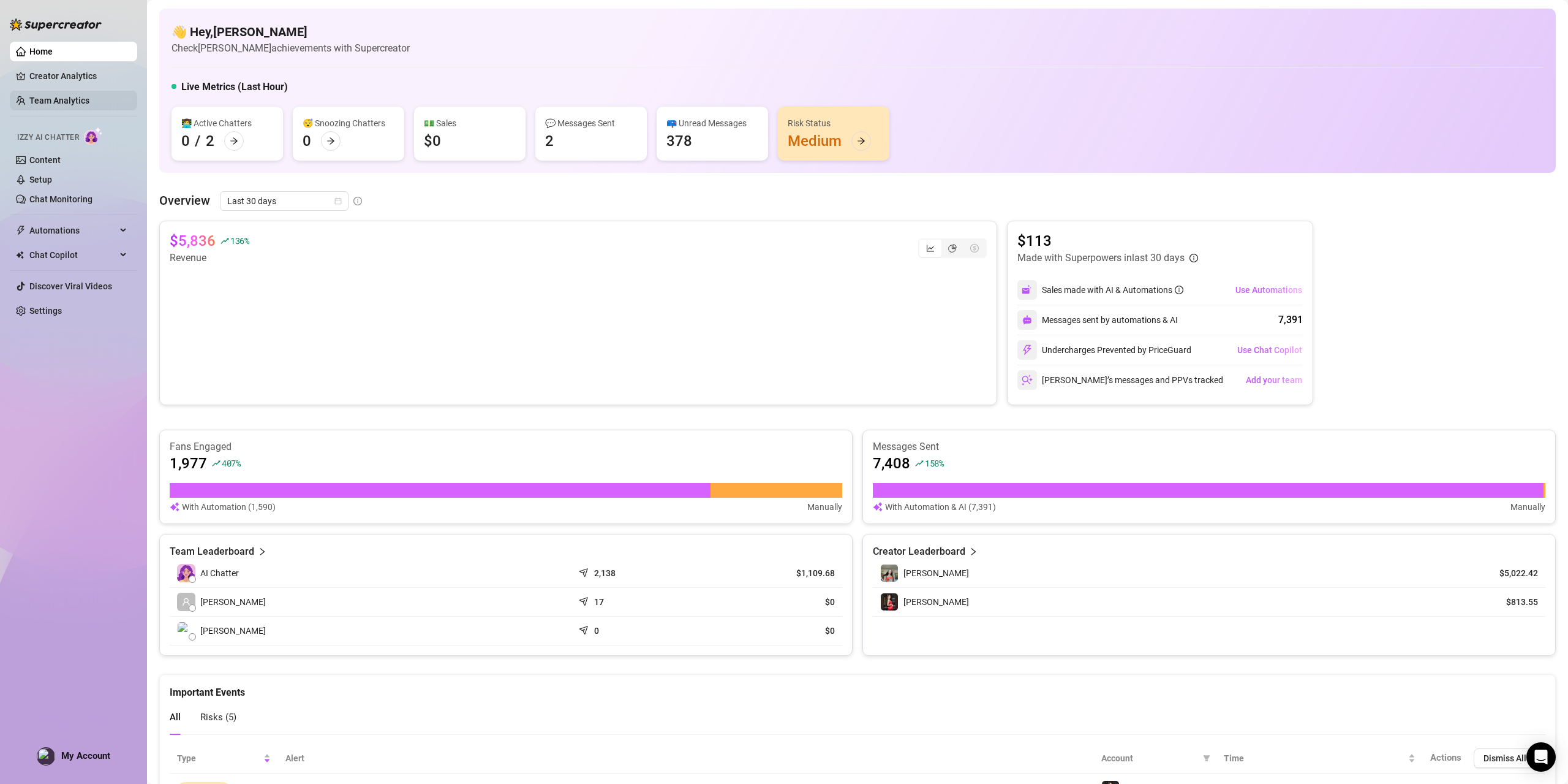
click at [56, 97] on link "Team Analytics" at bounding box center [59, 100] width 60 height 10
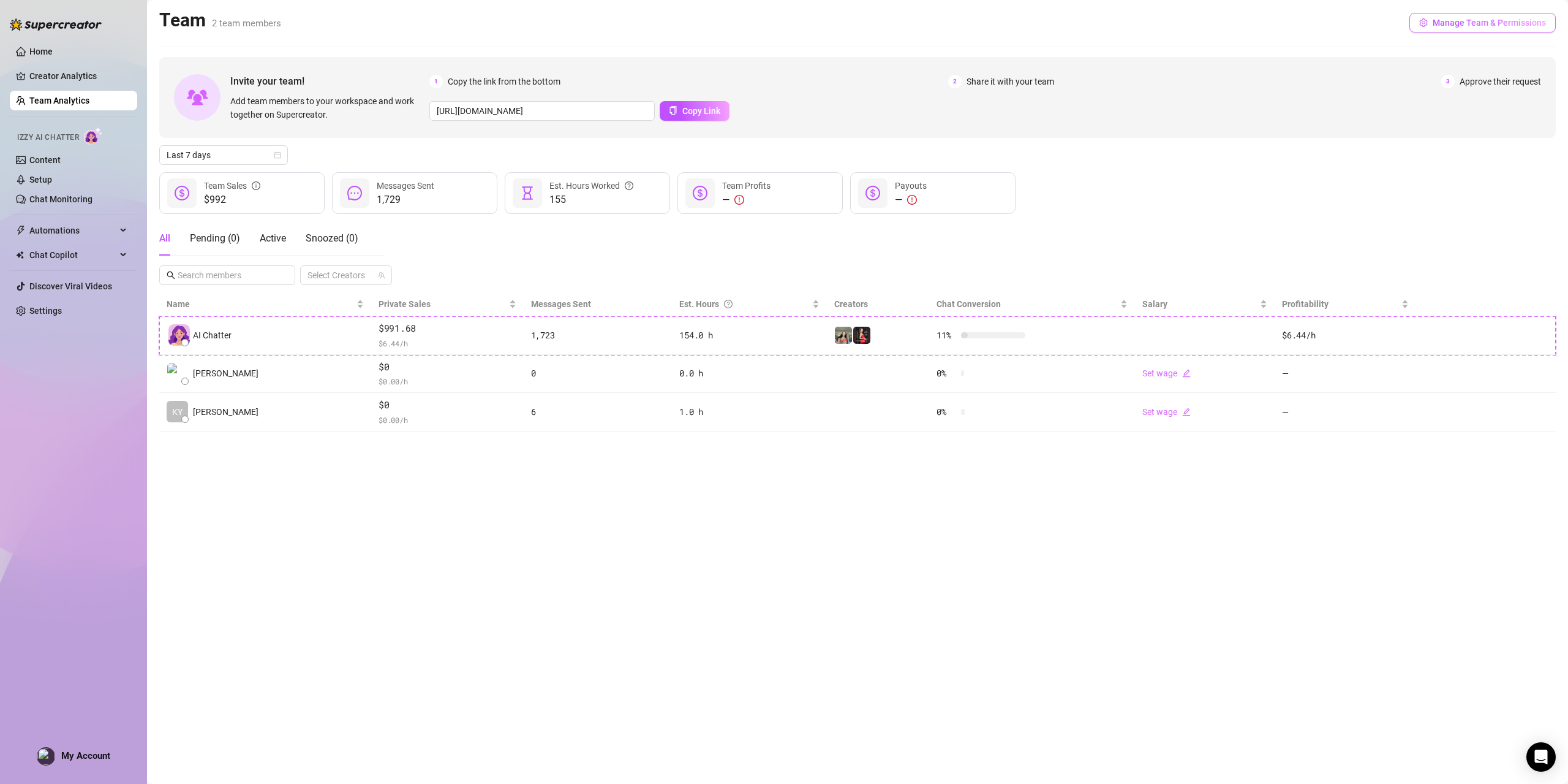
click at [1498, 27] on span "Manage Team & Permissions" at bounding box center [1489, 23] width 113 height 10
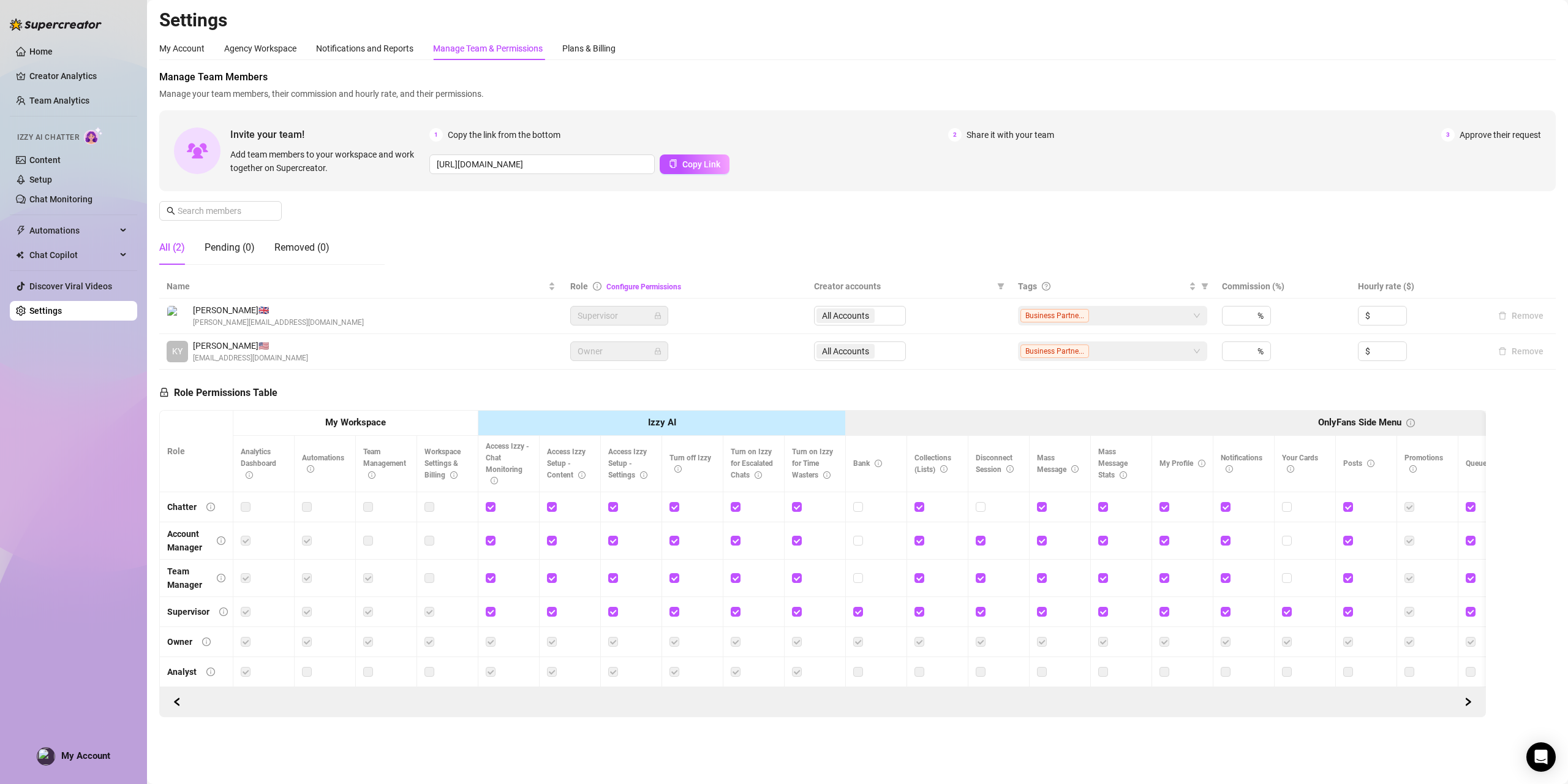
click at [271, 317] on span "[PERSON_NAME][EMAIL_ADDRESS][DOMAIN_NAME]" at bounding box center [277, 322] width 171 height 11
click at [387, 424] on th "My Workspace" at bounding box center [356, 423] width 245 height 25
click at [359, 424] on strong "My Workspace" at bounding box center [356, 423] width 61 height 11
click at [595, 46] on div "Plans & Billing" at bounding box center [589, 49] width 53 height 13
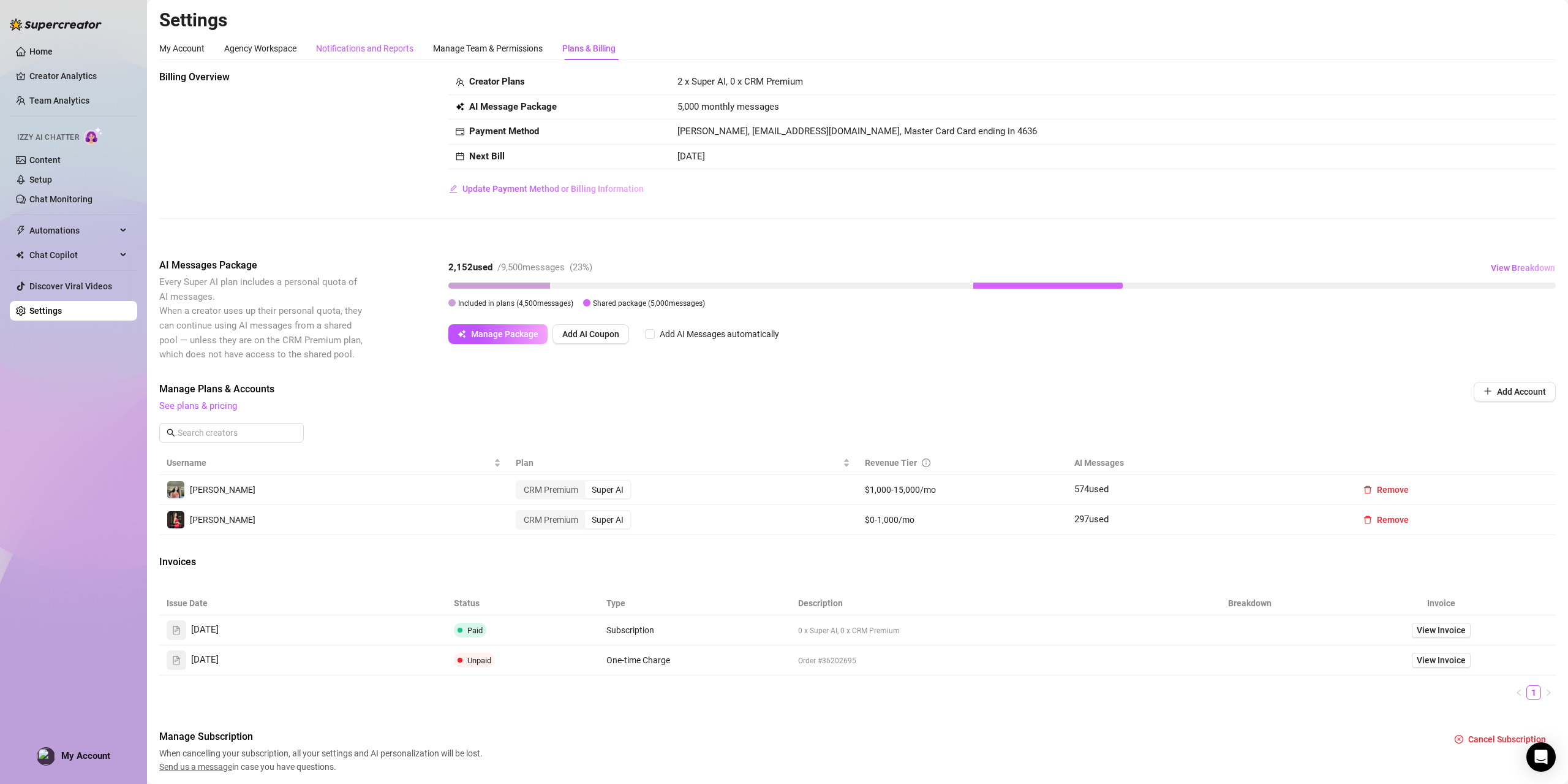
click at [369, 49] on div "Notifications and Reports" at bounding box center [365, 49] width 97 height 13
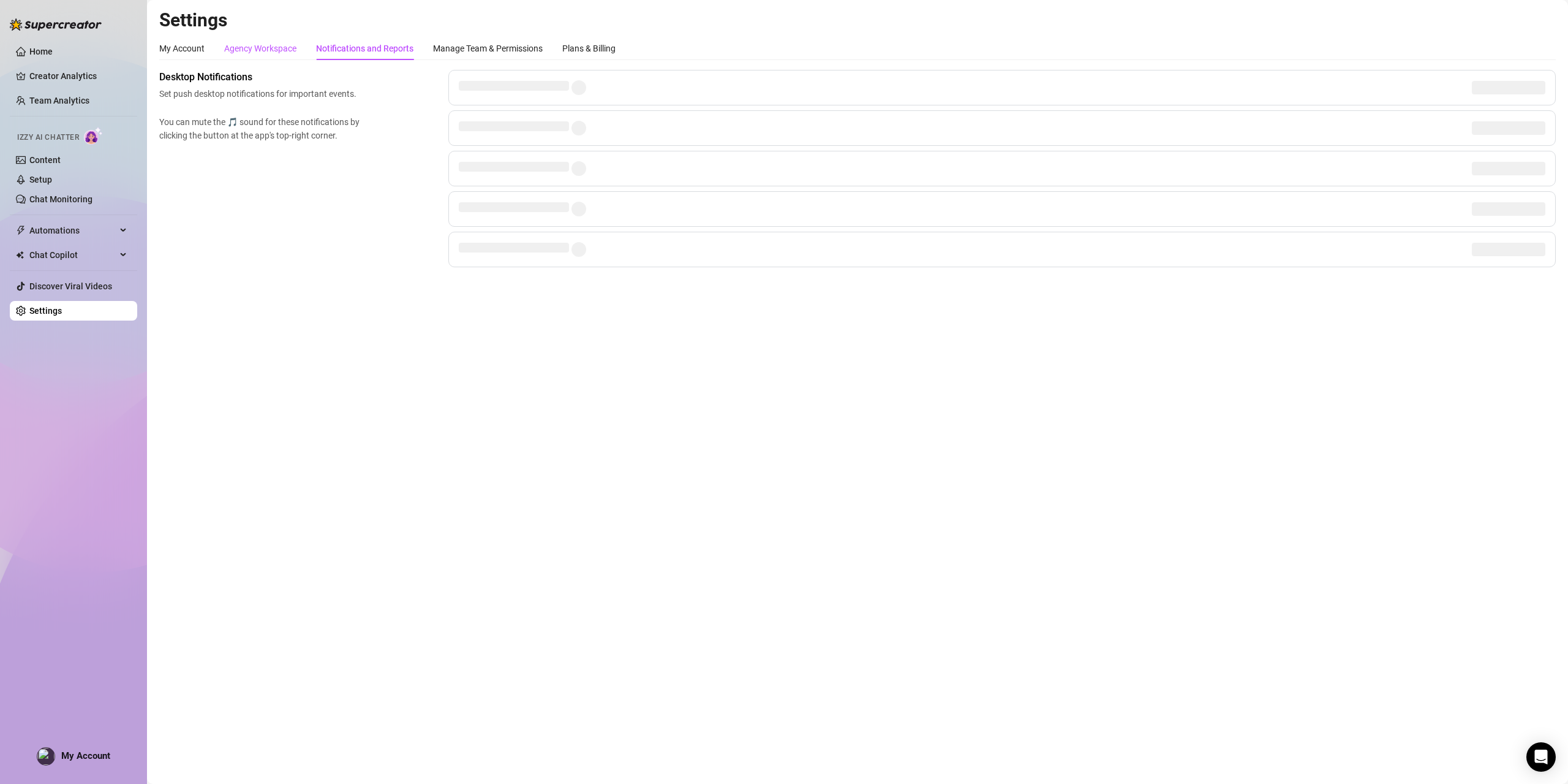
click at [252, 47] on div "Agency Workspace" at bounding box center [260, 49] width 72 height 13
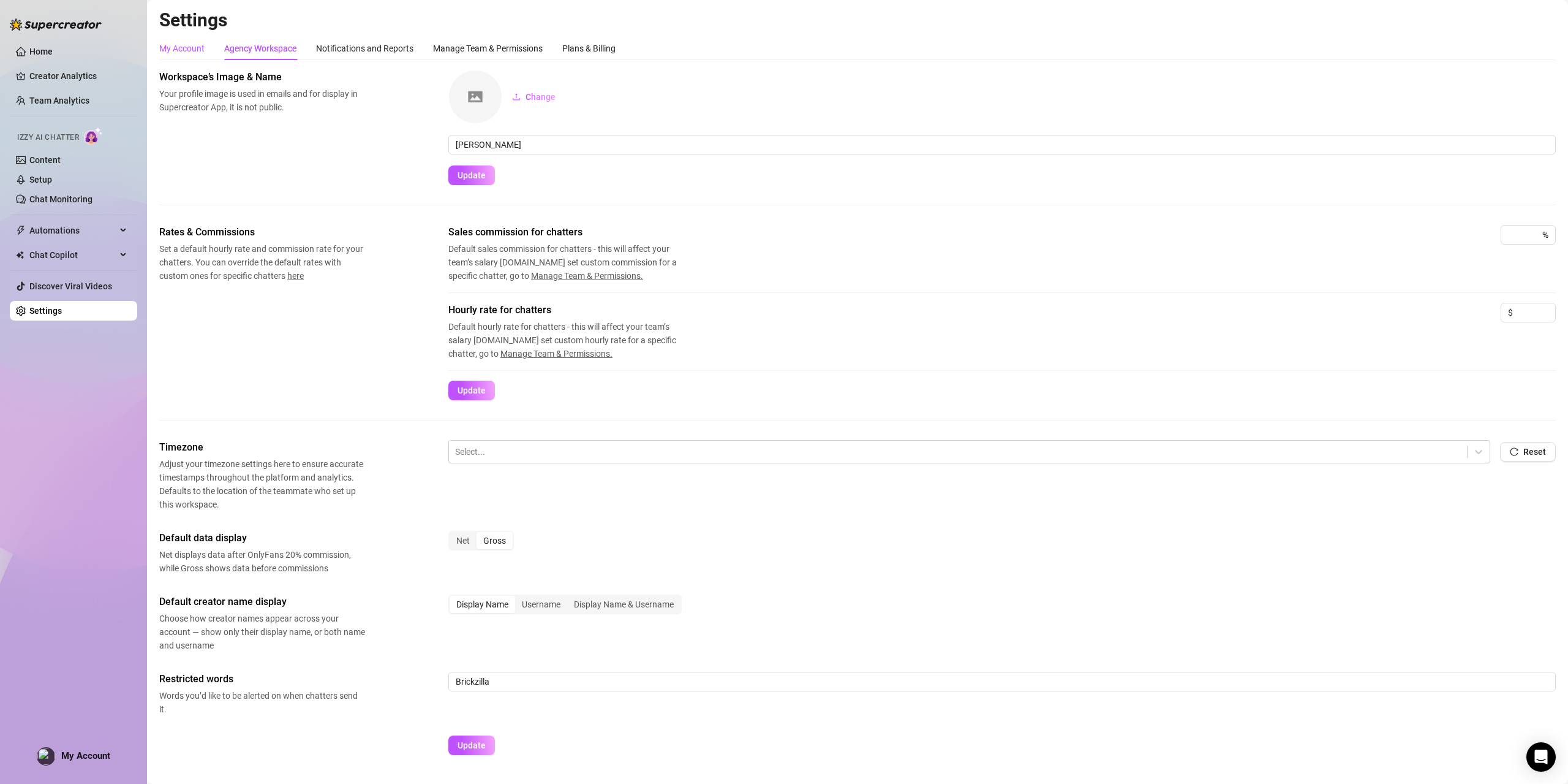
click at [179, 49] on div "My Account" at bounding box center [182, 49] width 46 height 13
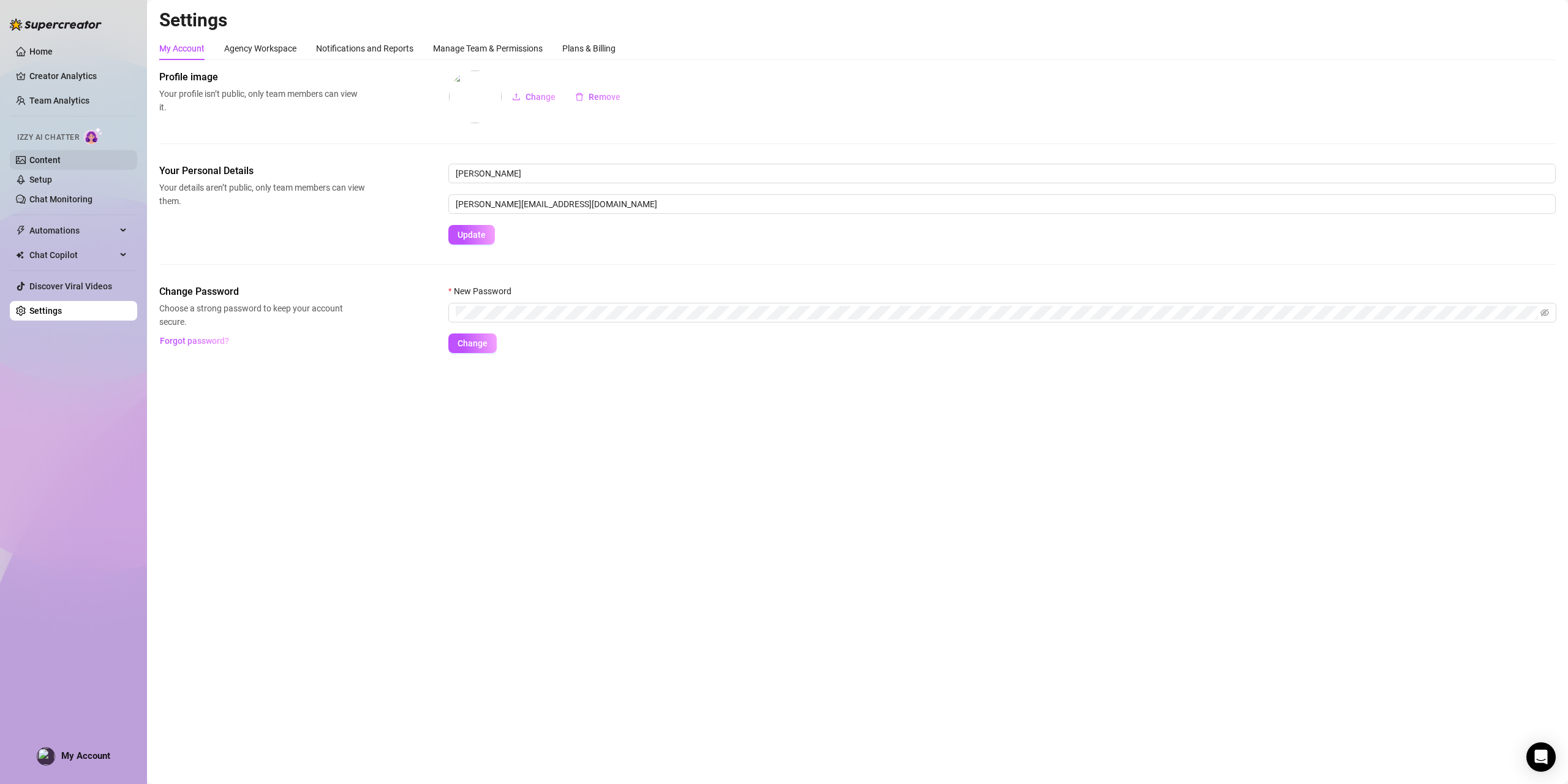
click at [49, 162] on link "Content" at bounding box center [45, 160] width 31 height 10
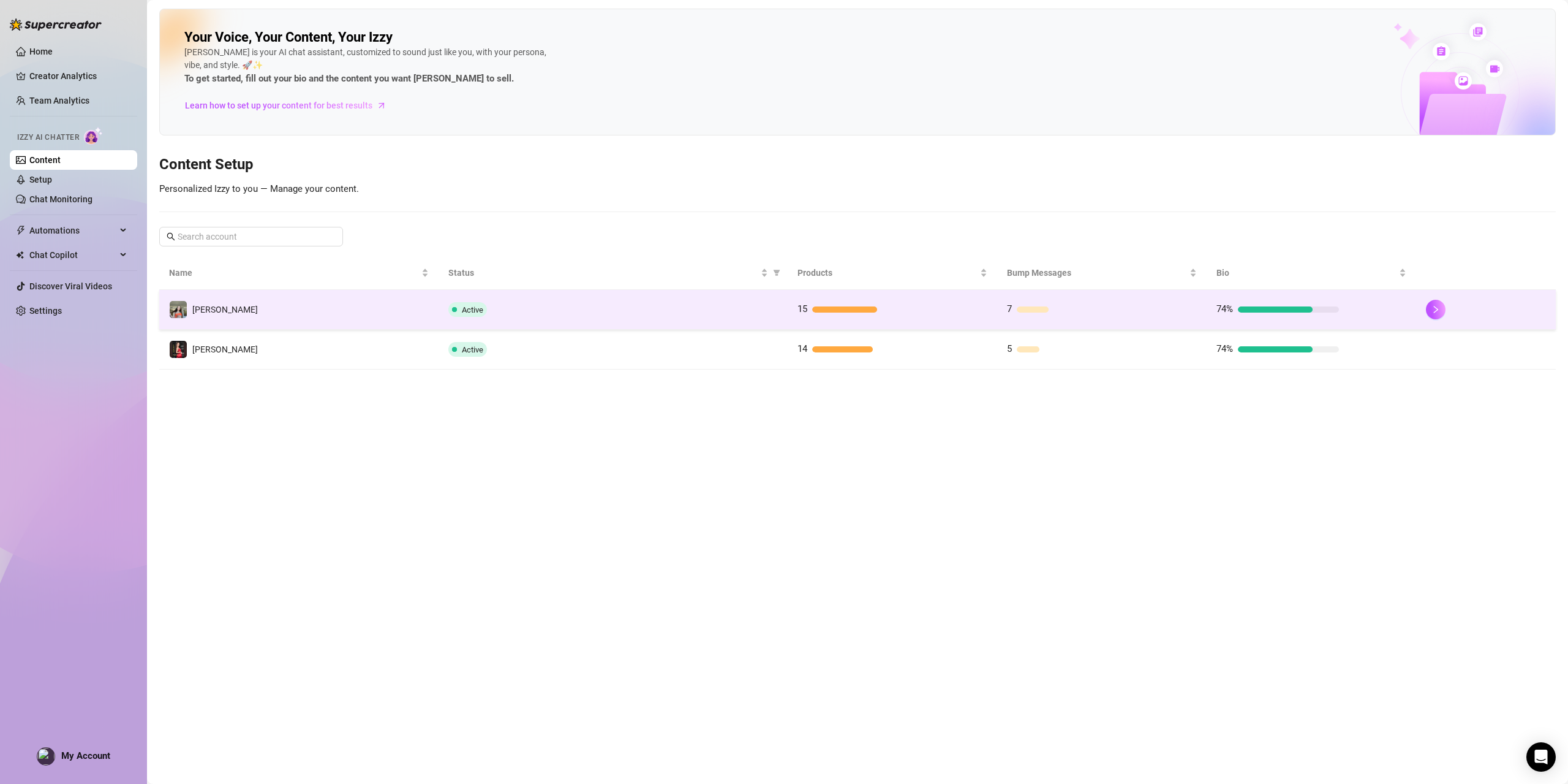
click at [276, 303] on td "[PERSON_NAME]" at bounding box center [298, 310] width 279 height 40
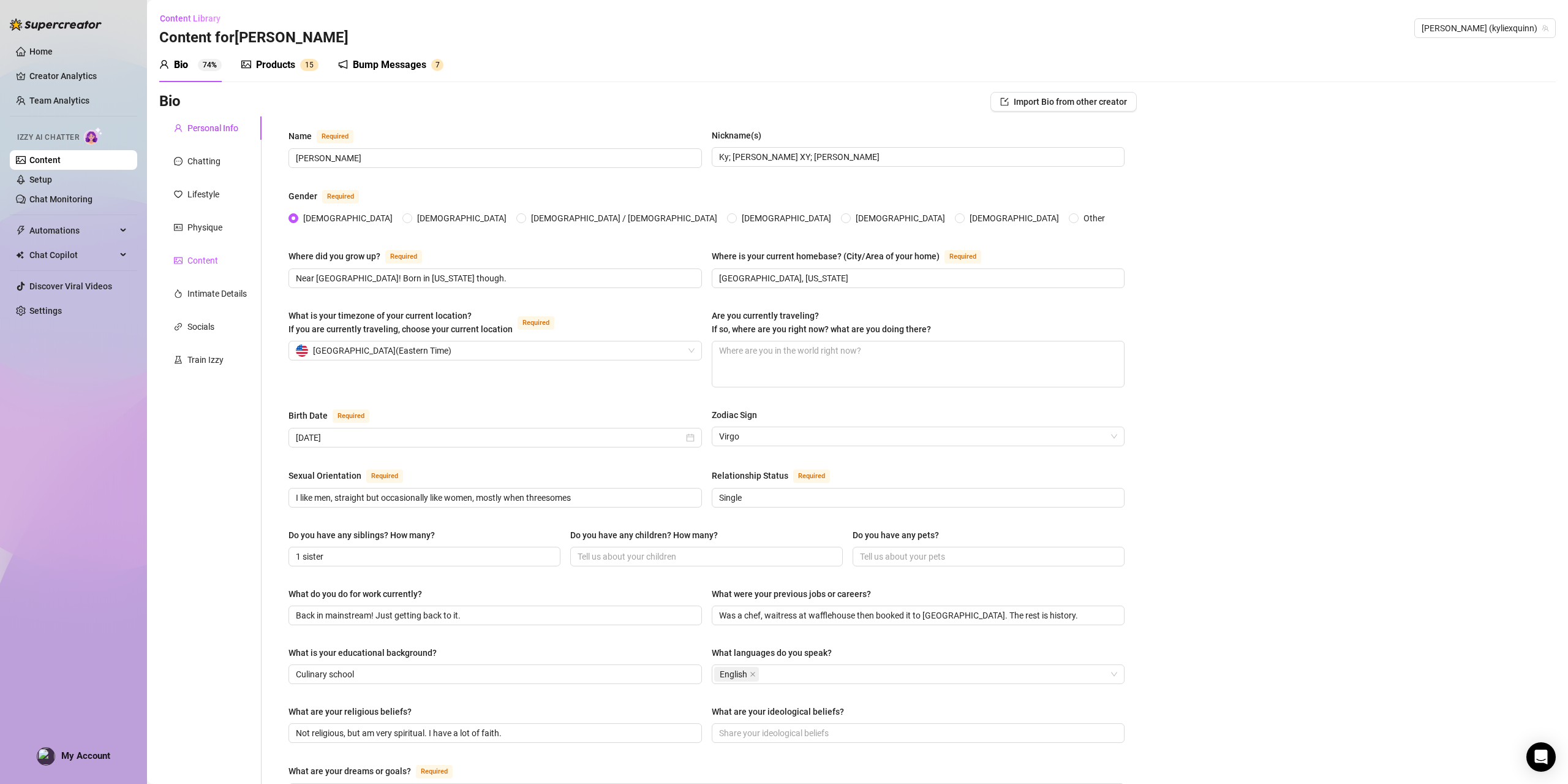
click at [194, 259] on div "Content" at bounding box center [203, 260] width 31 height 13
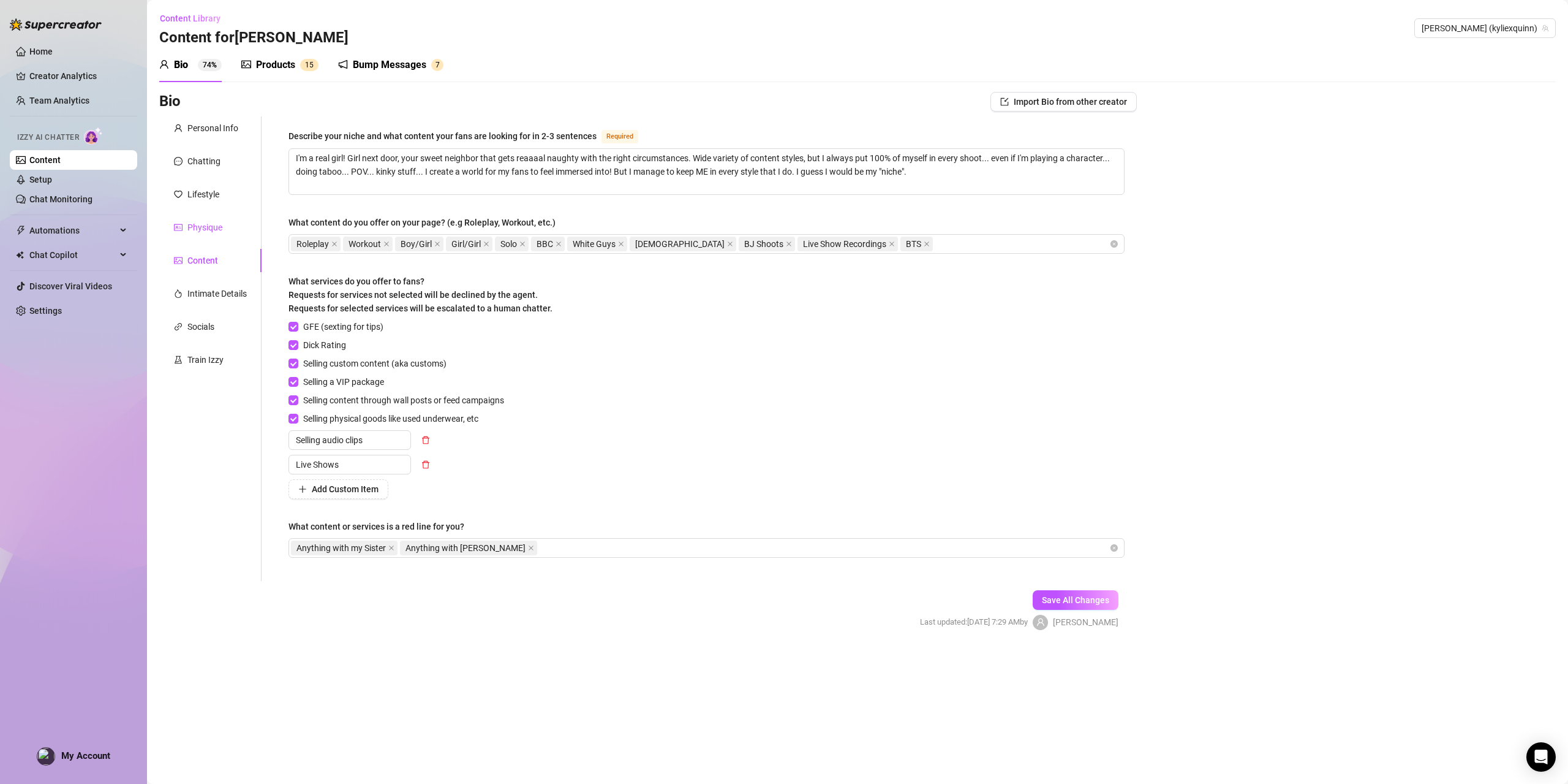
click at [206, 231] on div "Physique" at bounding box center [205, 227] width 35 height 13
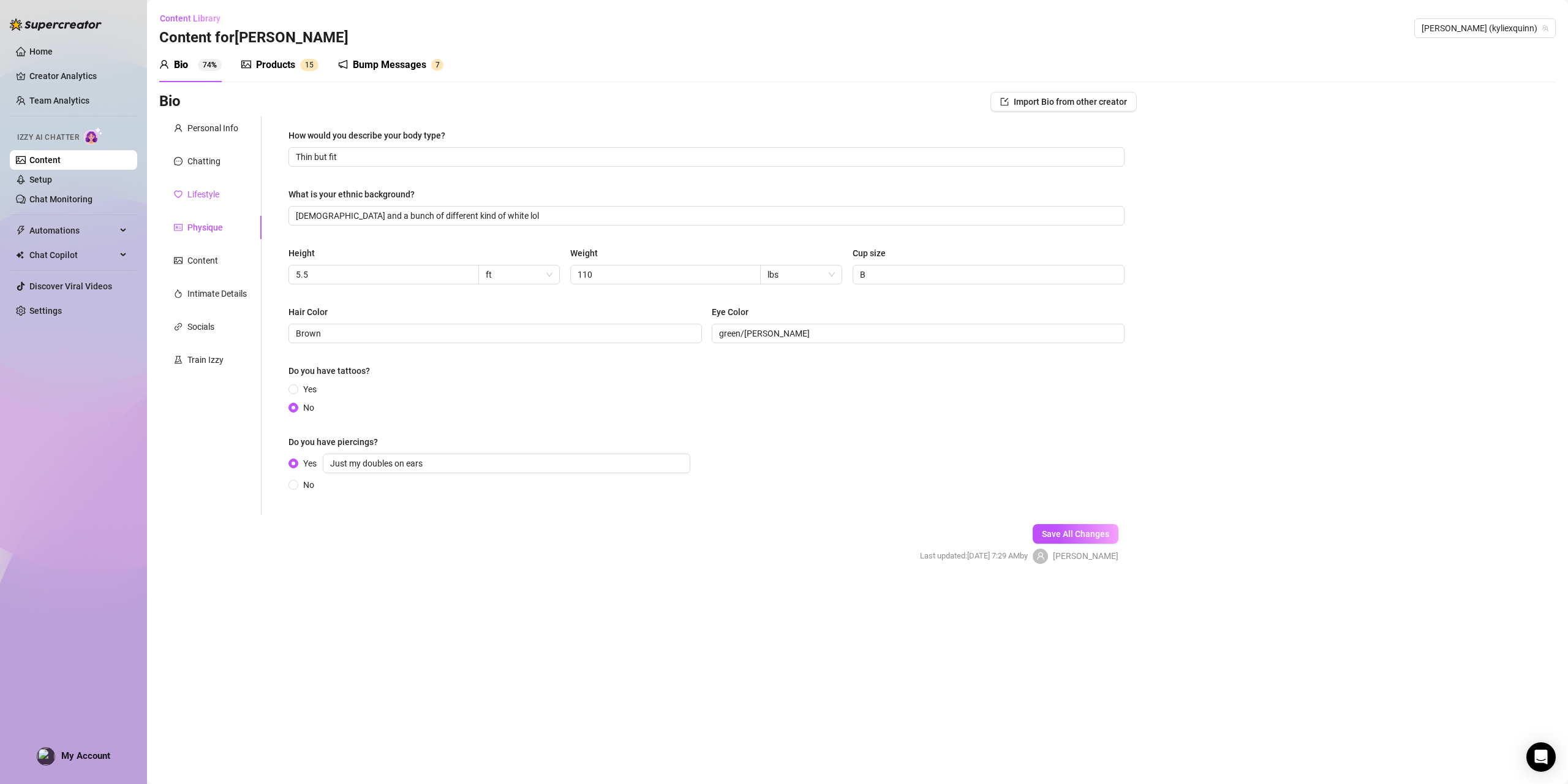
click at [205, 190] on div "Lifestyle" at bounding box center [203, 195] width 31 height 13
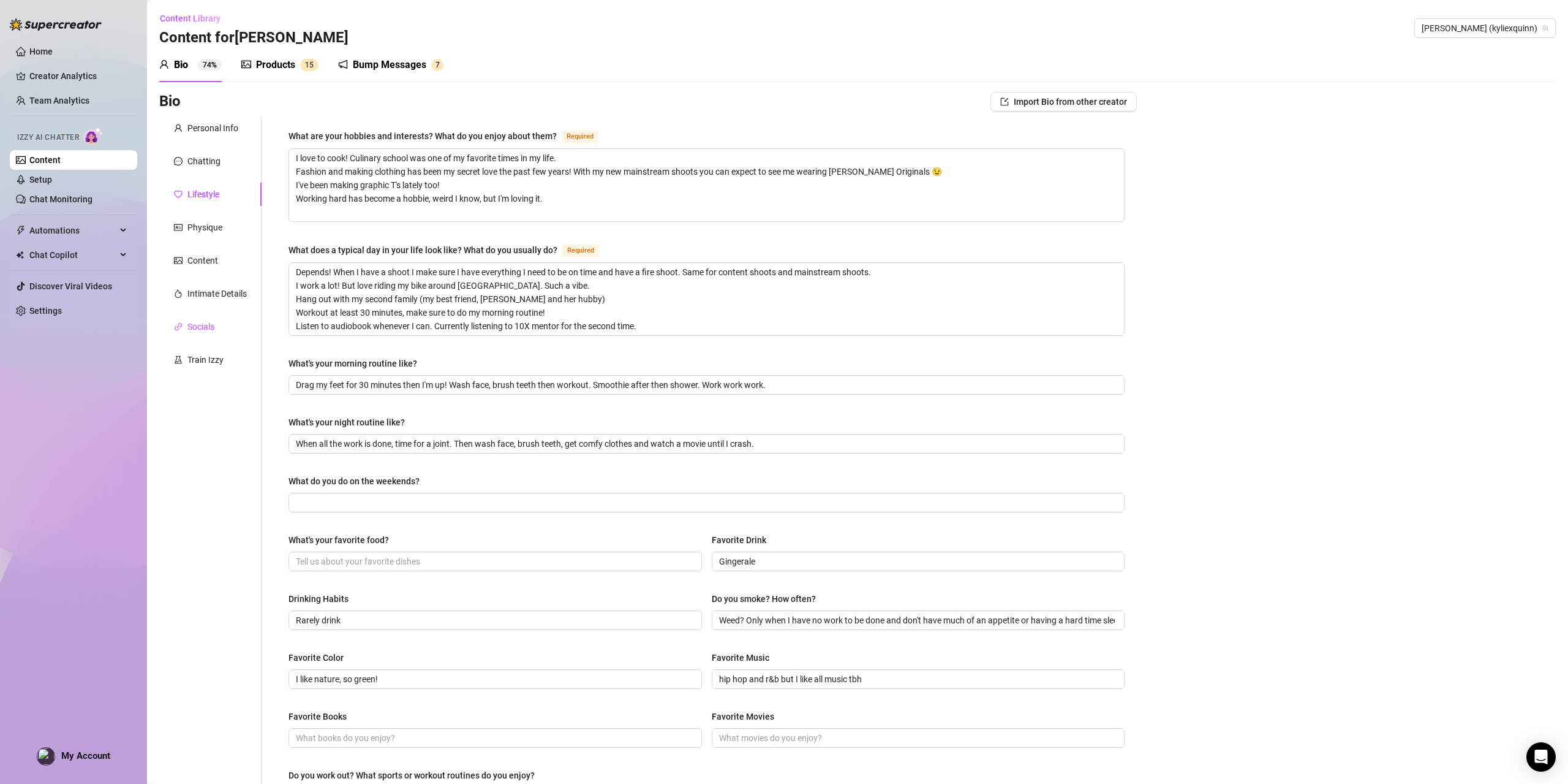
click at [197, 323] on div "Socials" at bounding box center [201, 326] width 27 height 13
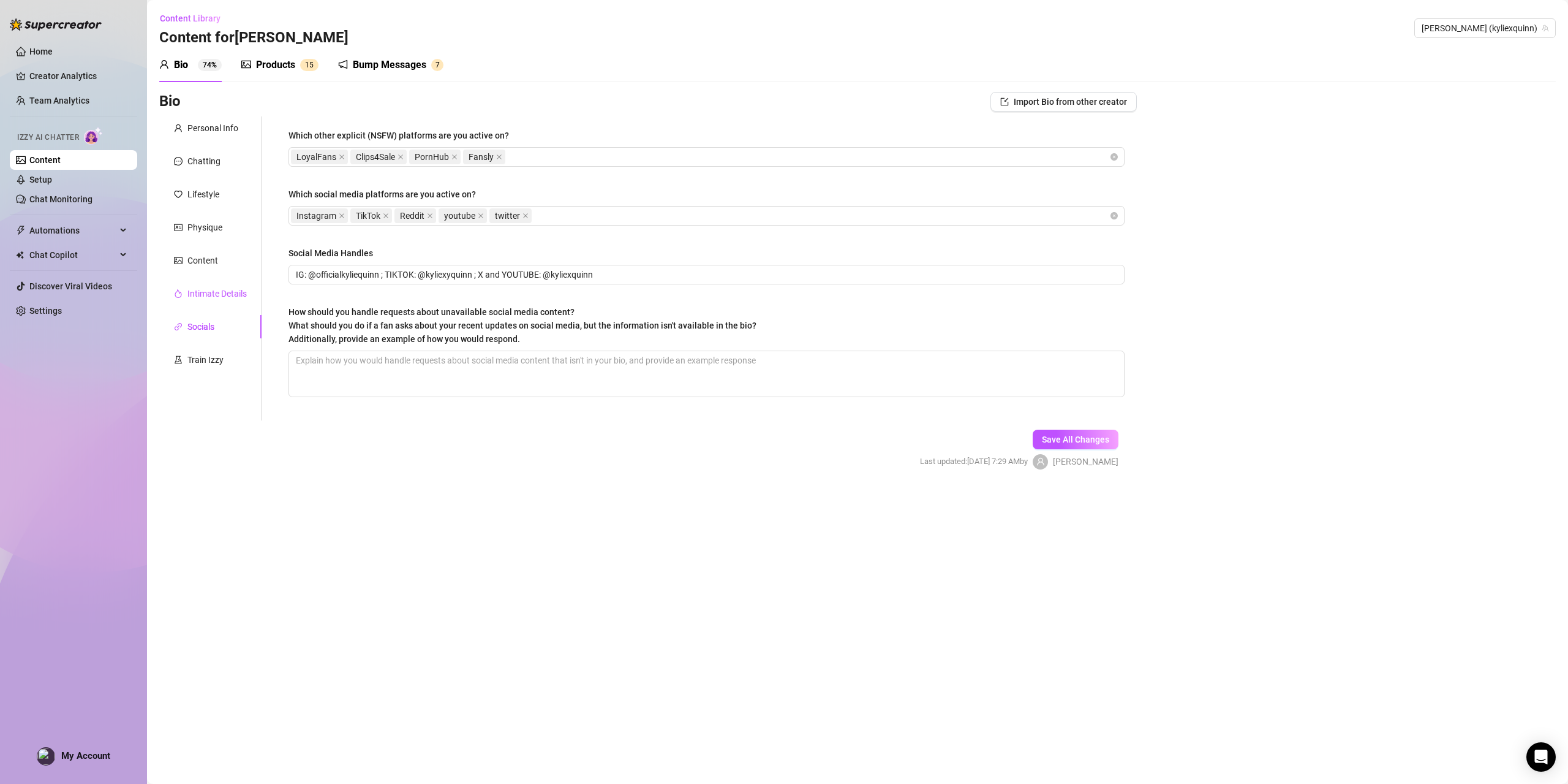
click at [207, 296] on div "Intimate Details" at bounding box center [217, 294] width 59 height 13
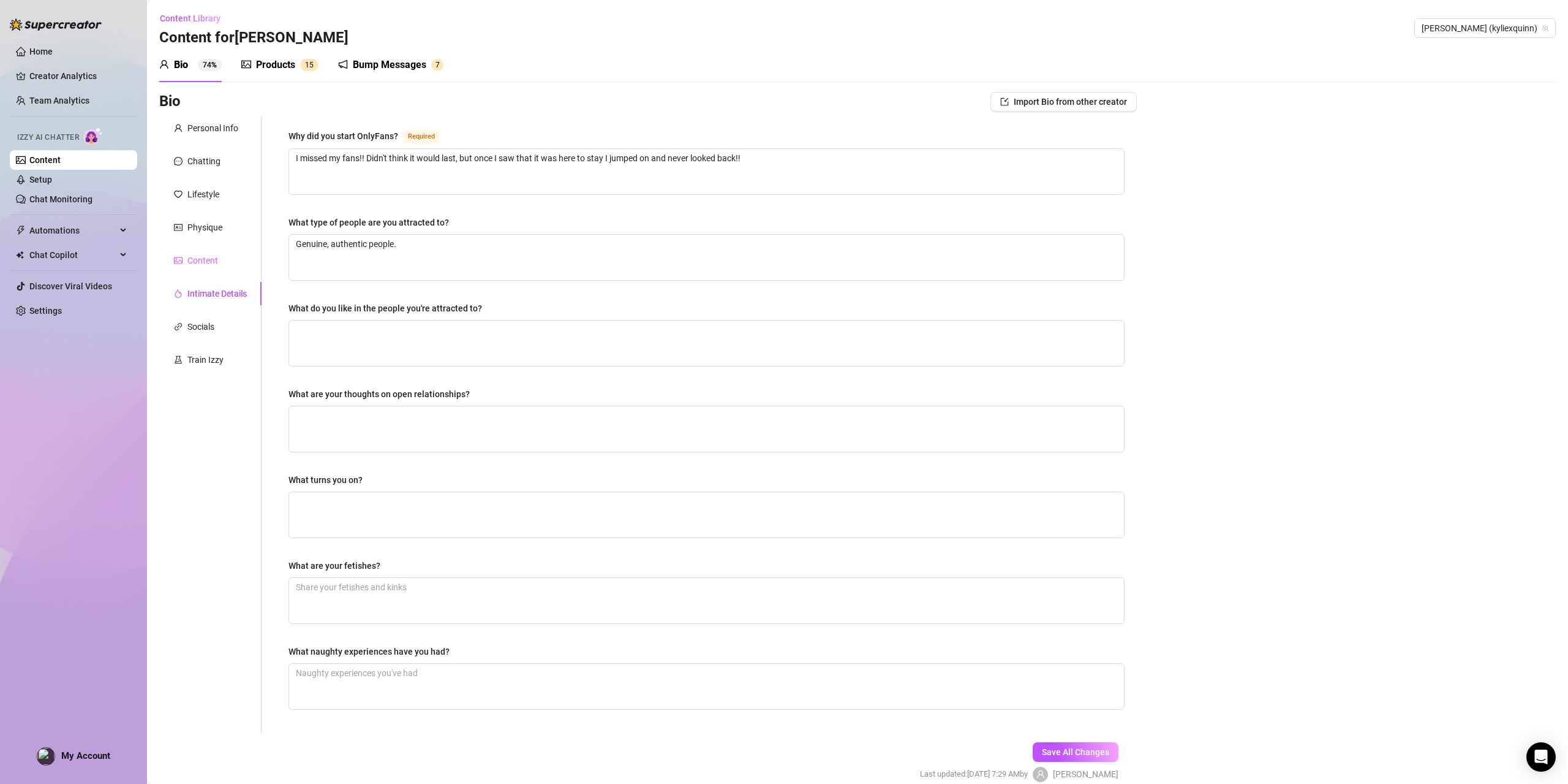
click at [217, 261] on div "Content" at bounding box center [210, 260] width 102 height 23
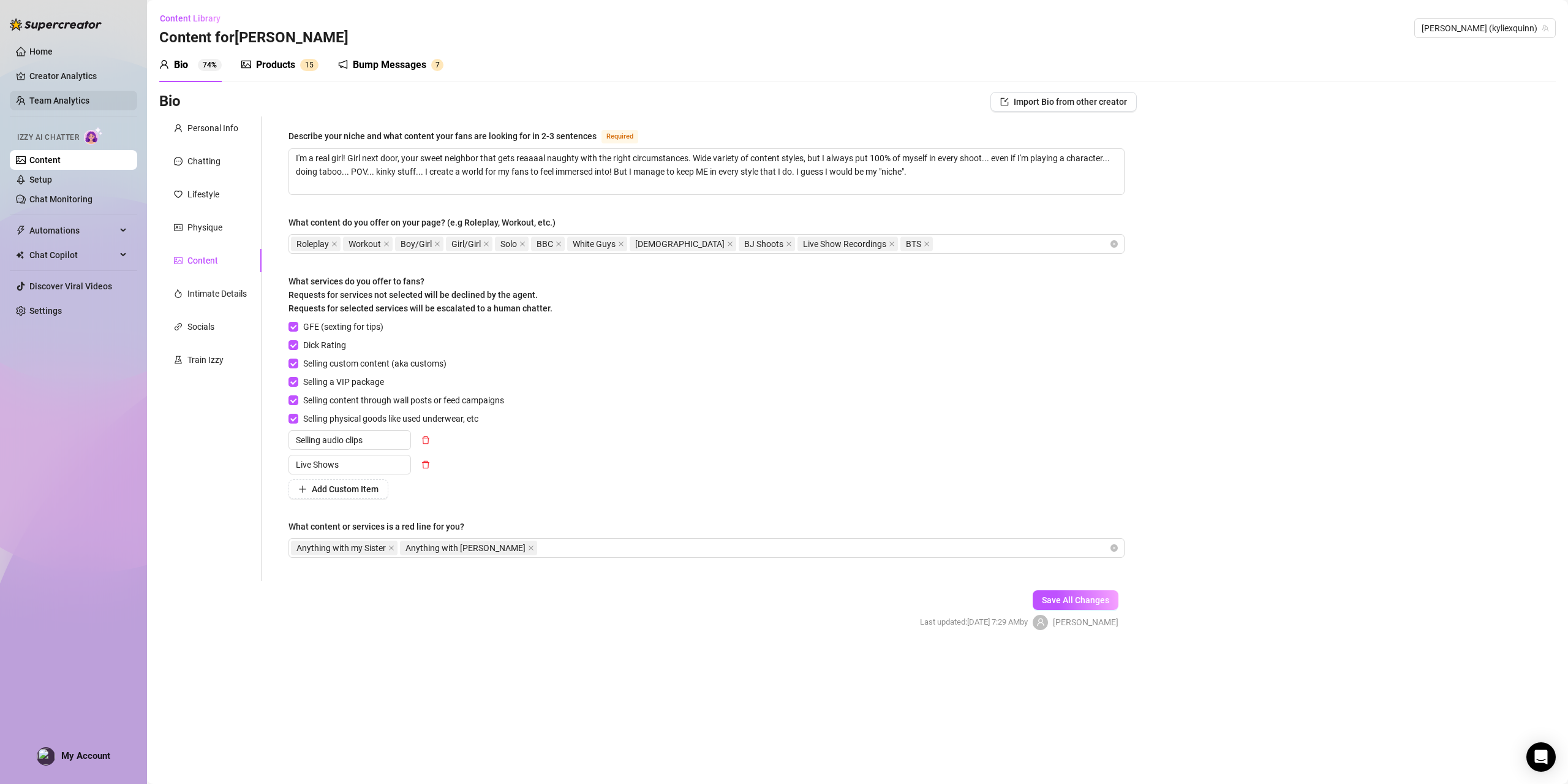
click at [60, 100] on link "Team Analytics" at bounding box center [59, 100] width 60 height 10
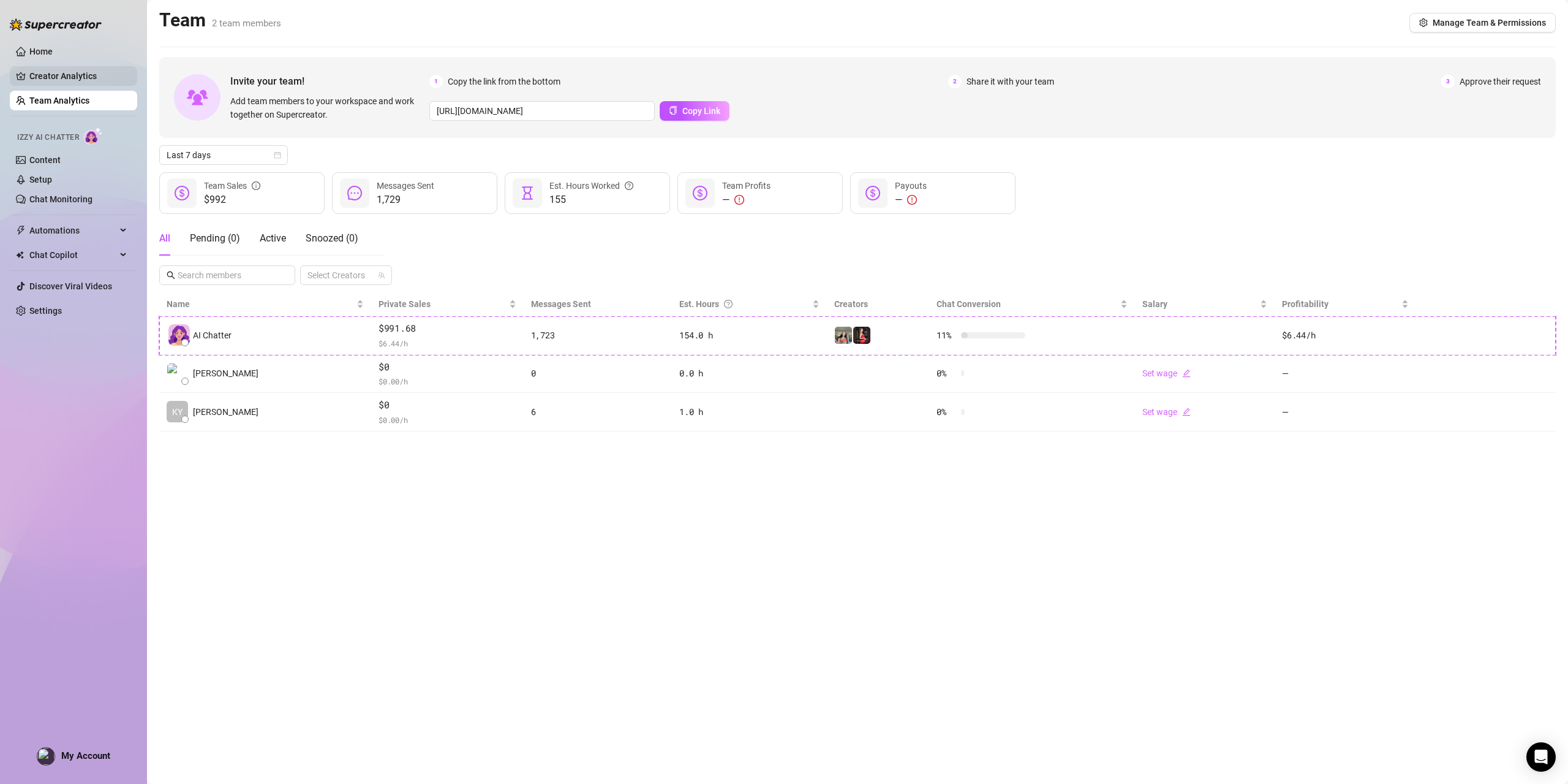
click at [59, 76] on link "Creator Analytics" at bounding box center [78, 75] width 98 height 20
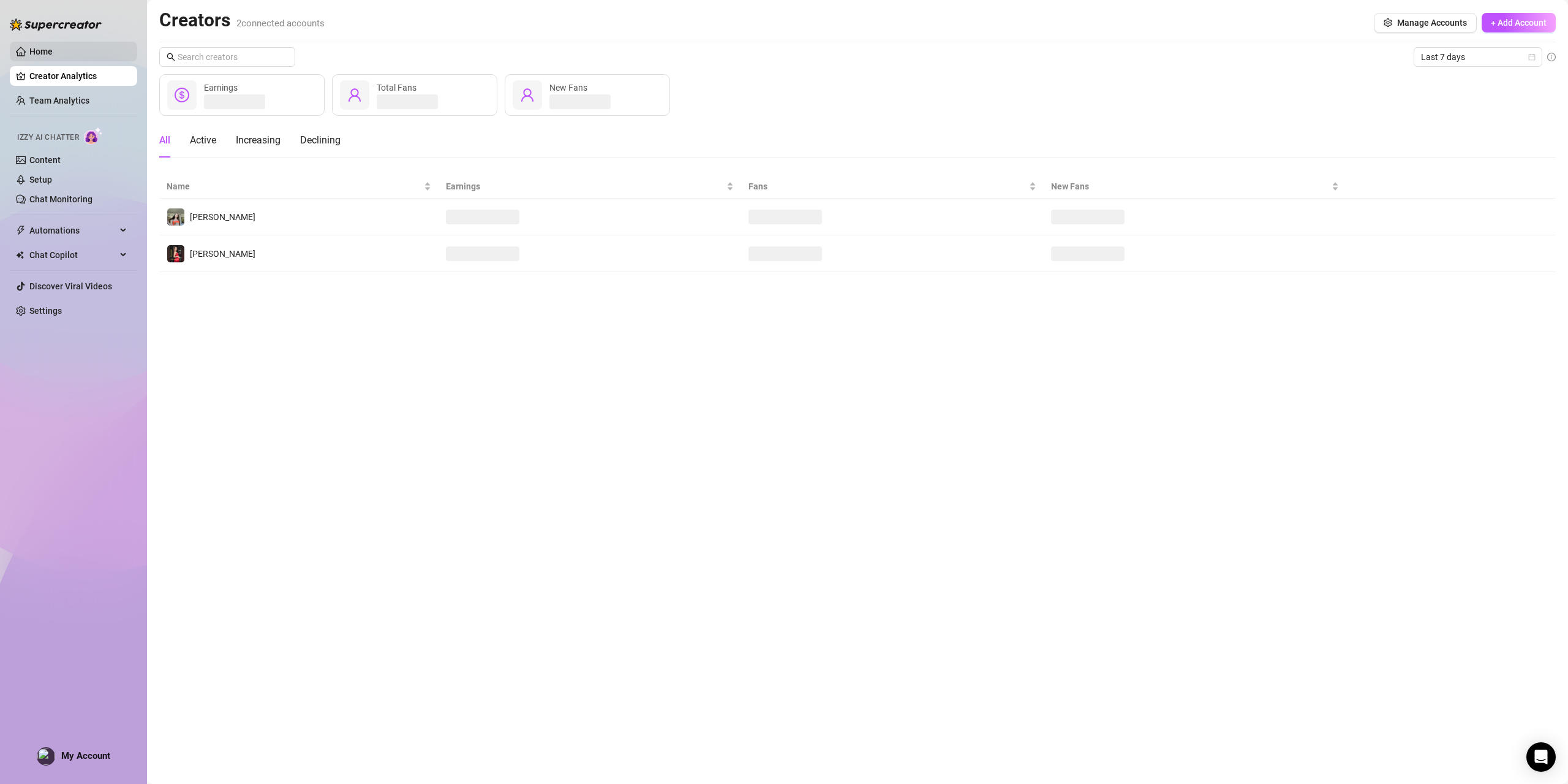
click at [35, 49] on link "Home" at bounding box center [41, 52] width 23 height 10
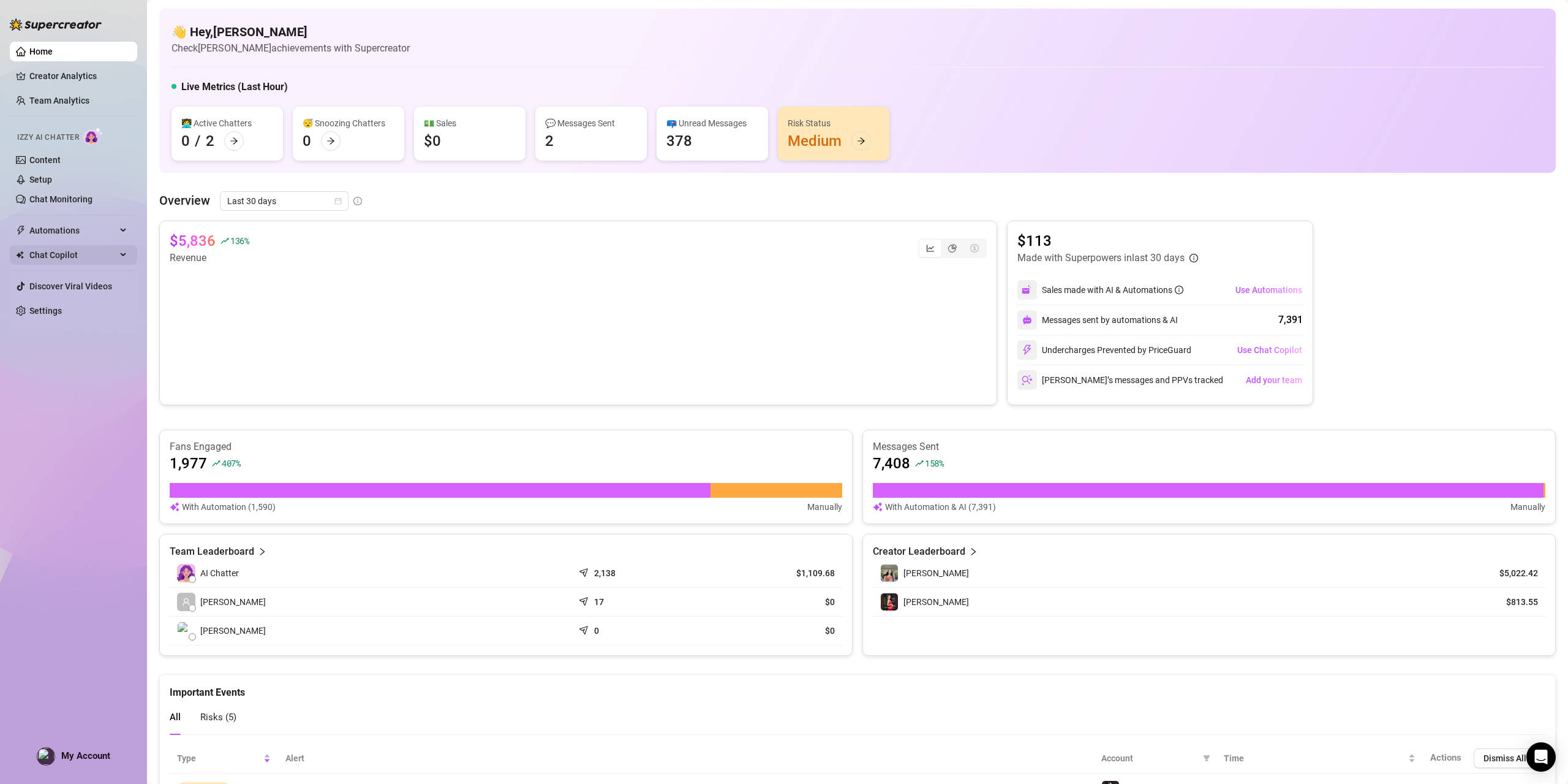
click at [59, 255] on span "Chat Copilot" at bounding box center [72, 255] width 87 height 20
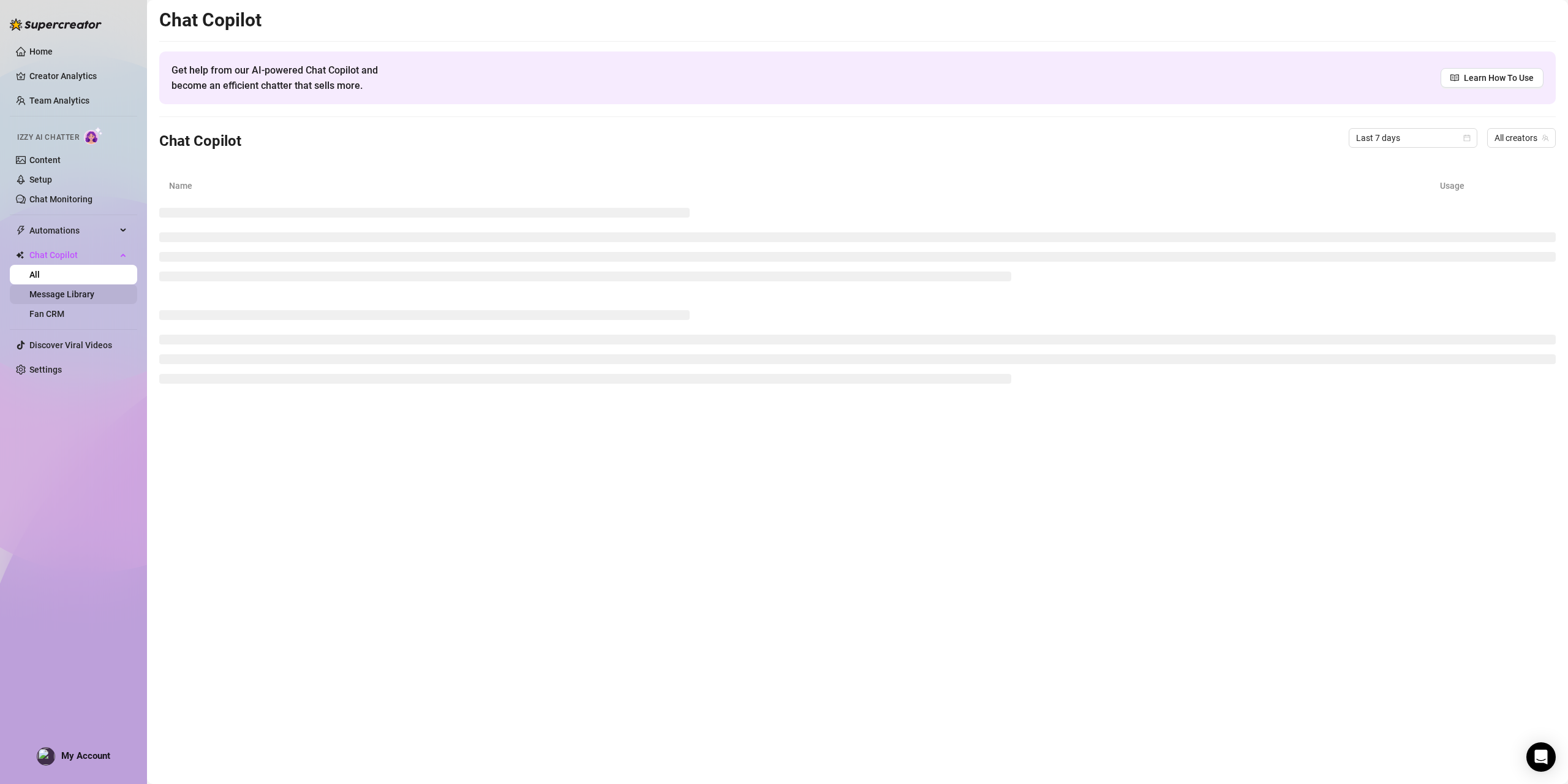
click at [57, 291] on link "Message Library" at bounding box center [62, 294] width 65 height 10
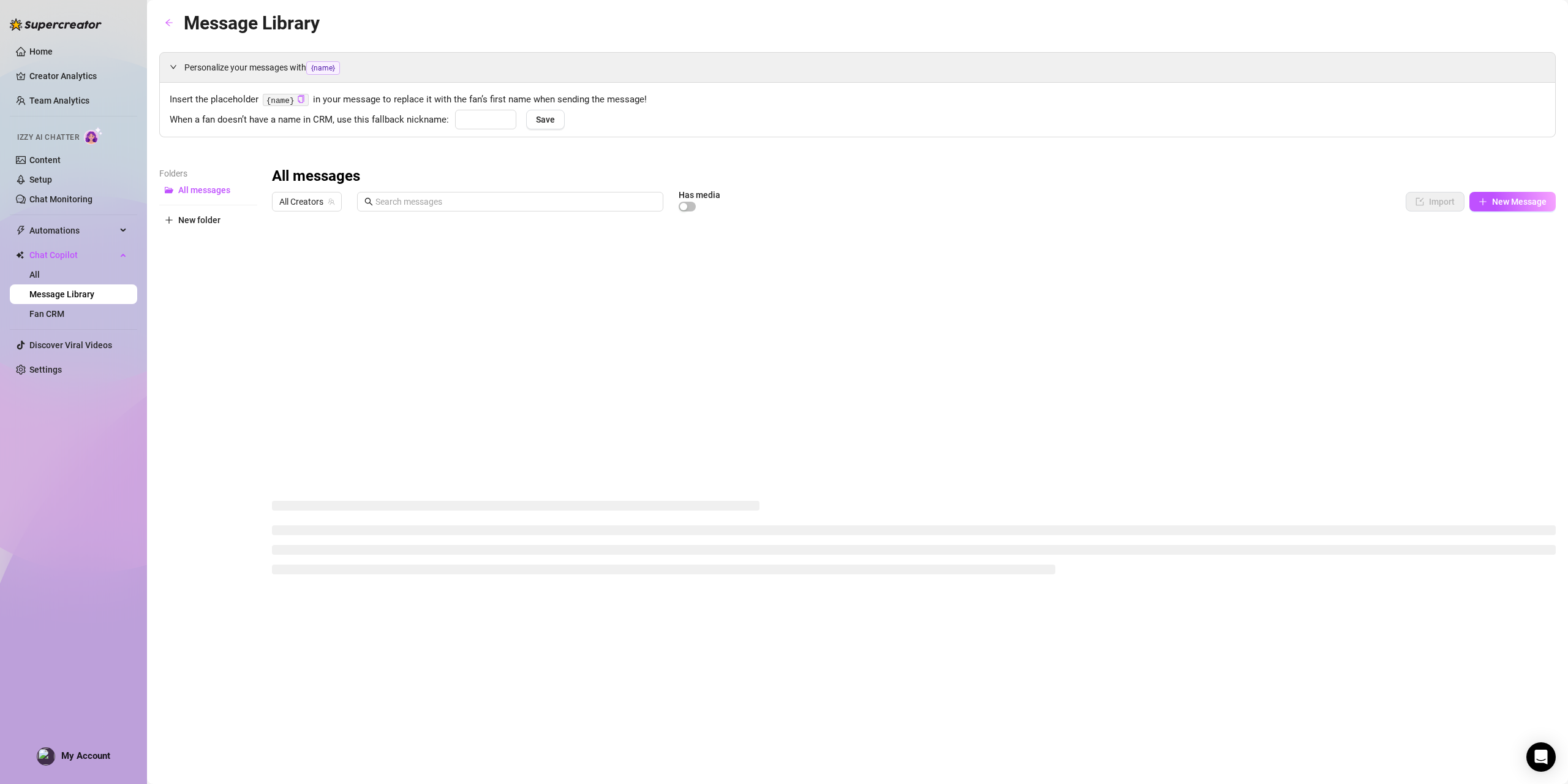
type input "babe"
click at [49, 311] on link "Fan CRM" at bounding box center [47, 314] width 35 height 10
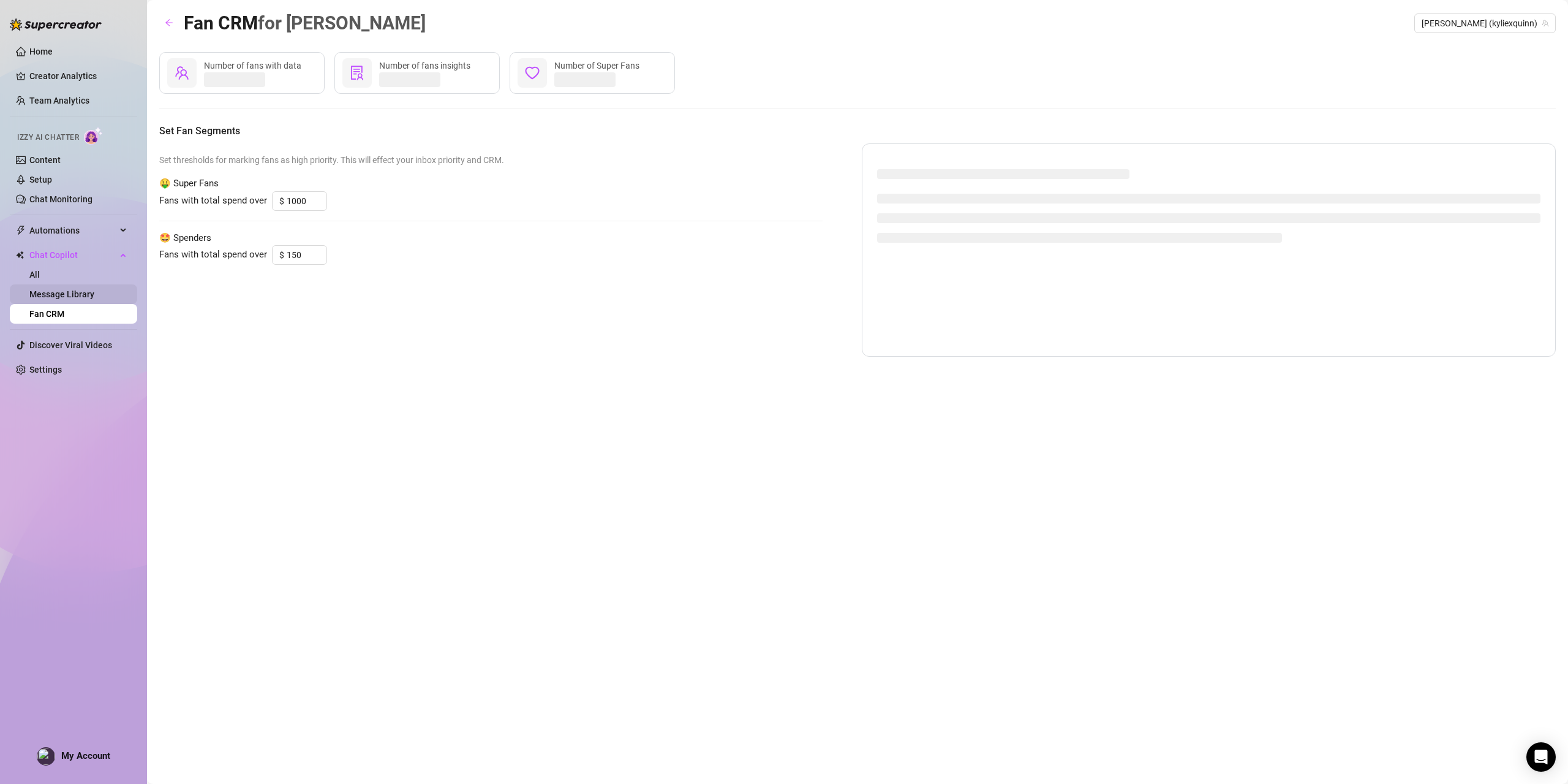
click at [66, 298] on link "Message Library" at bounding box center [62, 294] width 65 height 10
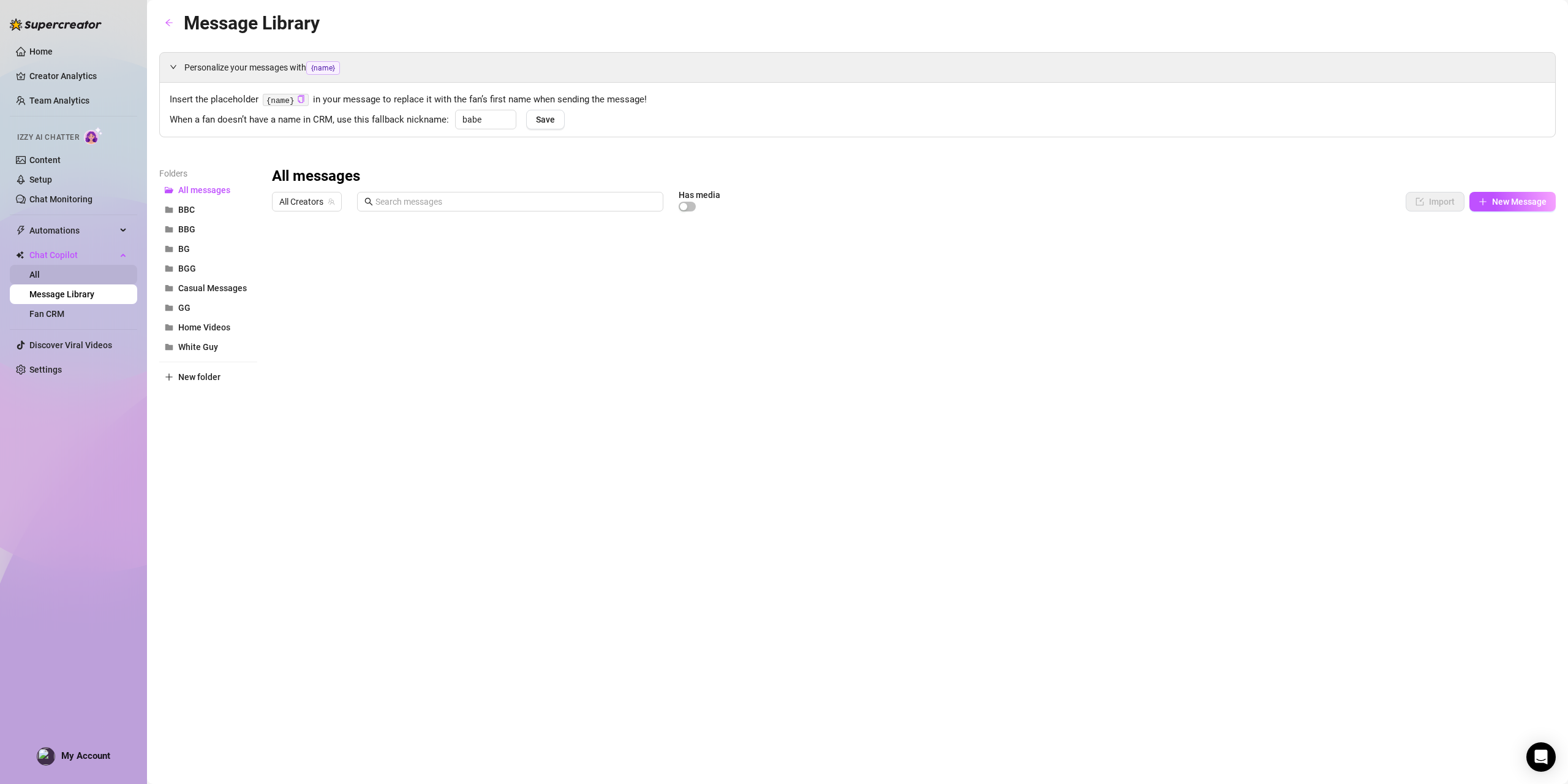
click at [40, 274] on link "All" at bounding box center [34, 275] width 10 height 10
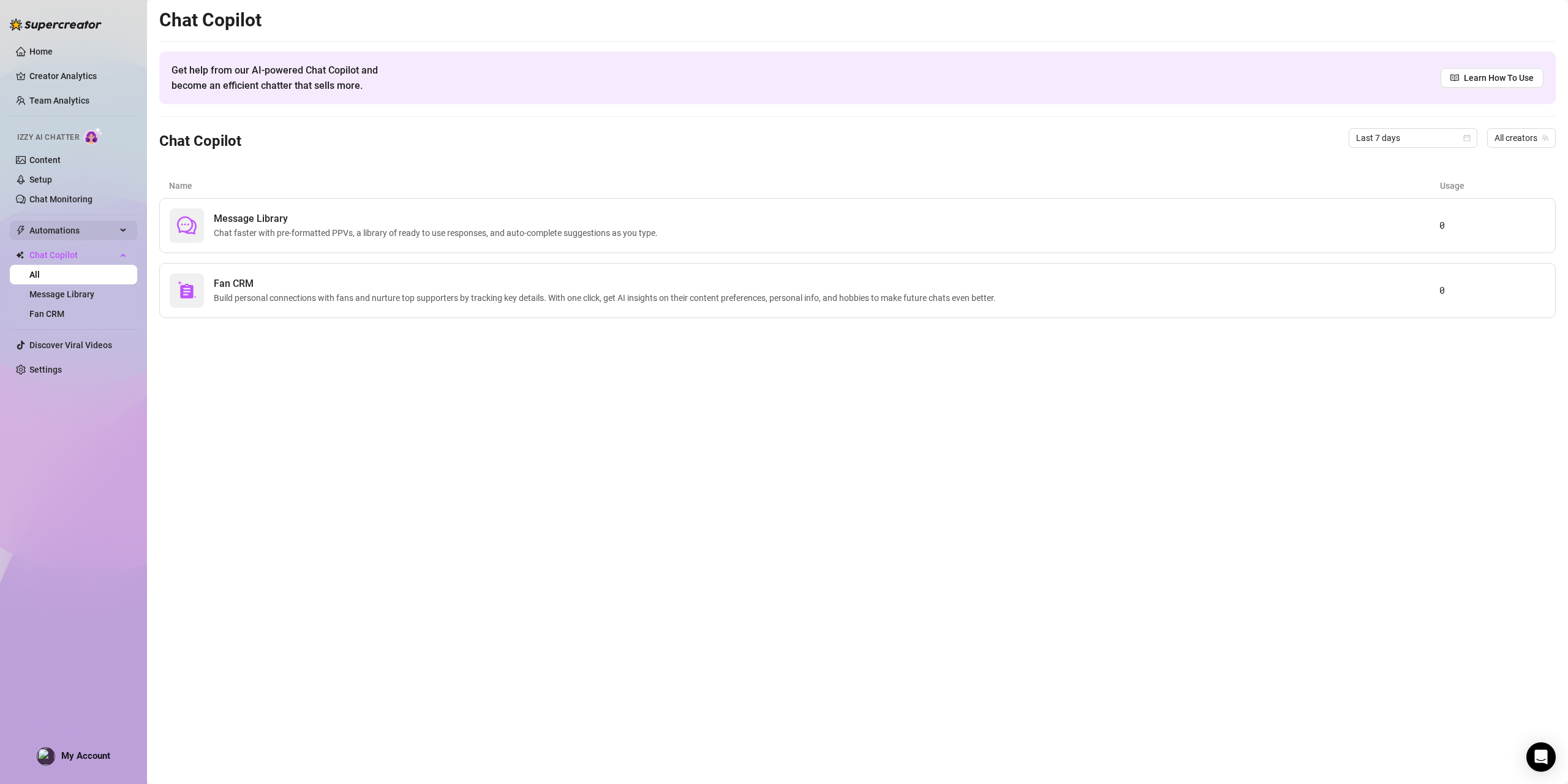
click at [122, 225] on div "Automations" at bounding box center [73, 230] width 128 height 20
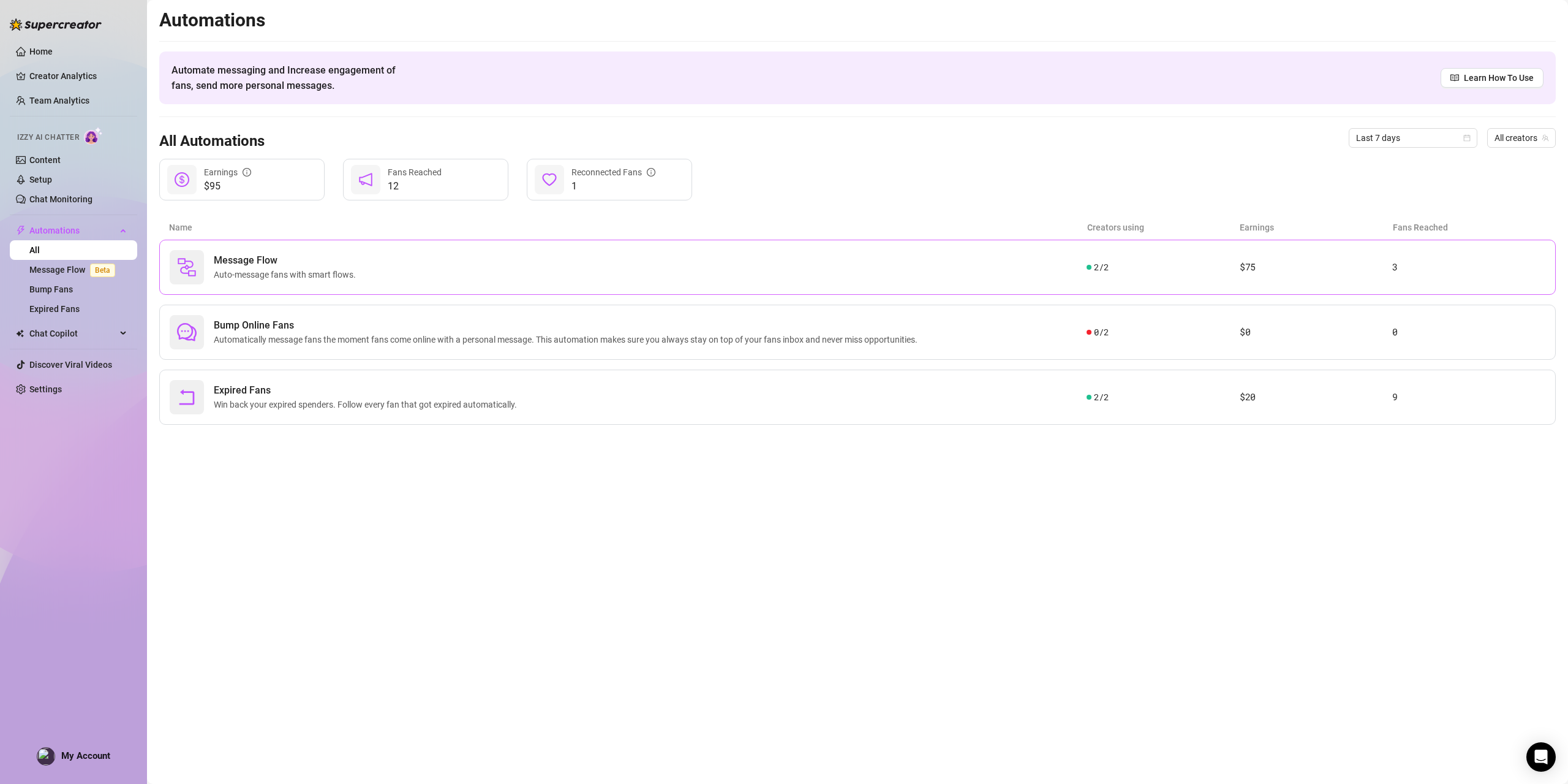
click at [338, 271] on span "Auto-message fans with smart flows." at bounding box center [287, 275] width 147 height 13
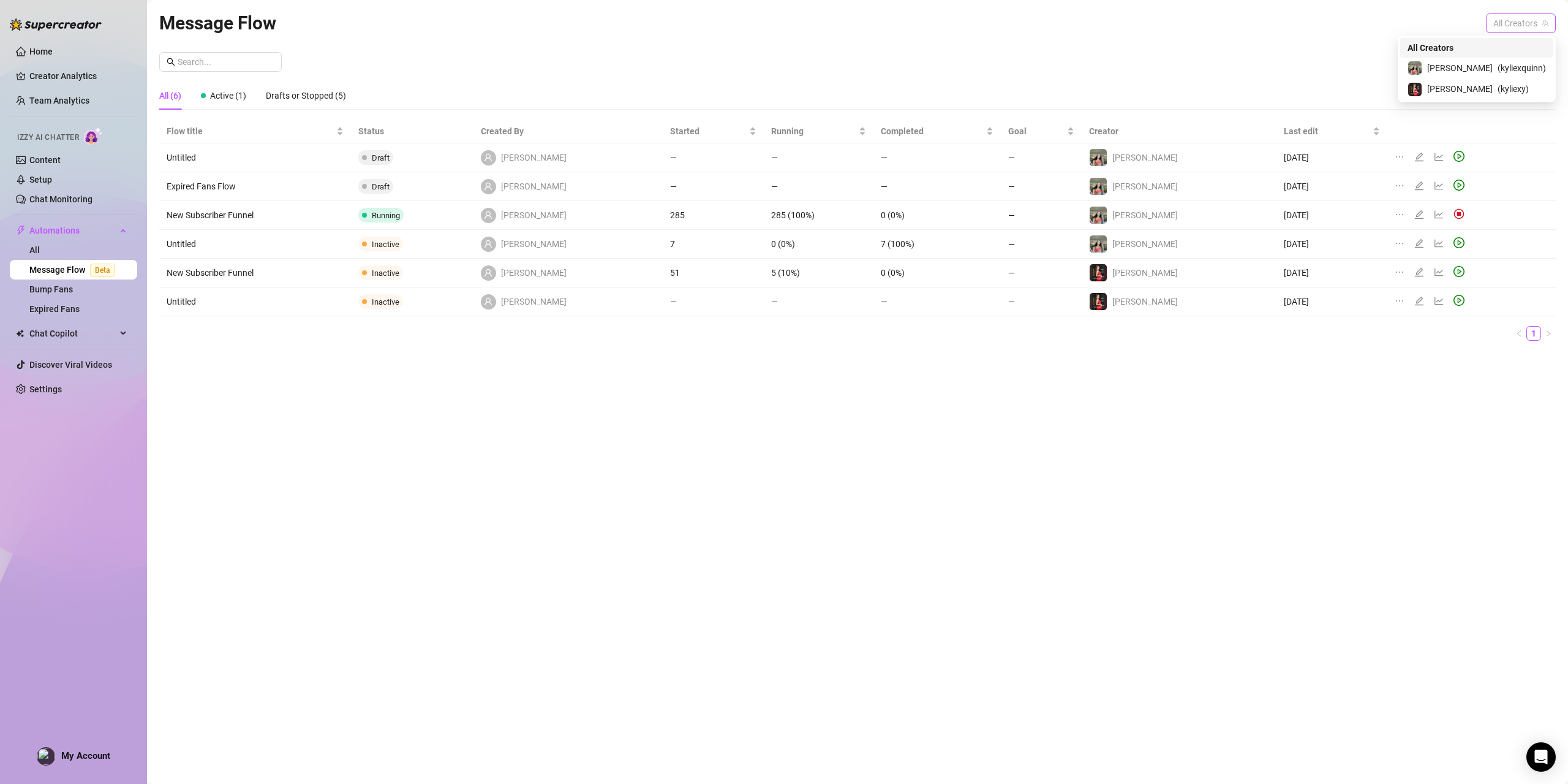
click at [1508, 23] on span "All Creators" at bounding box center [1521, 23] width 55 height 18
click at [1514, 72] on span "( kyliexquinn )" at bounding box center [1521, 68] width 49 height 13
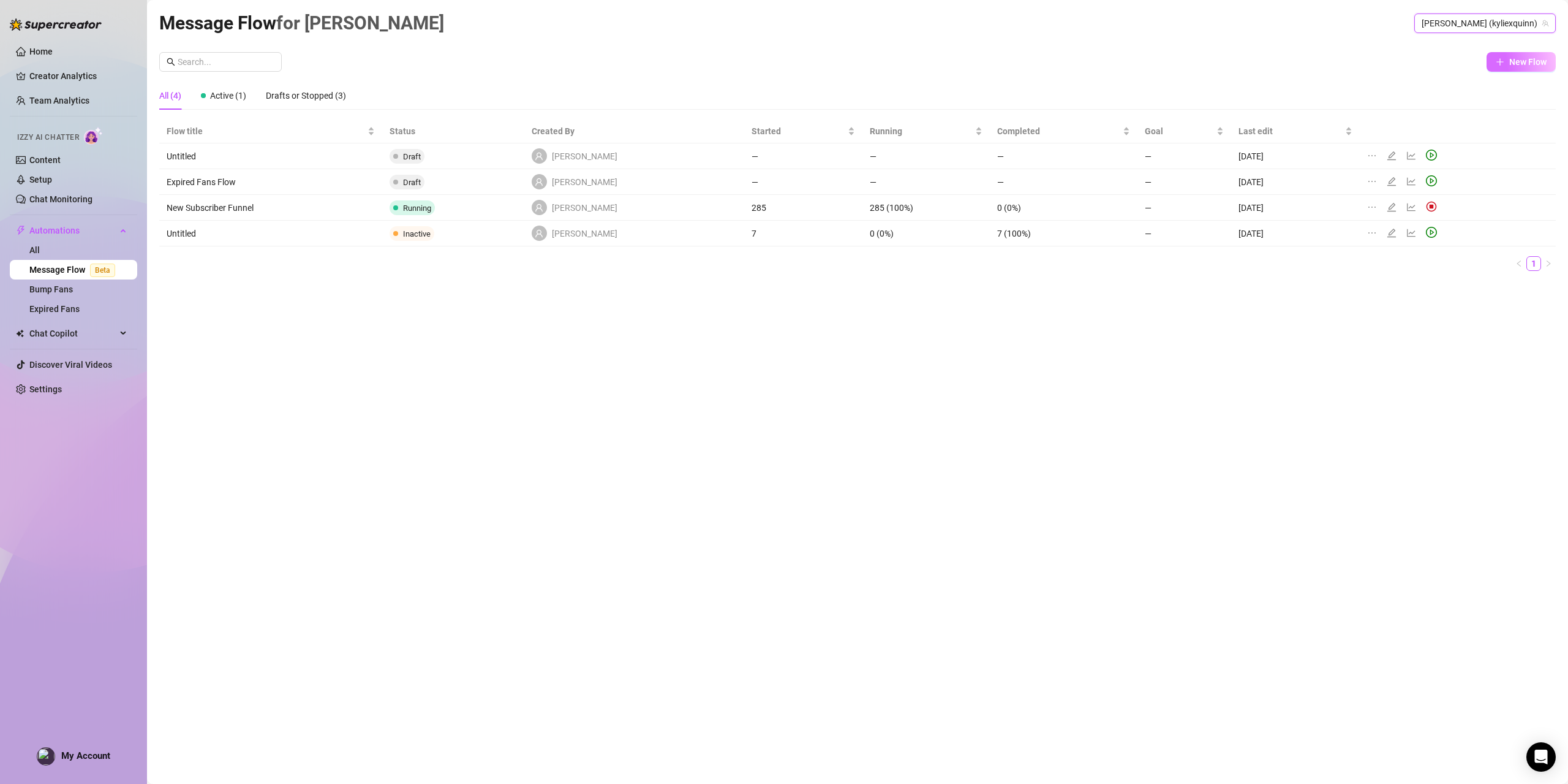
click at [1524, 66] on span "New Flow" at bounding box center [1527, 62] width 37 height 10
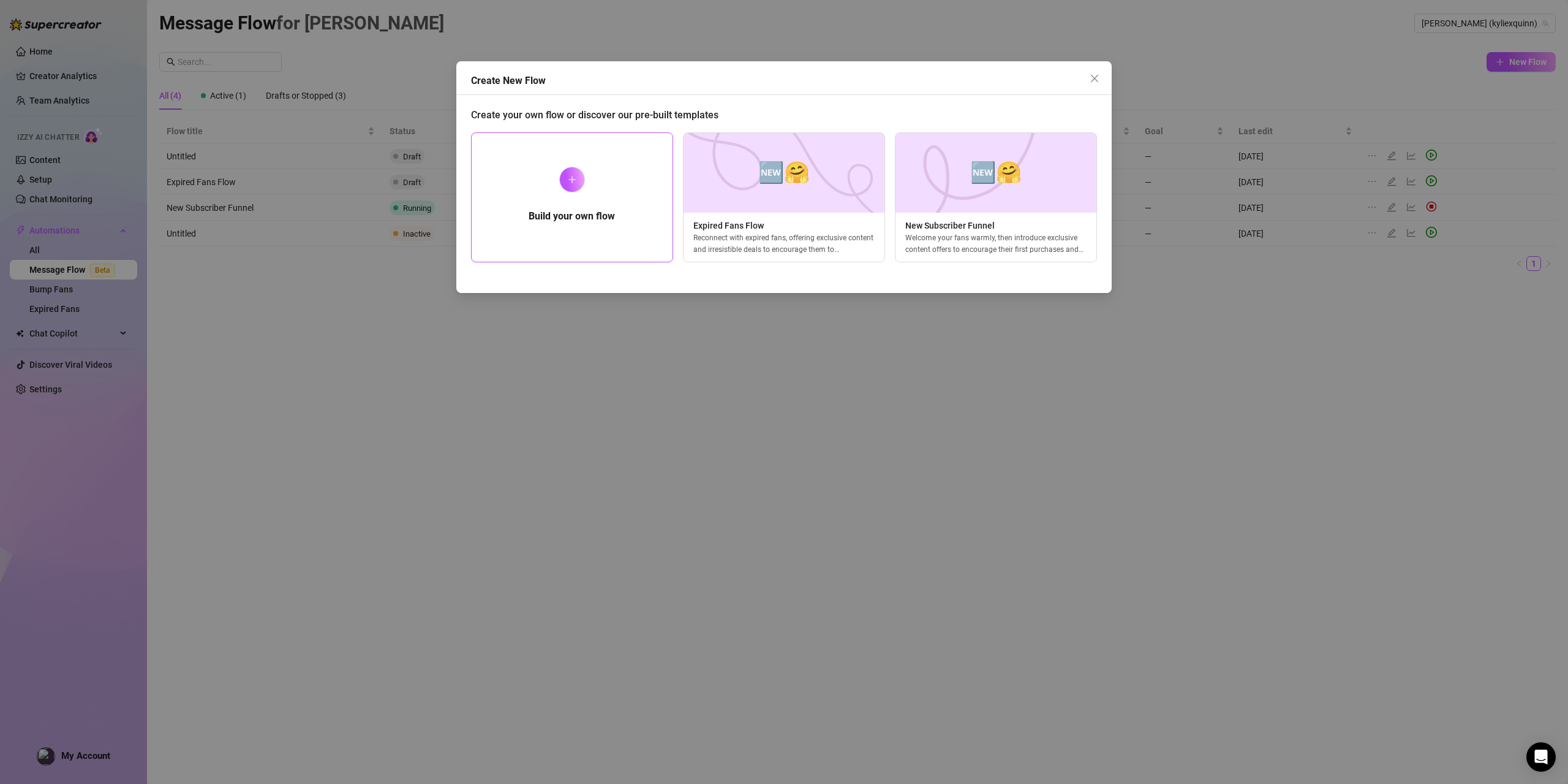
click at [575, 170] on div at bounding box center [572, 179] width 26 height 26
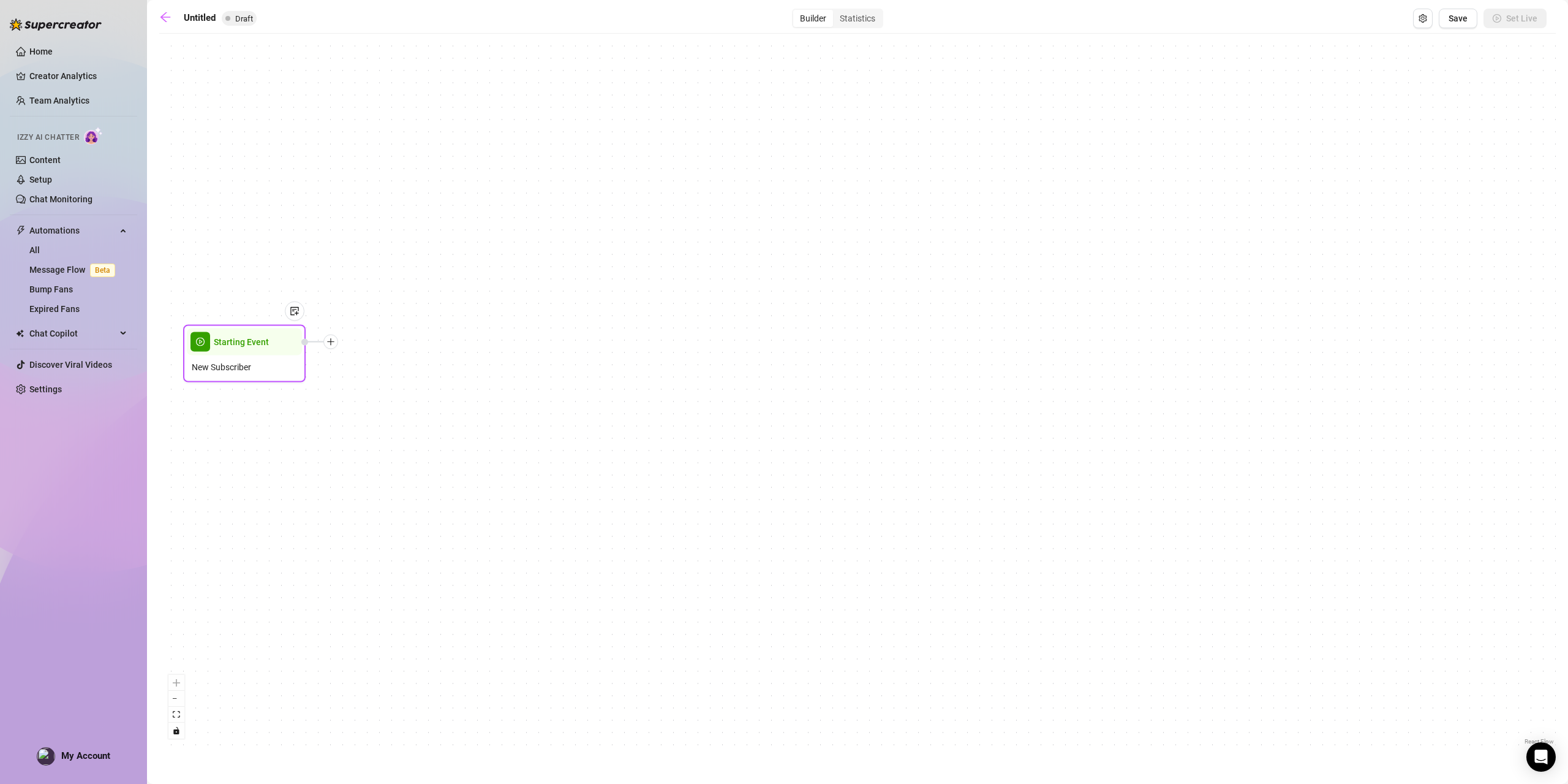
drag, startPoint x: 862, startPoint y: 403, endPoint x: 246, endPoint y: 361, distance: 617.4
click at [246, 361] on span "New Subscriber" at bounding box center [221, 367] width 59 height 13
drag, startPoint x: 330, startPoint y: 342, endPoint x: 318, endPoint y: 328, distance: 18.4
click at [321, 325] on icon "plus" at bounding box center [323, 320] width 9 height 9
click at [318, 325] on icon "plus" at bounding box center [320, 328] width 9 height 9
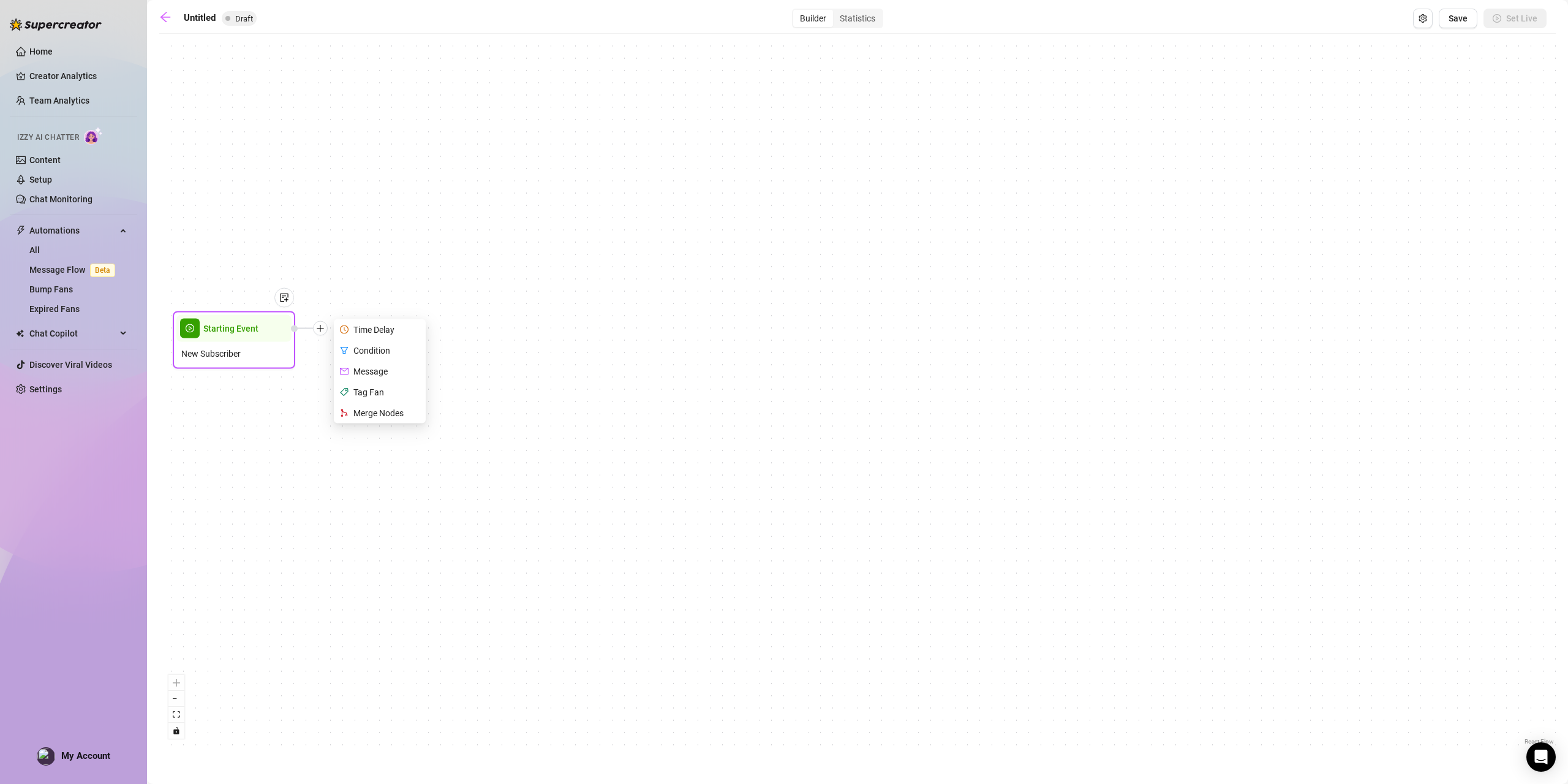
click at [385, 369] on div "Message" at bounding box center [381, 371] width 90 height 21
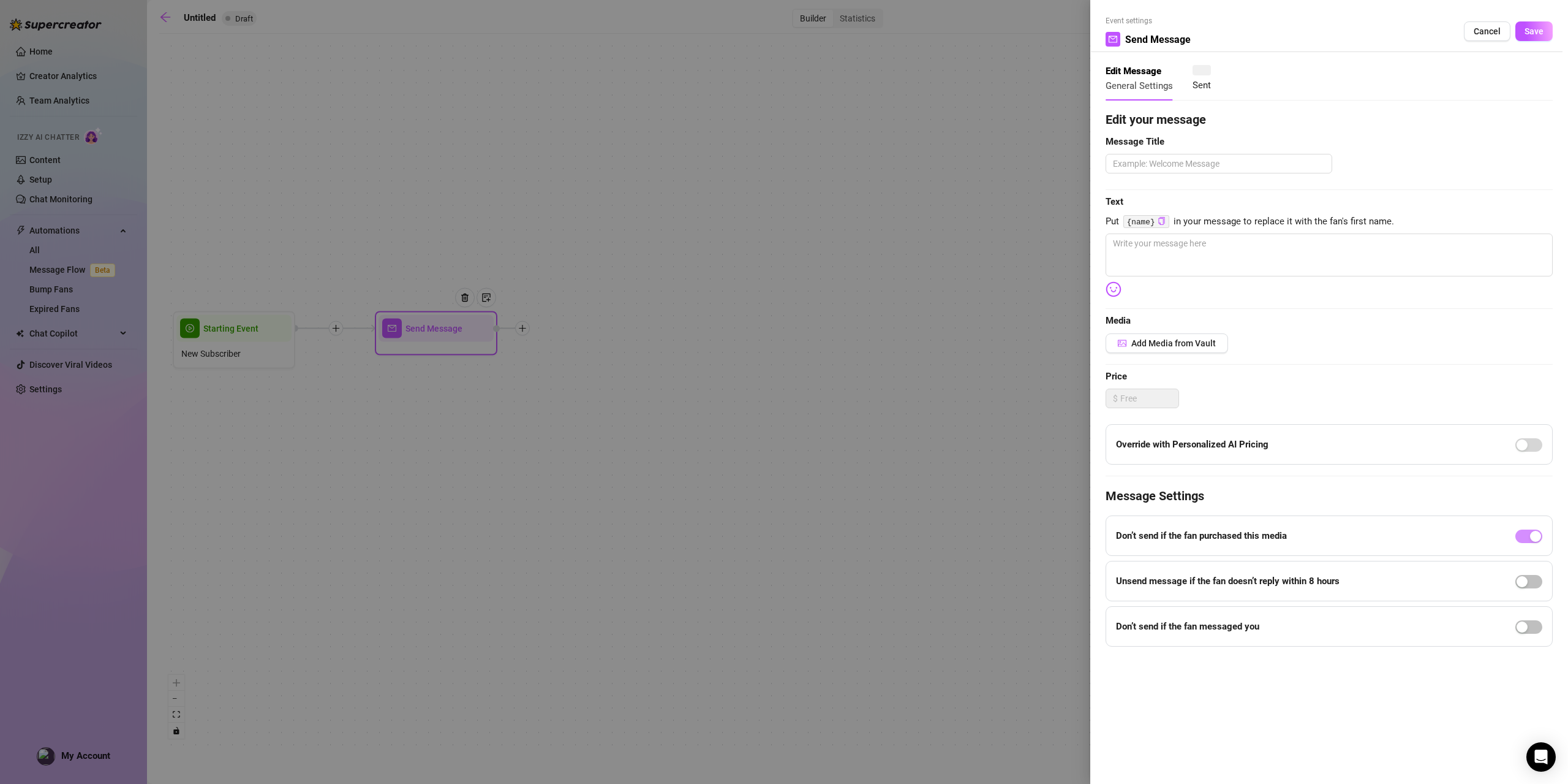
type textarea "Write your message here"
click at [907, 265] on div at bounding box center [784, 392] width 1568 height 784
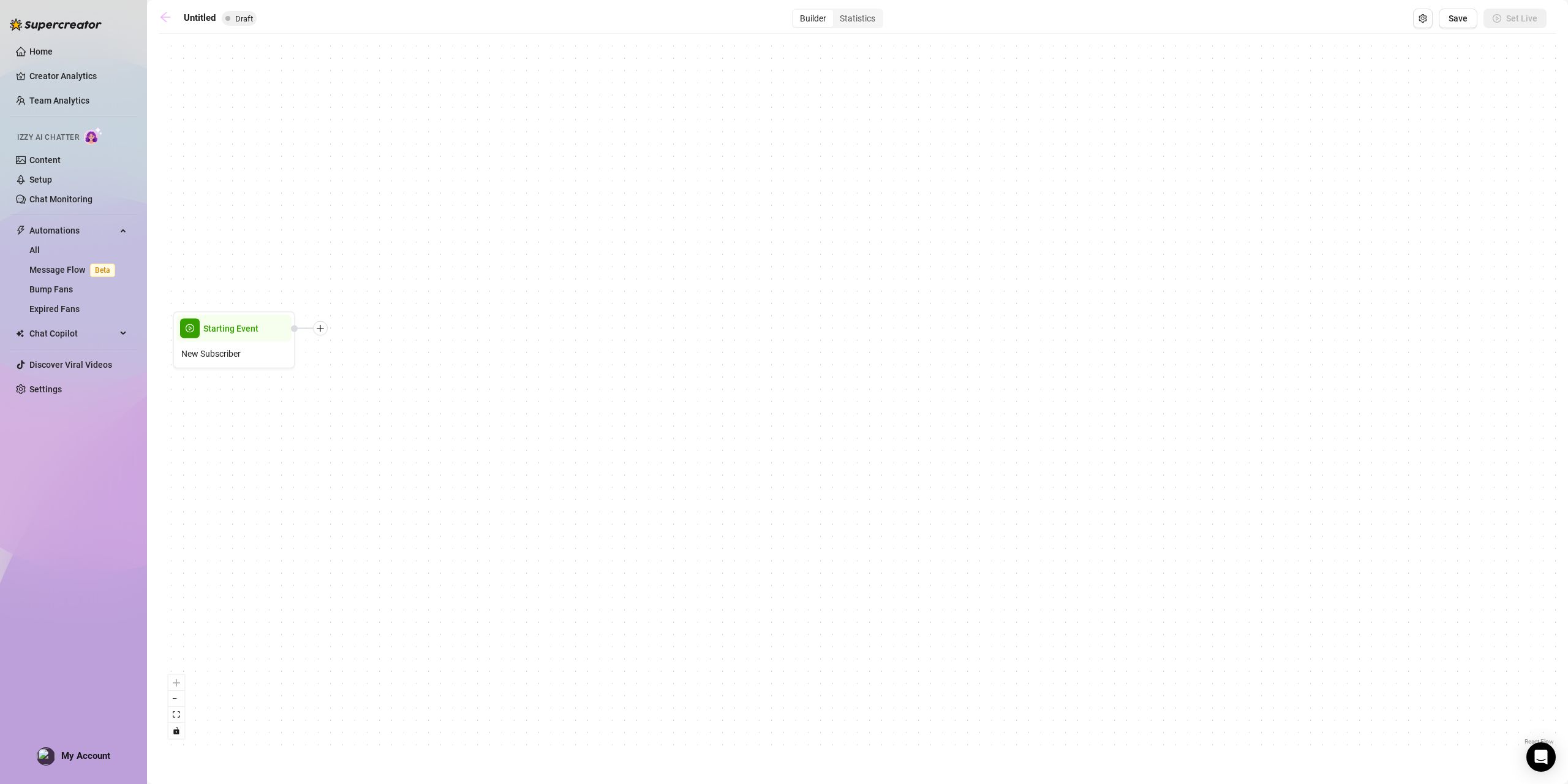
click at [164, 19] on icon "arrow-left" at bounding box center [165, 17] width 12 height 12
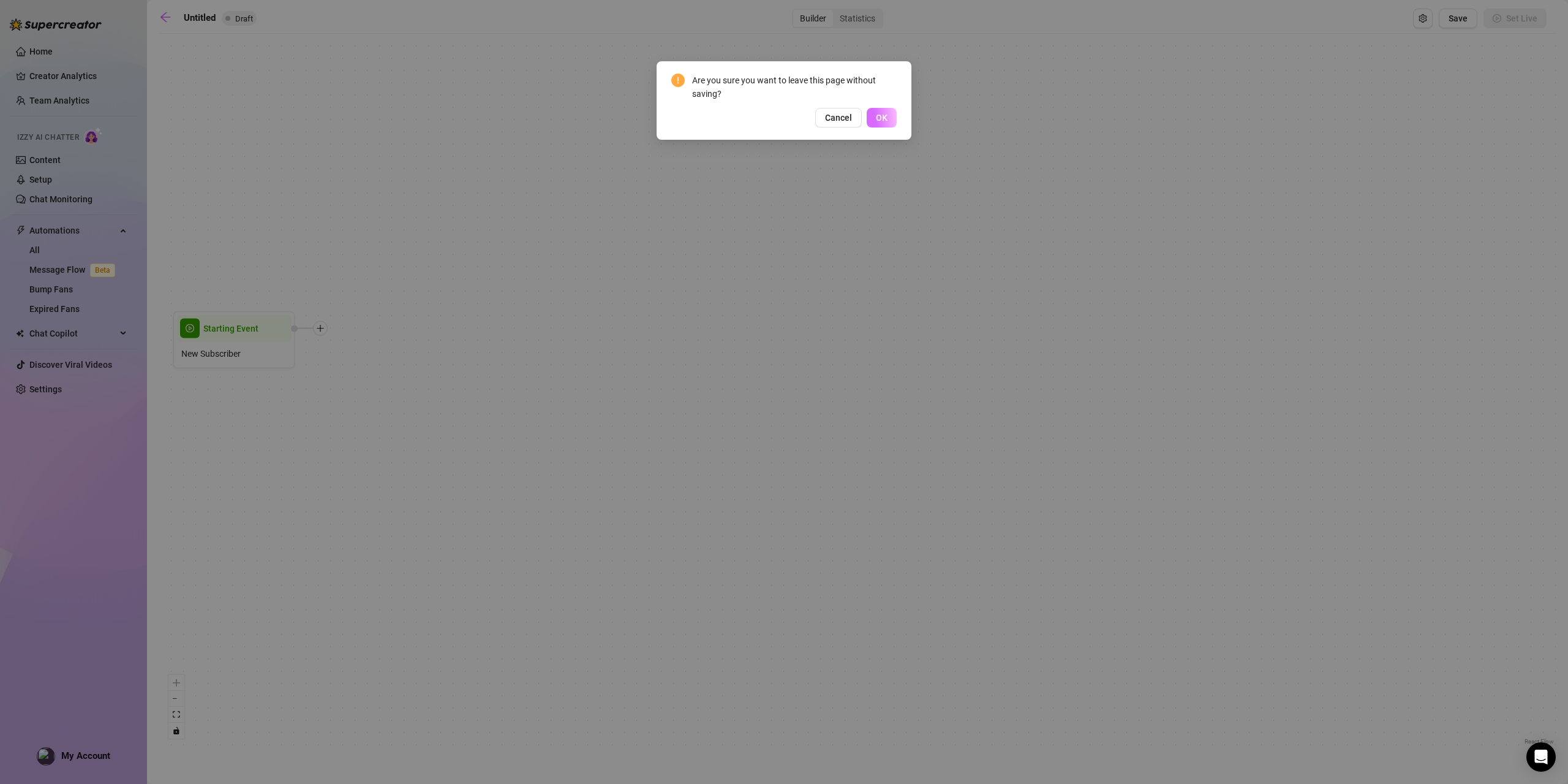
click at [890, 114] on button "OK" at bounding box center [881, 117] width 30 height 20
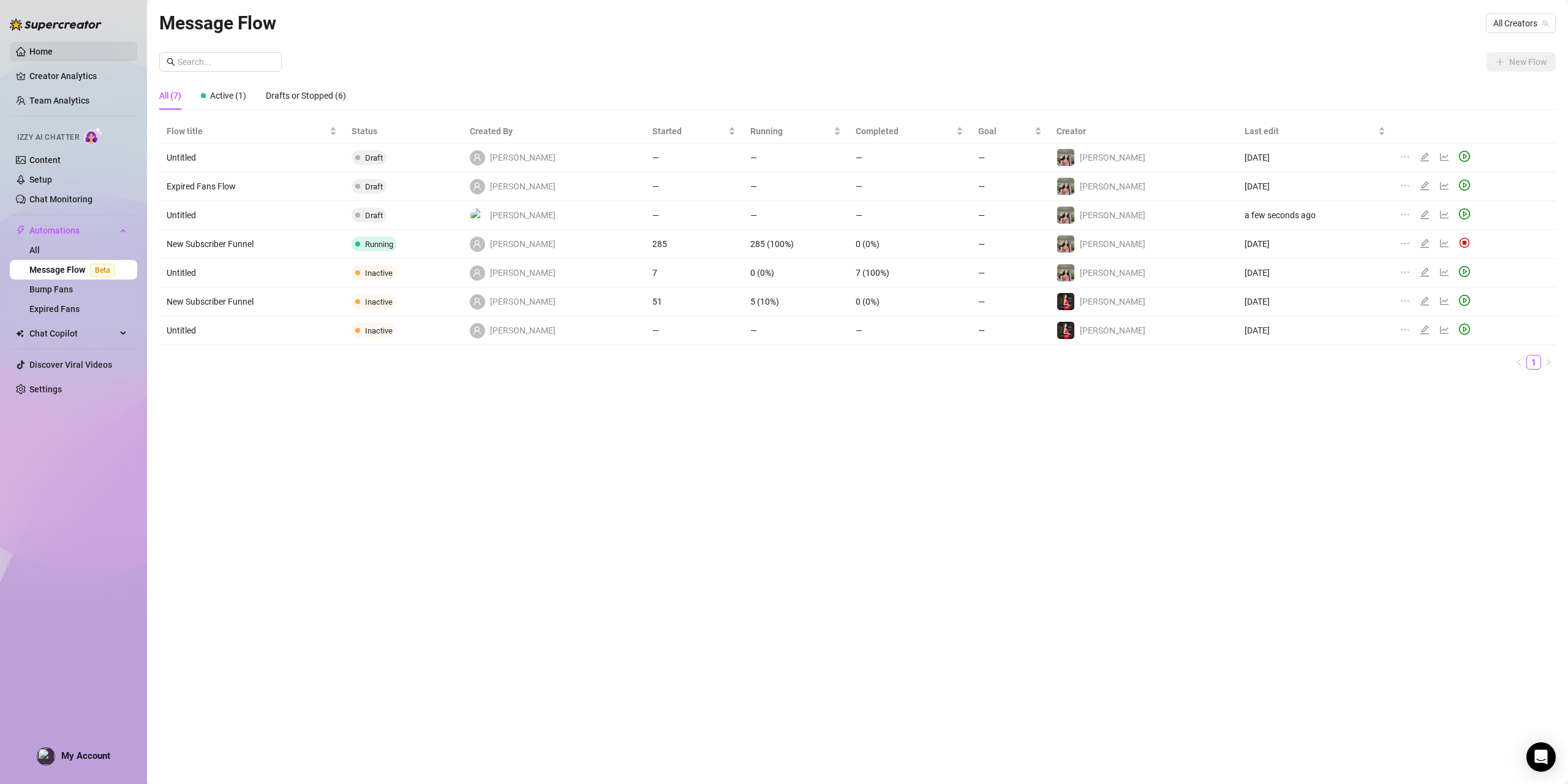
click at [52, 54] on link "Home" at bounding box center [41, 52] width 23 height 10
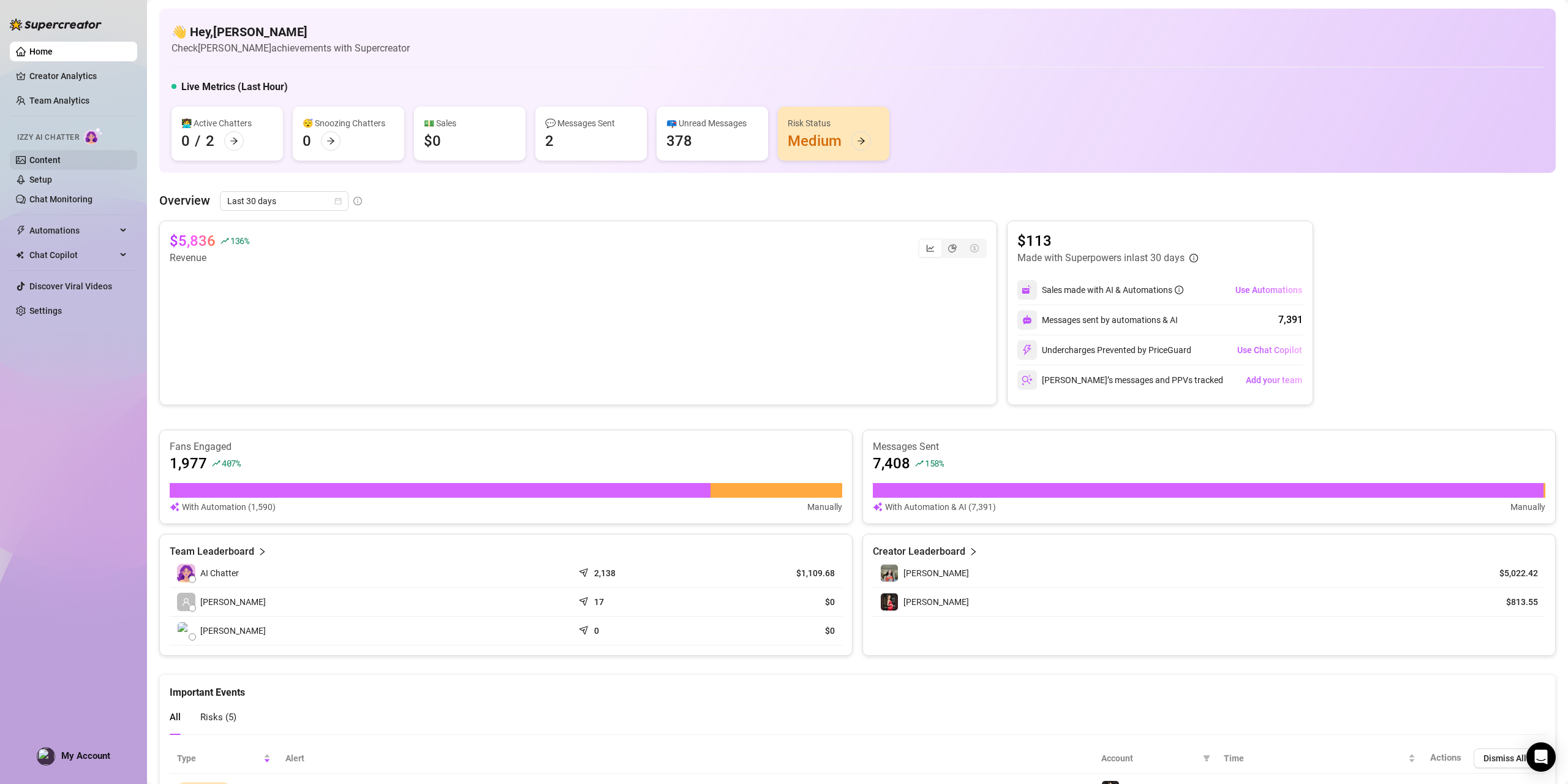
click at [43, 160] on link "Content" at bounding box center [45, 160] width 31 height 10
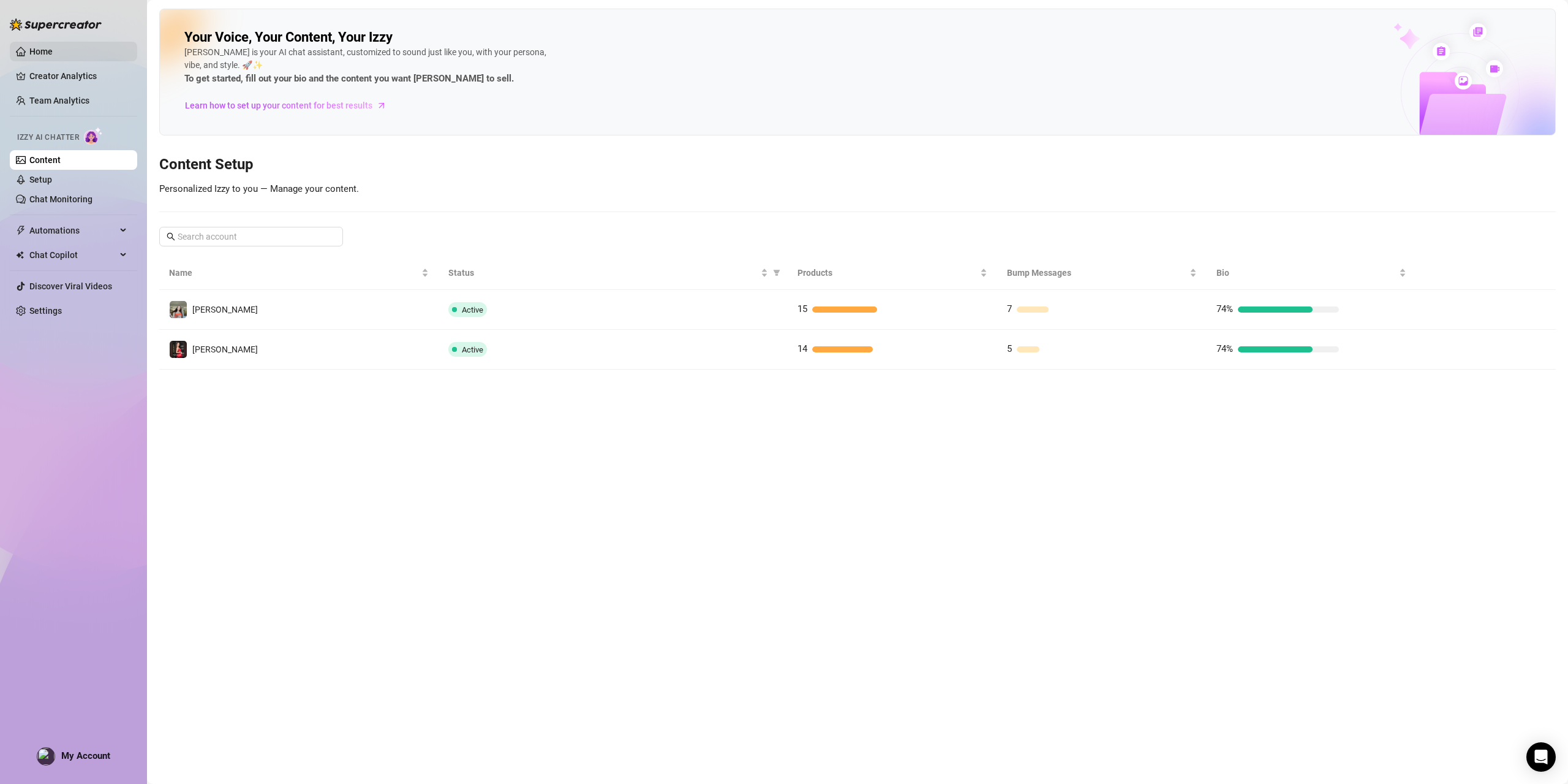
click at [48, 49] on link "Home" at bounding box center [41, 52] width 23 height 10
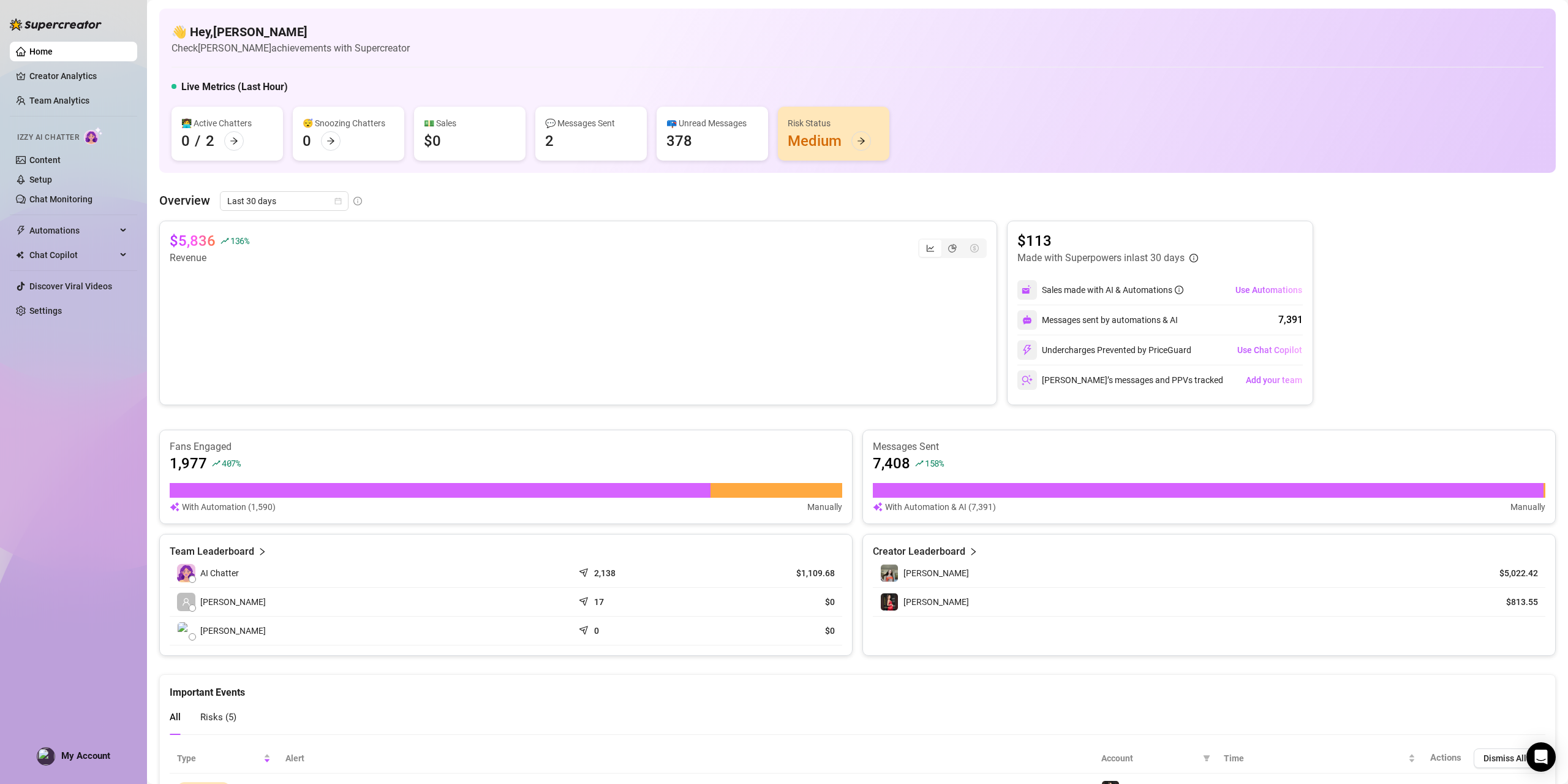
scroll to position [198, 0]
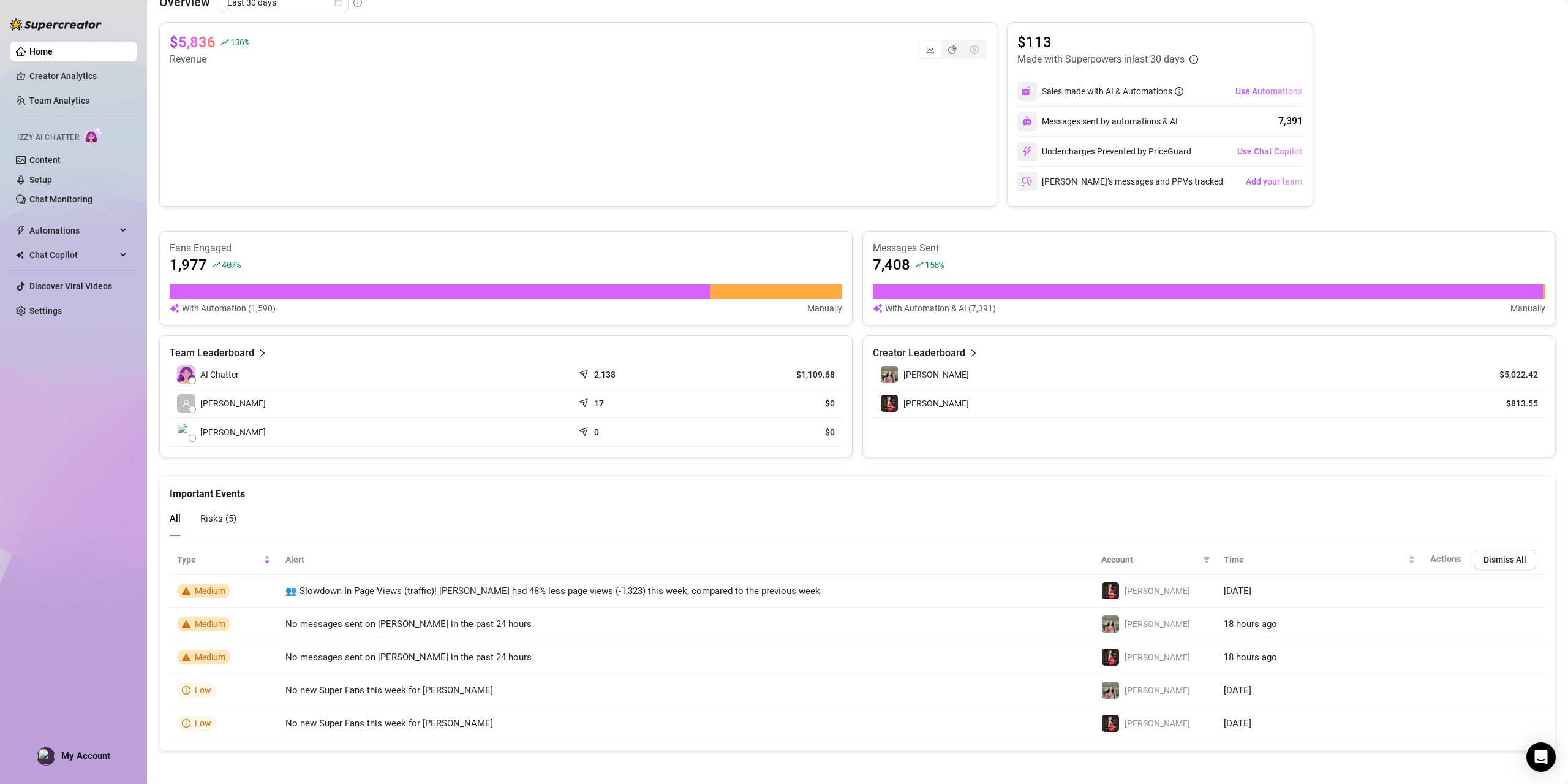
click at [212, 513] on span "Risks ( 5 )" at bounding box center [218, 519] width 36 height 11
click at [49, 310] on link "Settings" at bounding box center [46, 311] width 32 height 10
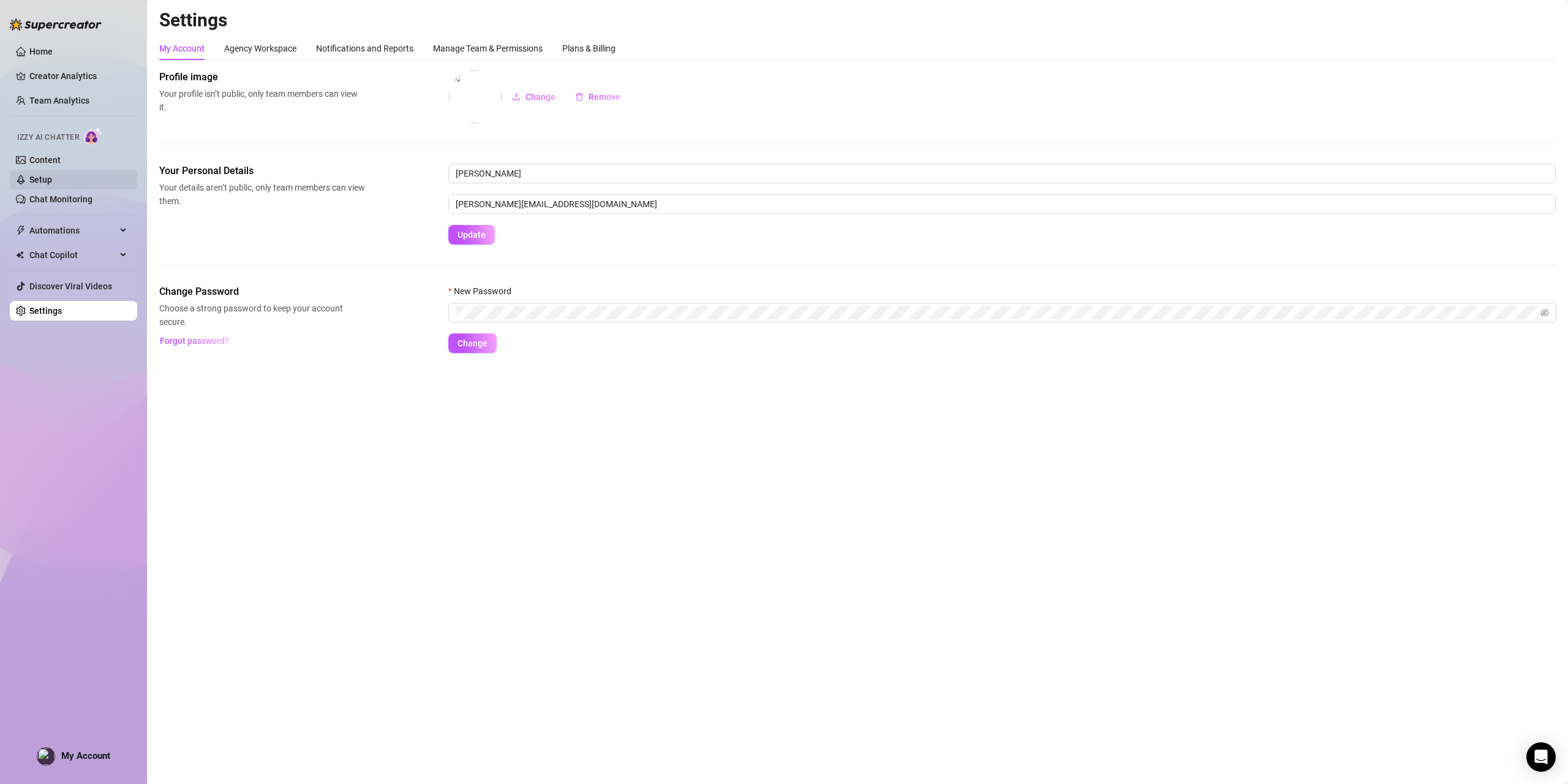
click at [52, 181] on link "Setup" at bounding box center [41, 179] width 23 height 10
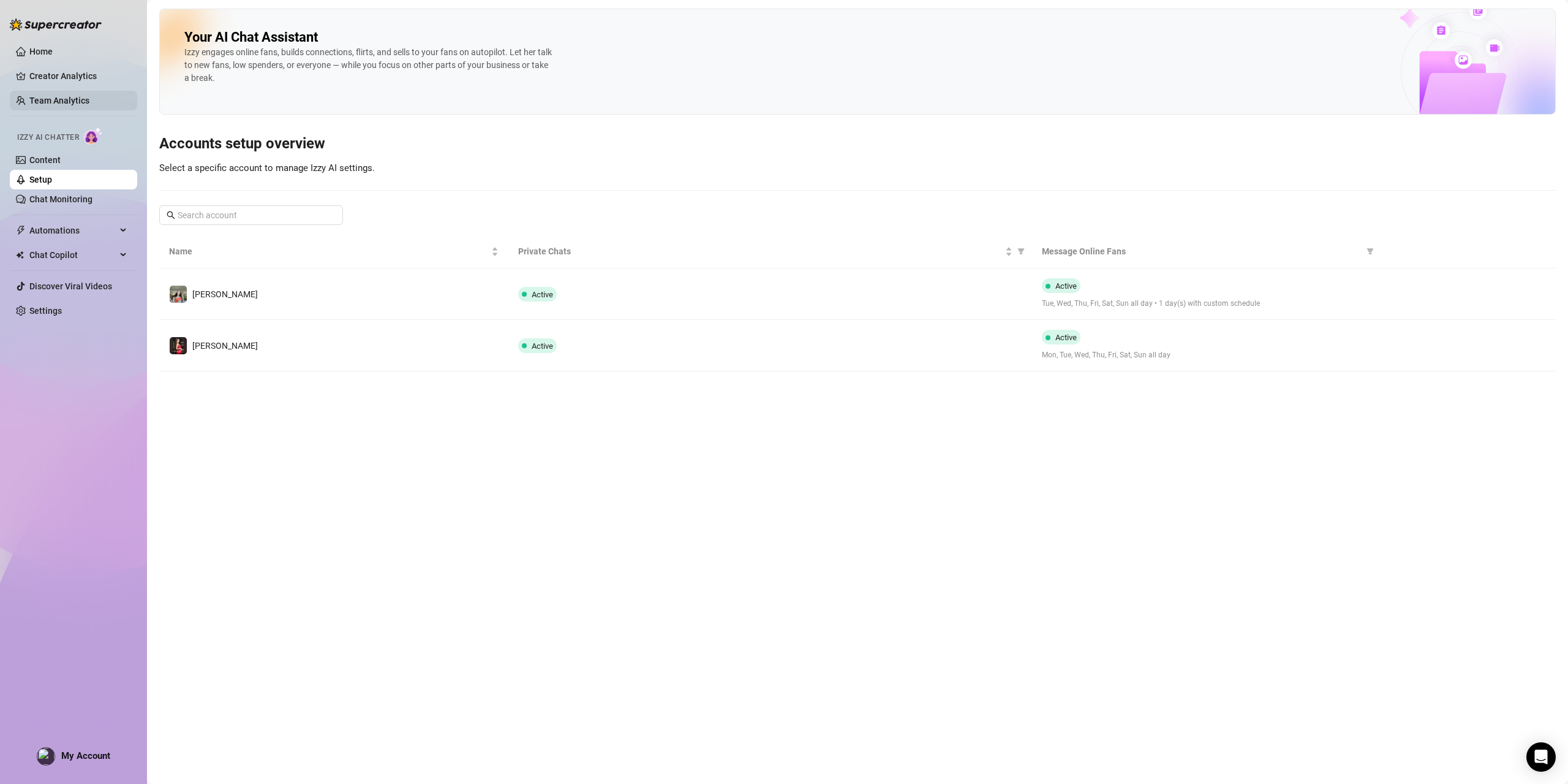
click at [31, 99] on link "Team Analytics" at bounding box center [59, 100] width 60 height 10
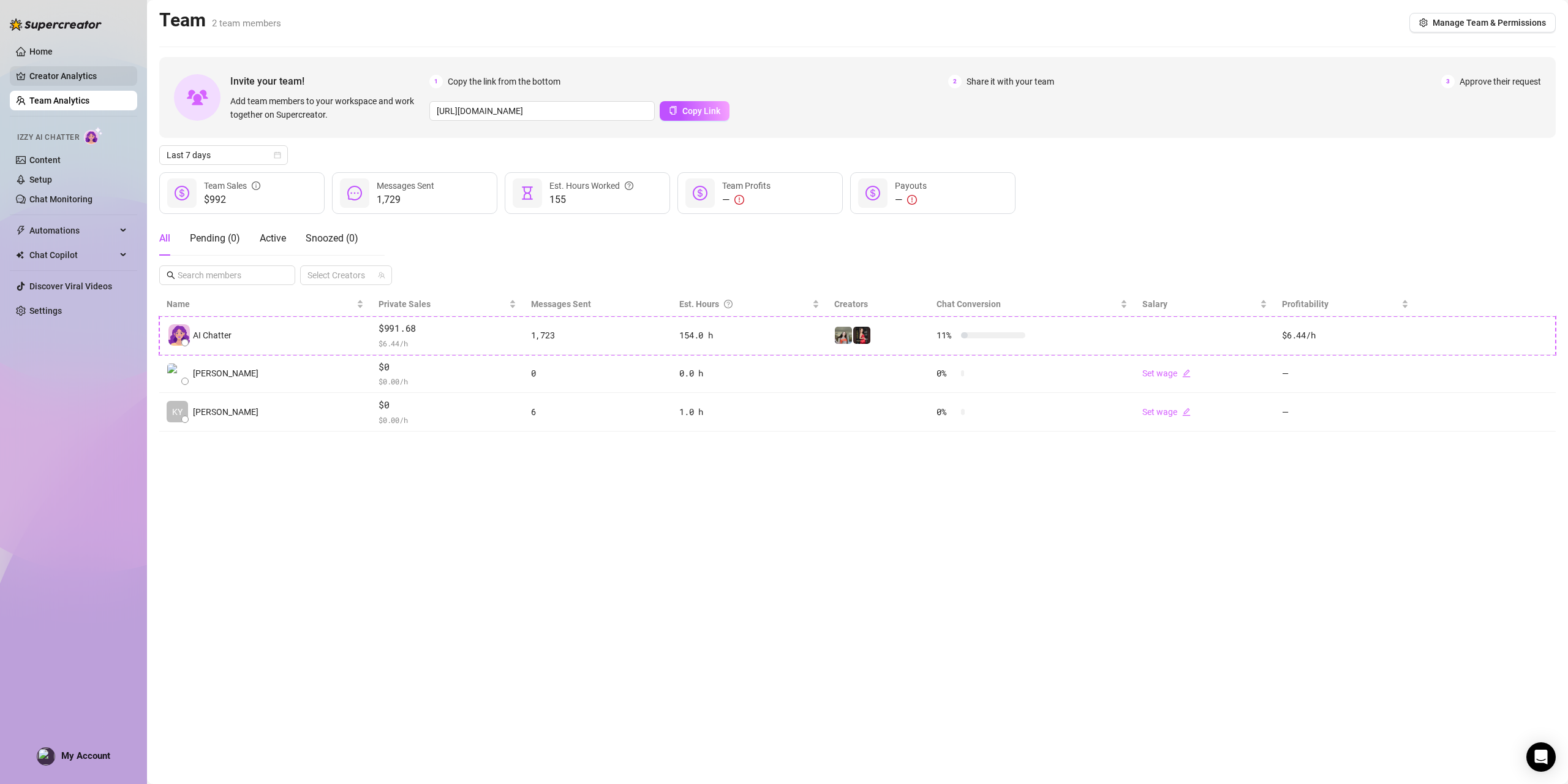
click at [35, 80] on link "Creator Analytics" at bounding box center [78, 75] width 98 height 20
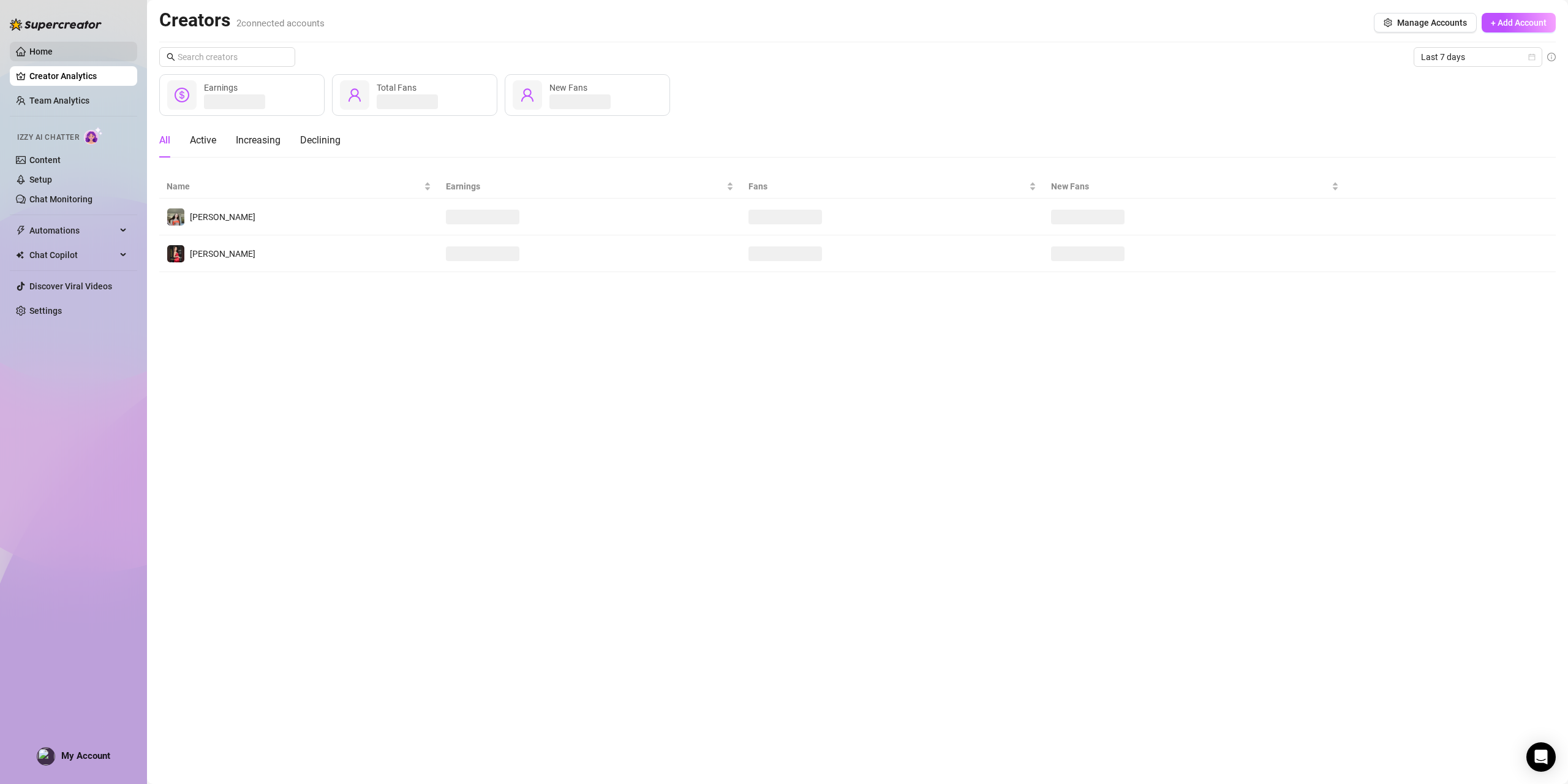
click at [42, 51] on link "Home" at bounding box center [41, 52] width 23 height 10
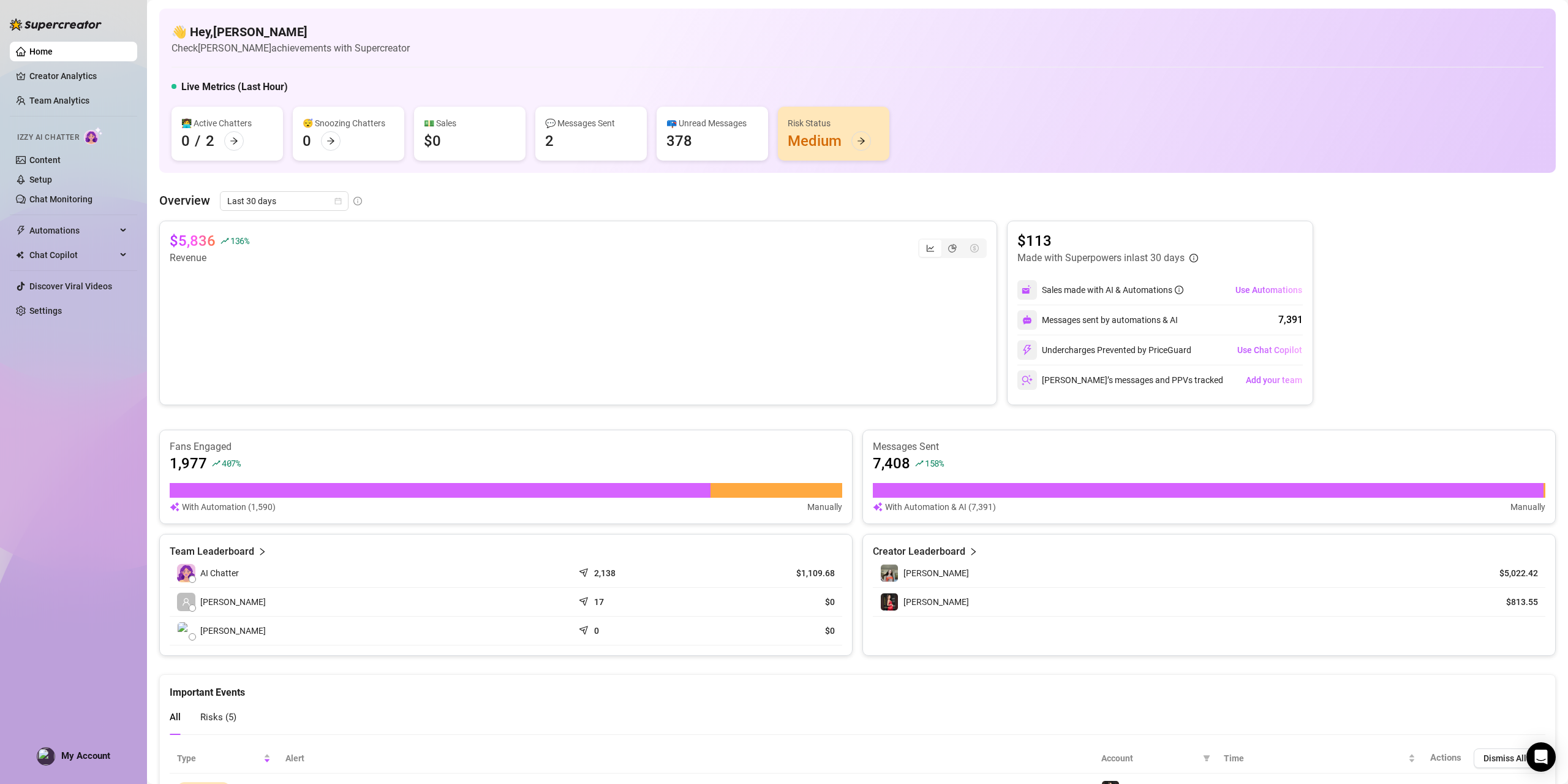
click at [601, 142] on div "💬 Messages Sent 2" at bounding box center [591, 134] width 112 height 54
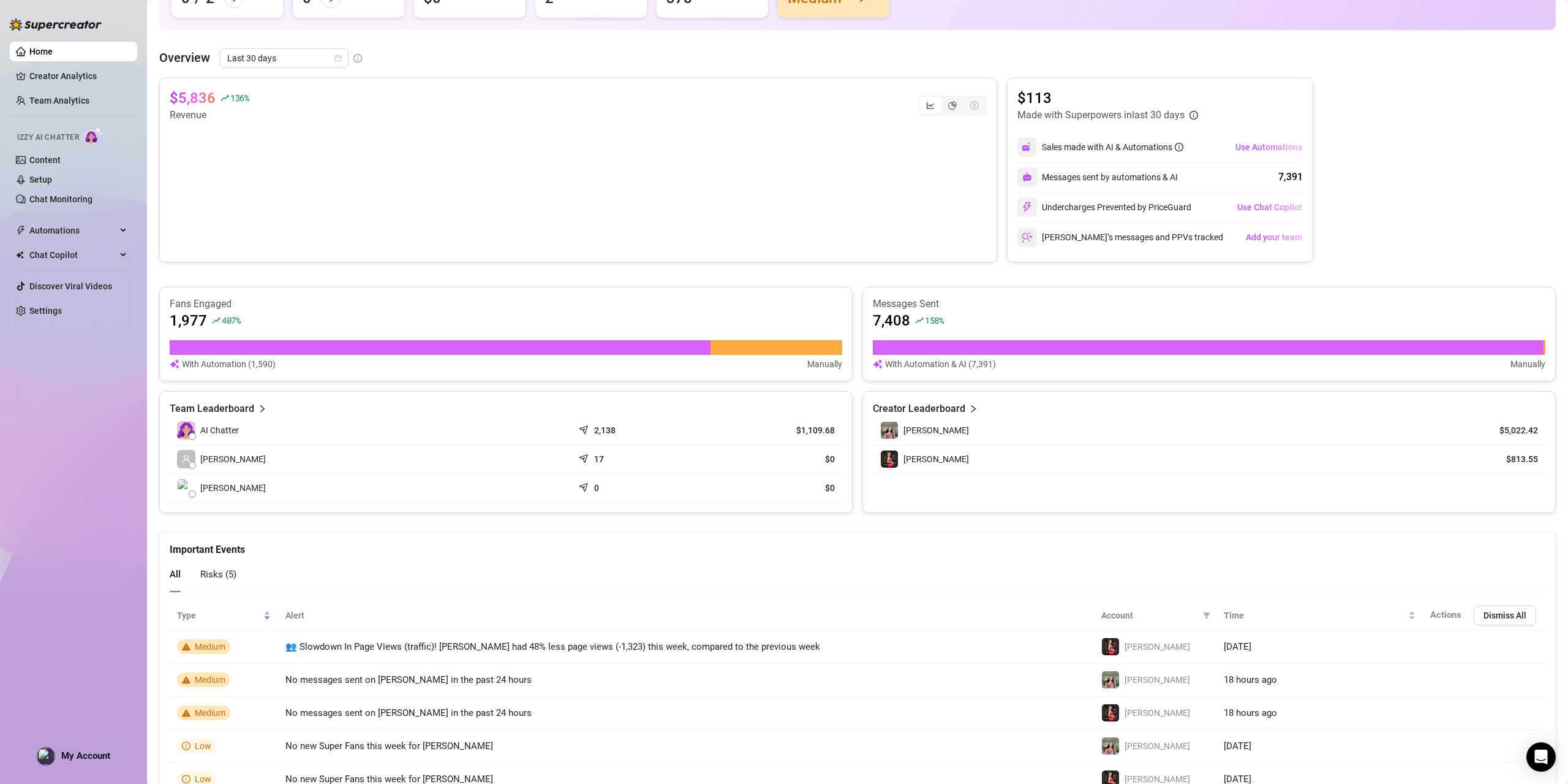
scroll to position [184, 0]
